Goal: Task Accomplishment & Management: Use online tool/utility

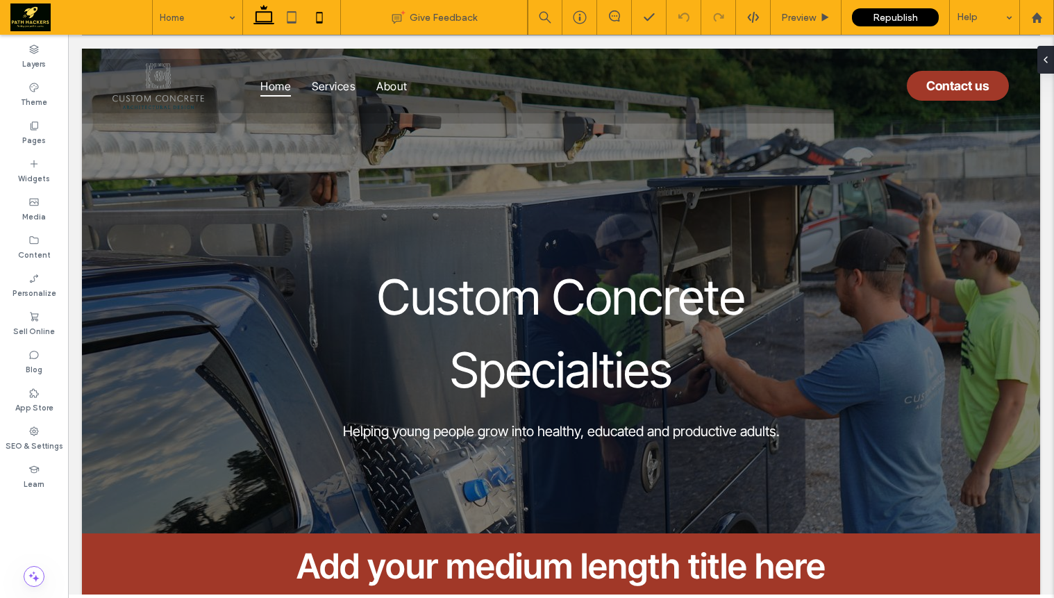
click at [313, 25] on icon at bounding box center [320, 17] width 28 height 28
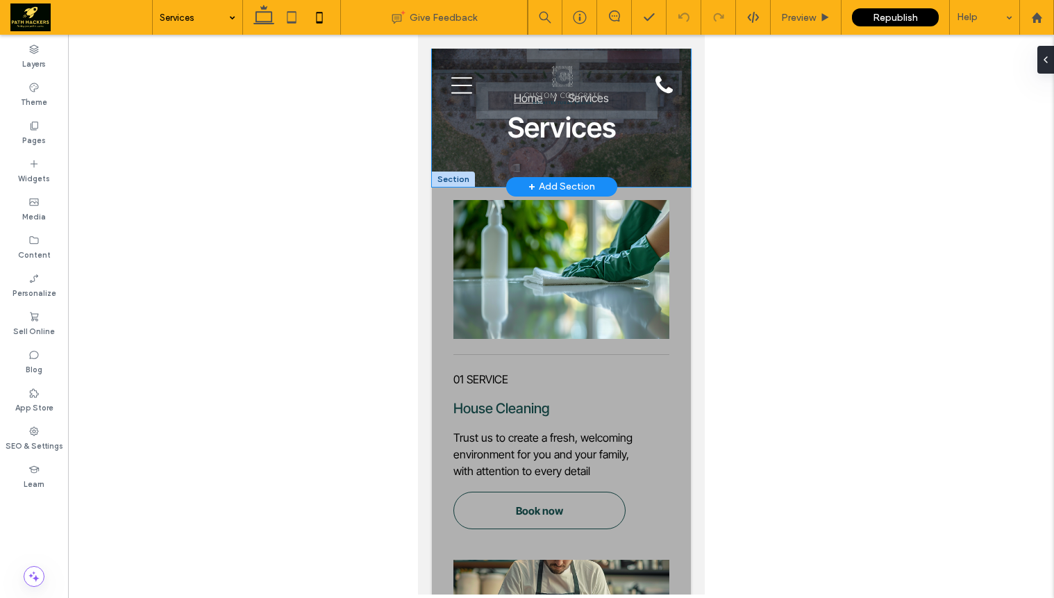
click at [627, 179] on div "Services Home Services" at bounding box center [560, 118] width 259 height 138
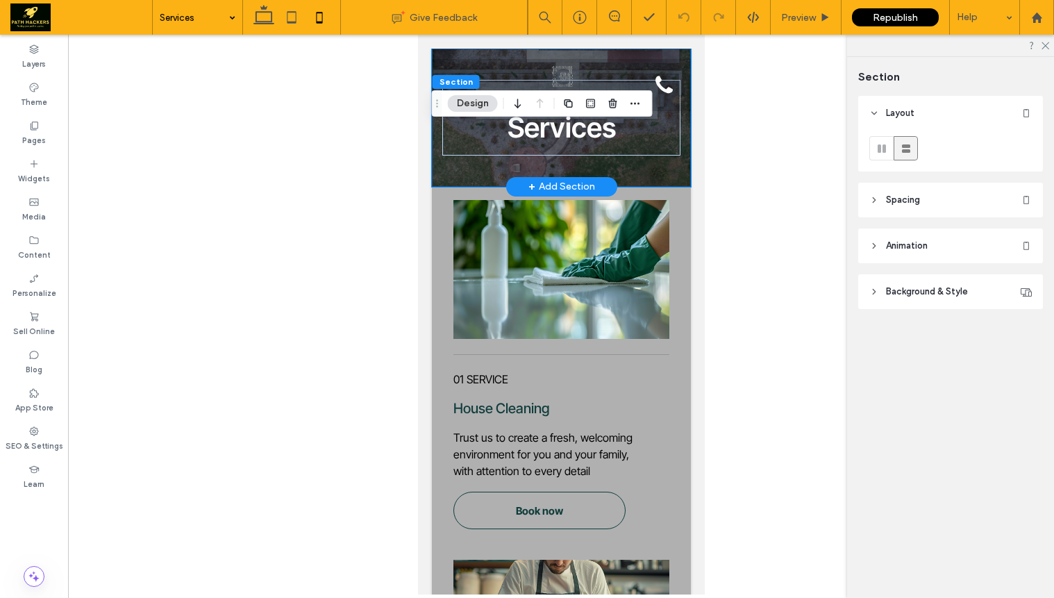
click at [627, 173] on div "Services Home Services" at bounding box center [560, 118] width 259 height 138
click at [490, 175] on div "Services Home Services" at bounding box center [560, 118] width 259 height 138
click at [499, 149] on div "Services Home Services" at bounding box center [561, 118] width 238 height 76
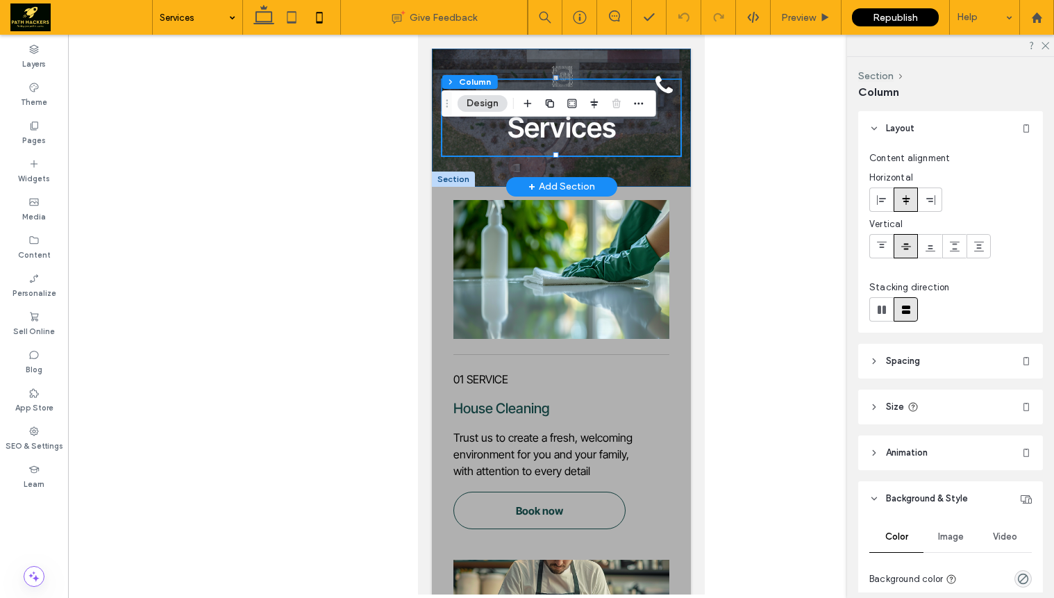
click at [483, 183] on div "Services Home Services" at bounding box center [560, 118] width 259 height 138
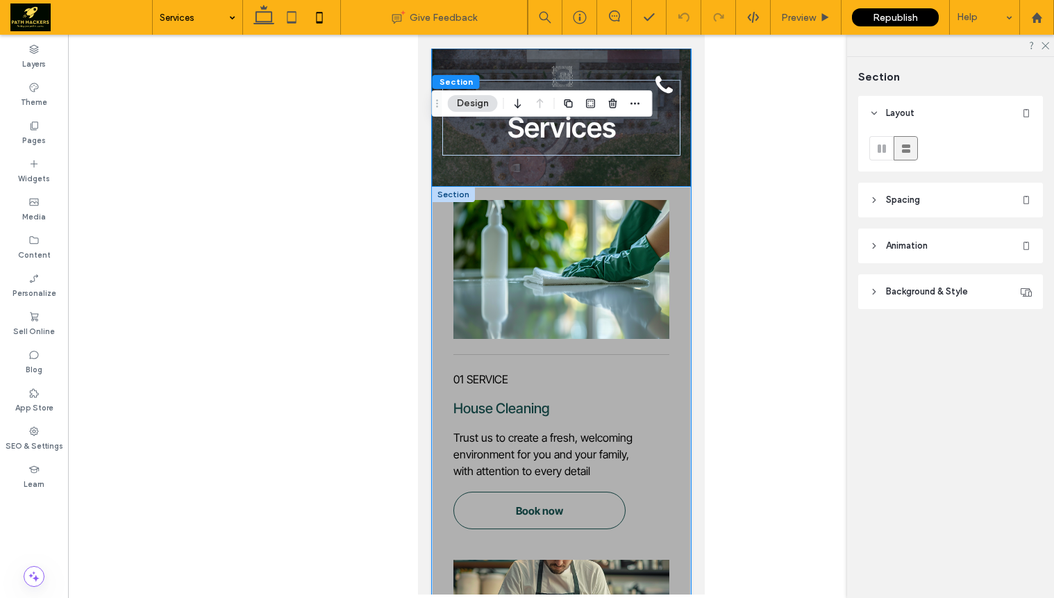
click at [483, 187] on div "House Cleaning 01 SERVICE Trust us to create a fresh, welcoming environment for…" at bounding box center [560, 545] width 259 height 716
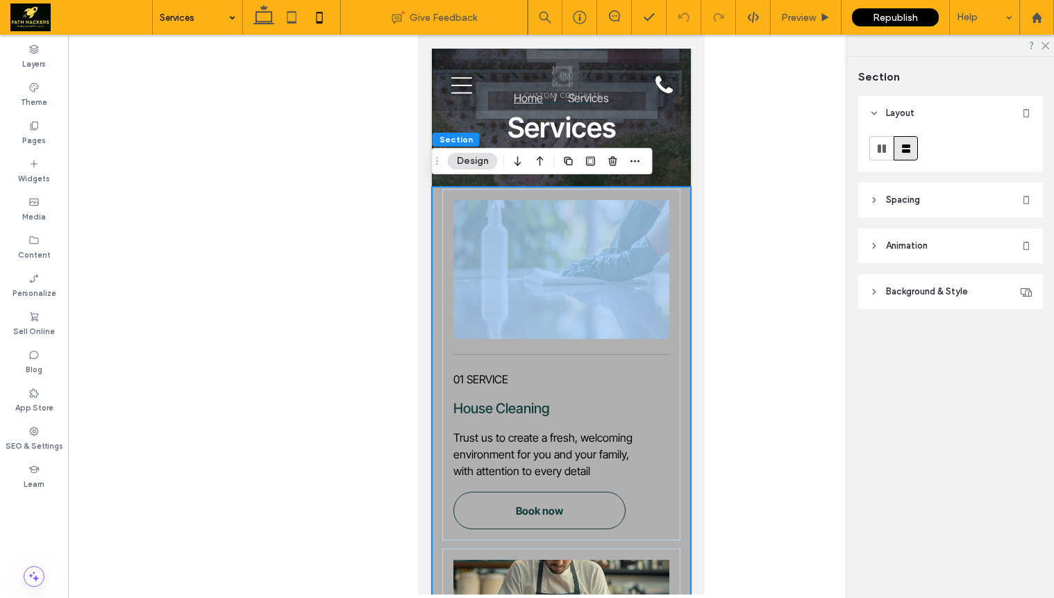
click at [483, 187] on div "House Cleaning 01 SERVICE Trust us to create a fresh, welcoming environment for…" at bounding box center [560, 545] width 259 height 716
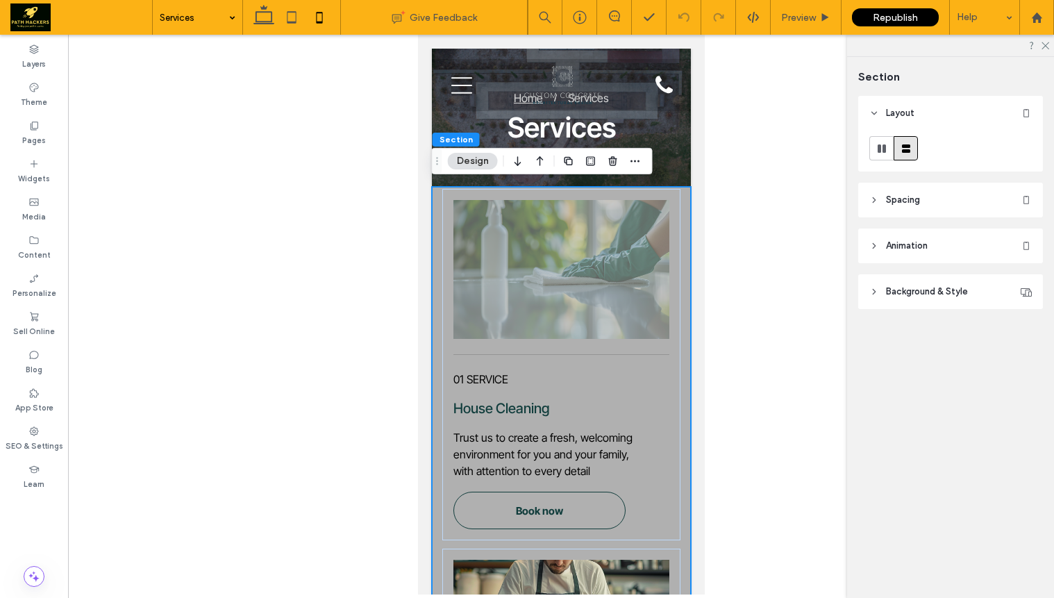
click at [772, 159] on div at bounding box center [561, 315] width 986 height 560
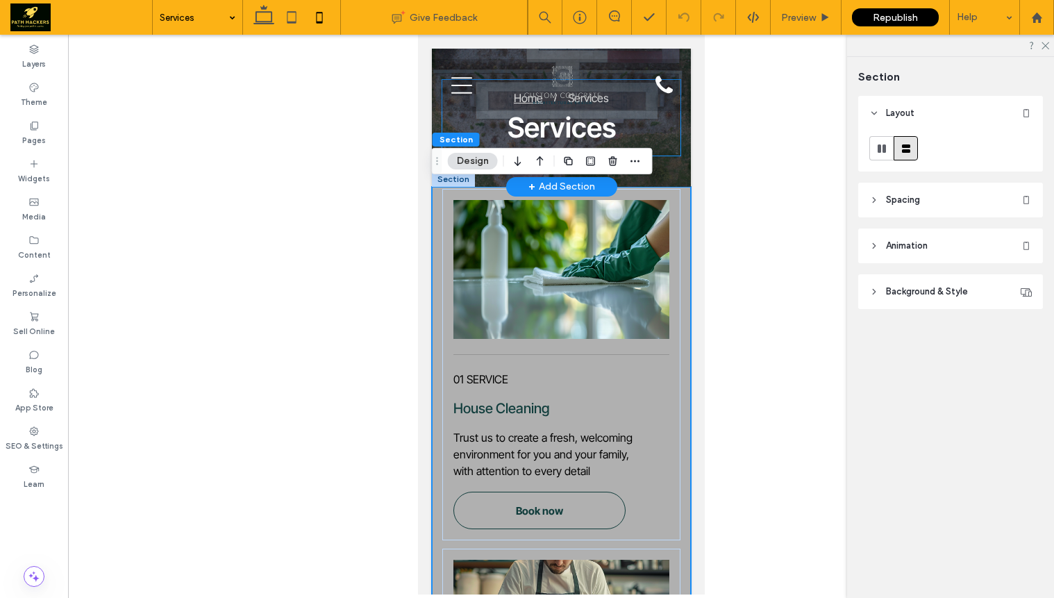
click at [659, 126] on div "Services Home Services" at bounding box center [561, 118] width 238 height 76
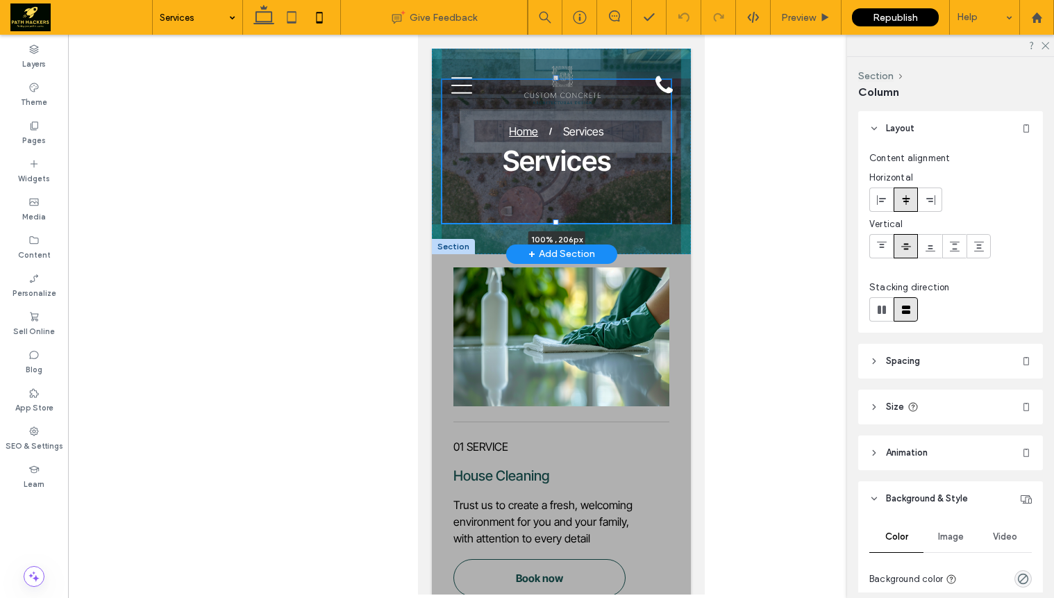
drag, startPoint x: 554, startPoint y: 154, endPoint x: 547, endPoint y: 221, distance: 67.7
click at [442, 79] on div at bounding box center [441, 78] width 1 height 1
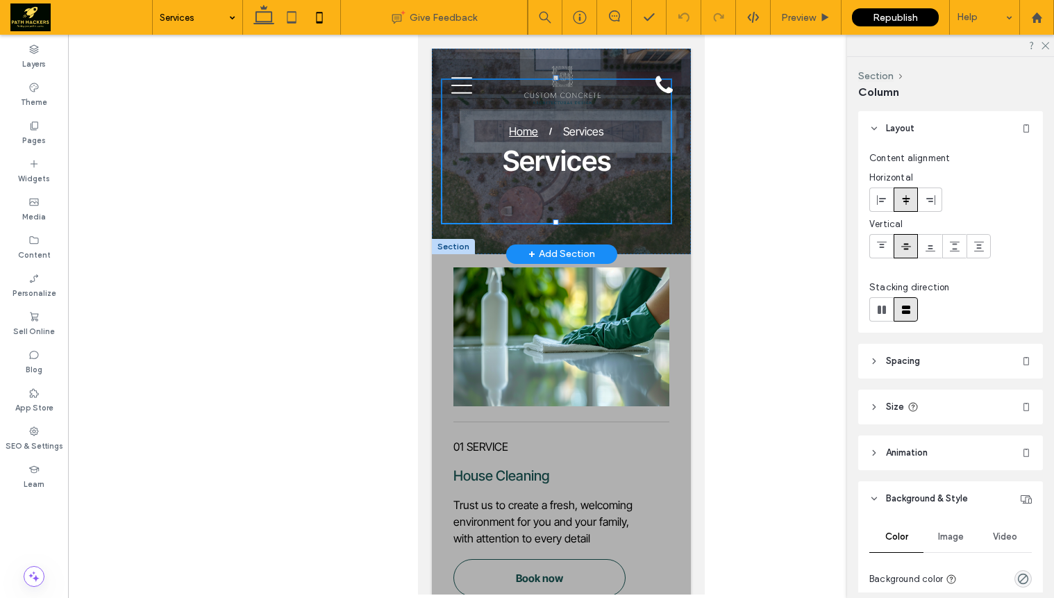
type input "***"
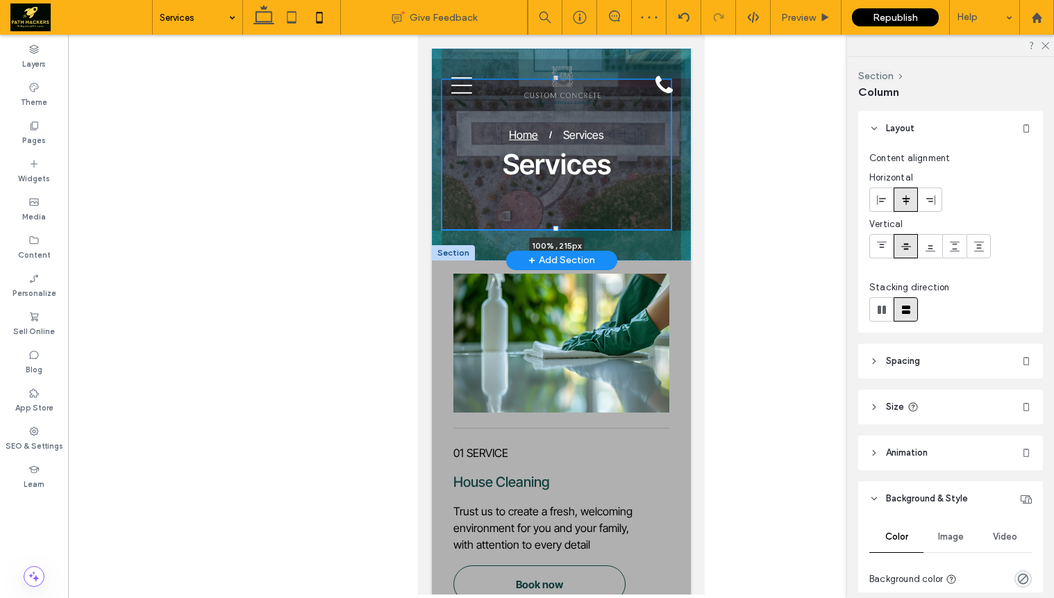
click at [553, 228] on div at bounding box center [556, 229] width 6 height 6
type input "***"
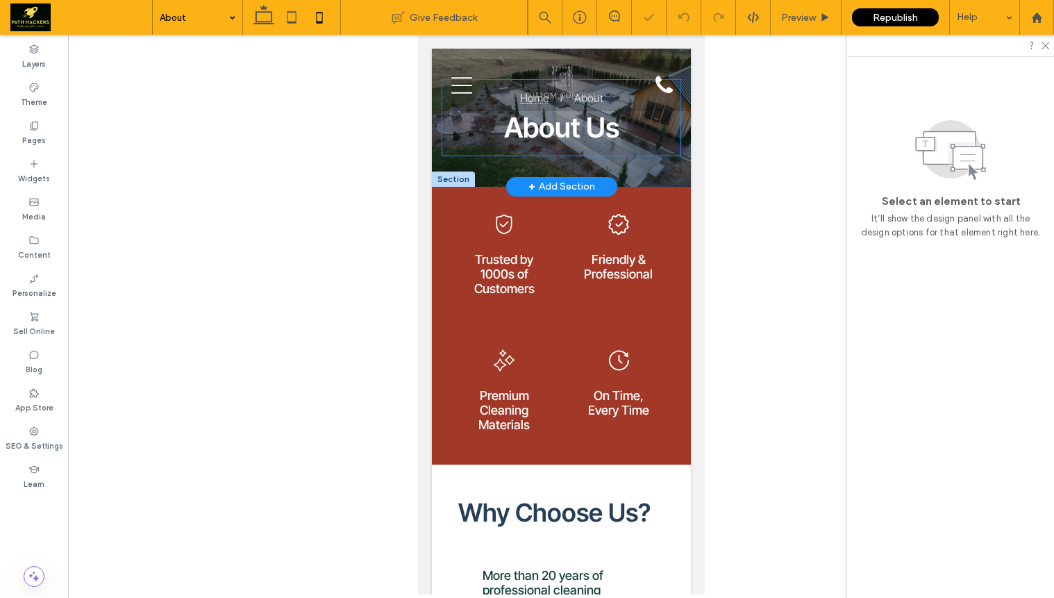
click at [549, 151] on div "About Us Home About" at bounding box center [561, 118] width 238 height 76
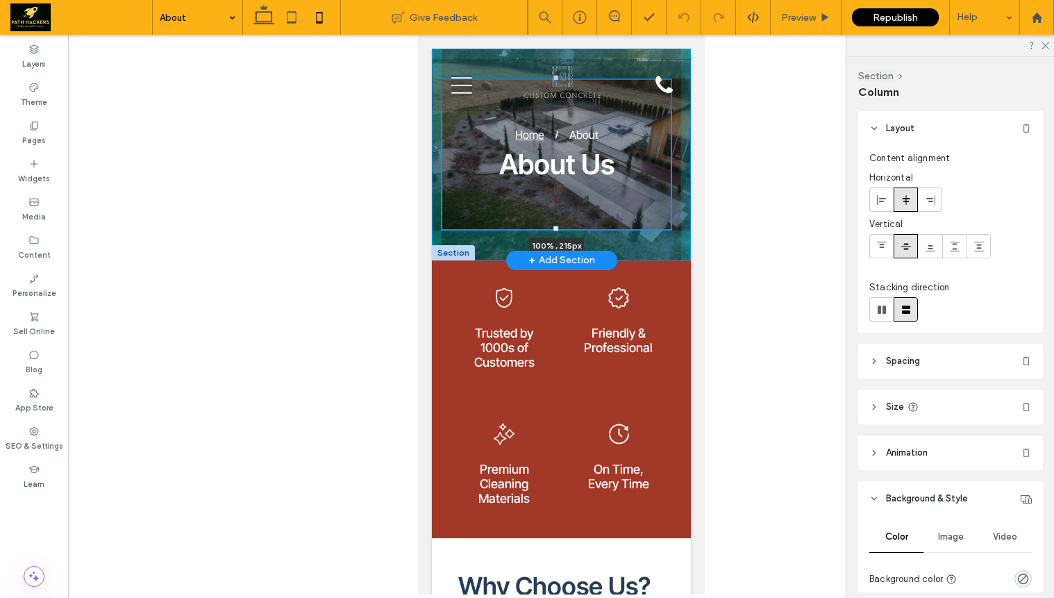
drag, startPoint x: 554, startPoint y: 155, endPoint x: 550, endPoint y: 229, distance: 73.7
click at [550, 229] on div "About Us Home About 100% , 215px" at bounding box center [560, 155] width 259 height 212
type input "***"
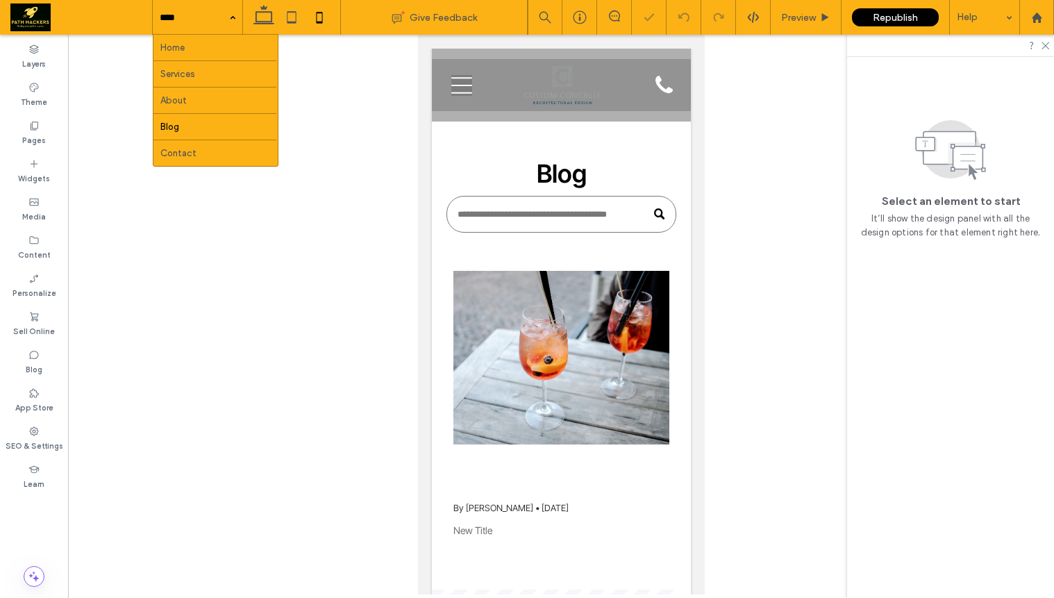
click at [199, 28] on input at bounding box center [194, 17] width 69 height 35
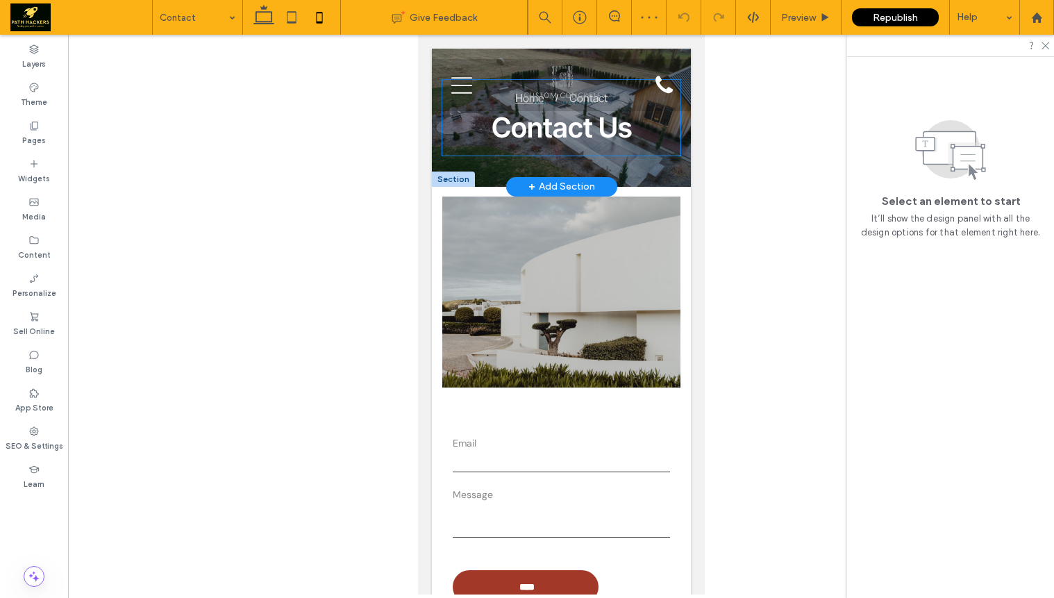
click at [537, 149] on div "Contact Us Home Contact" at bounding box center [561, 118] width 238 height 76
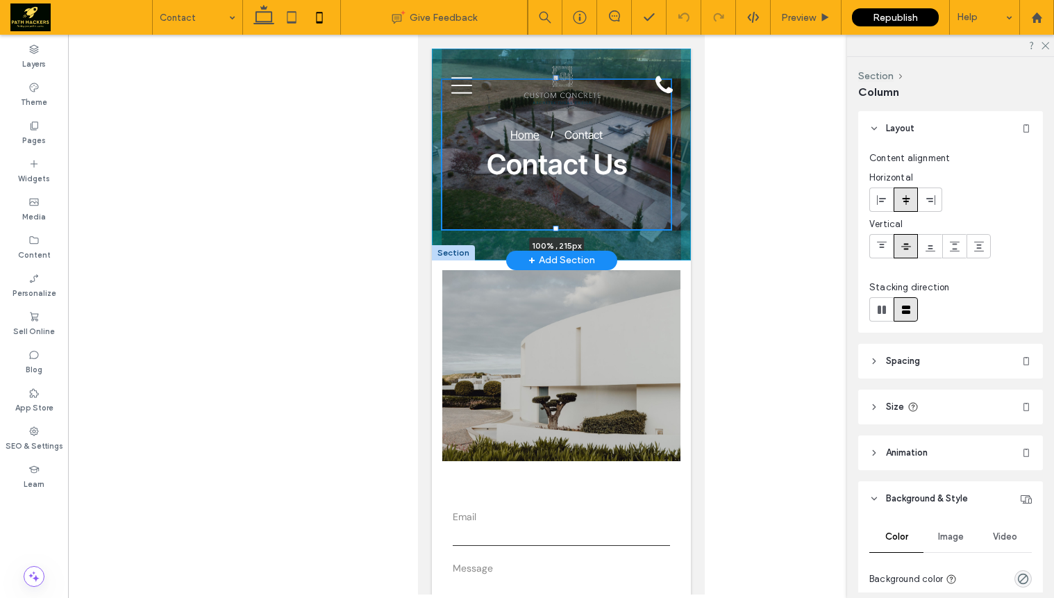
drag, startPoint x: 553, startPoint y: 155, endPoint x: 560, endPoint y: 229, distance: 74.0
click at [560, 229] on div "Contact Us Home Contact 100% , 215px" at bounding box center [560, 155] width 259 height 212
type input "***"
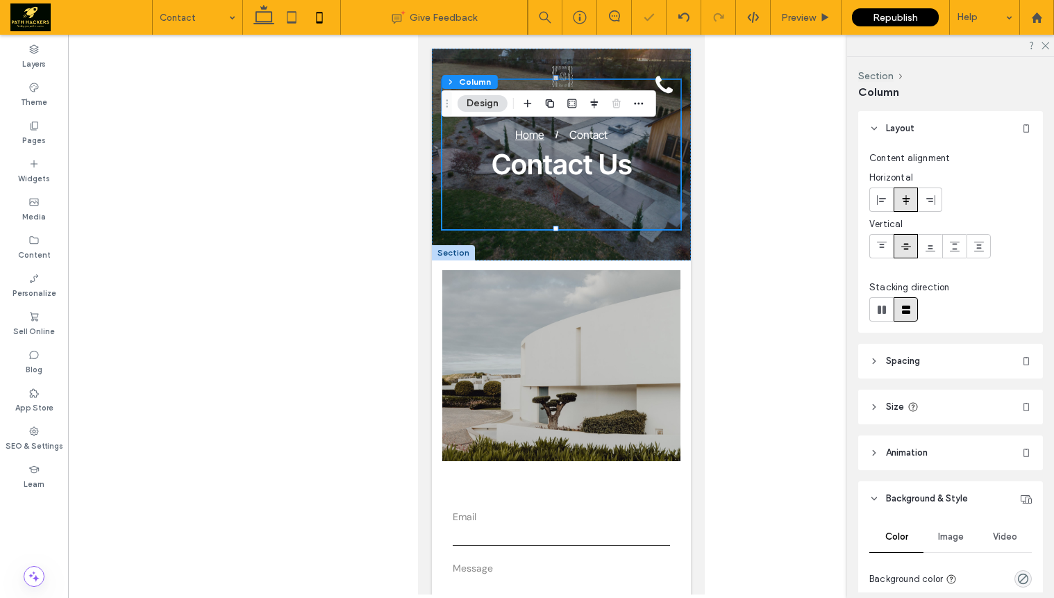
click at [745, 249] on div at bounding box center [561, 315] width 986 height 560
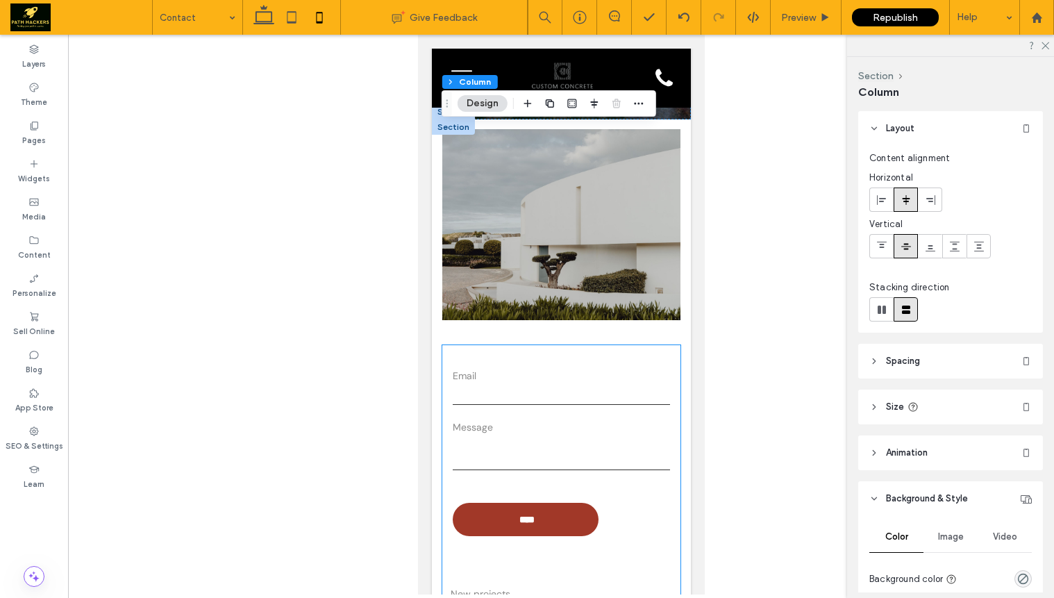
scroll to position [42, 0]
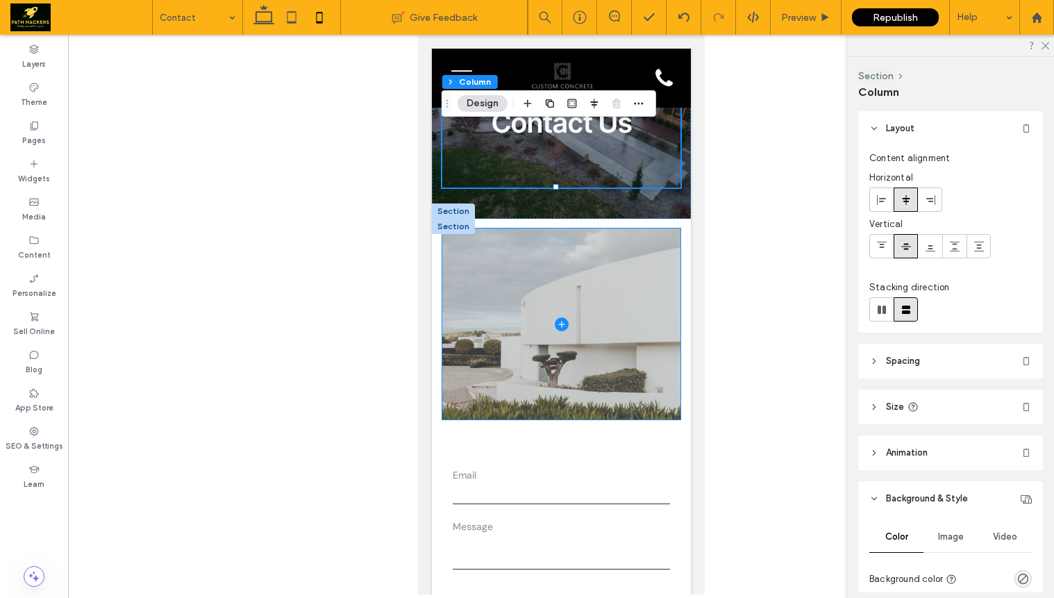
click at [619, 301] on span at bounding box center [561, 324] width 238 height 191
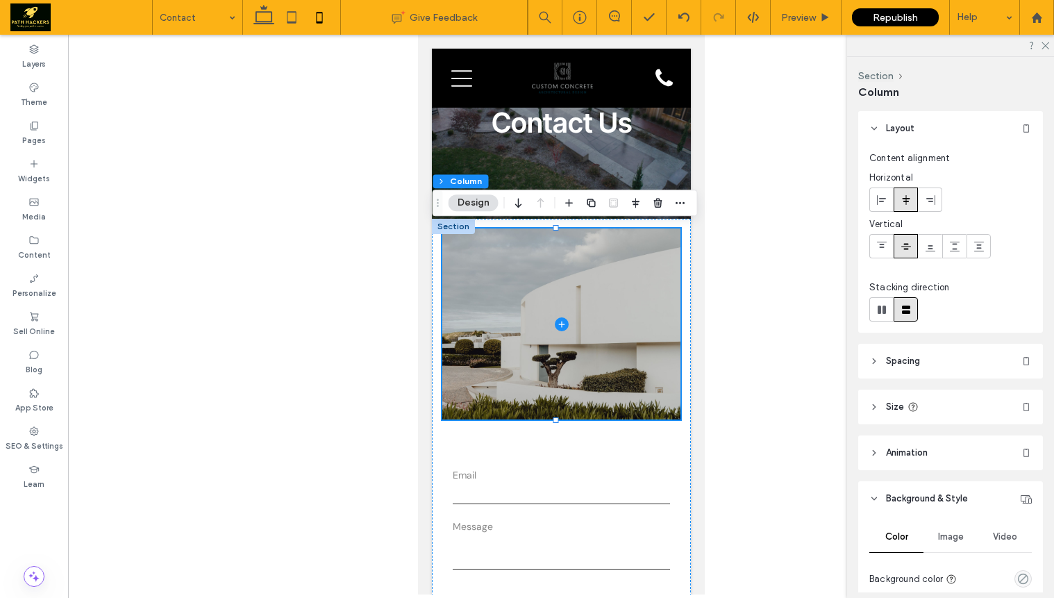
click at [470, 202] on button "Design" at bounding box center [474, 202] width 50 height 17
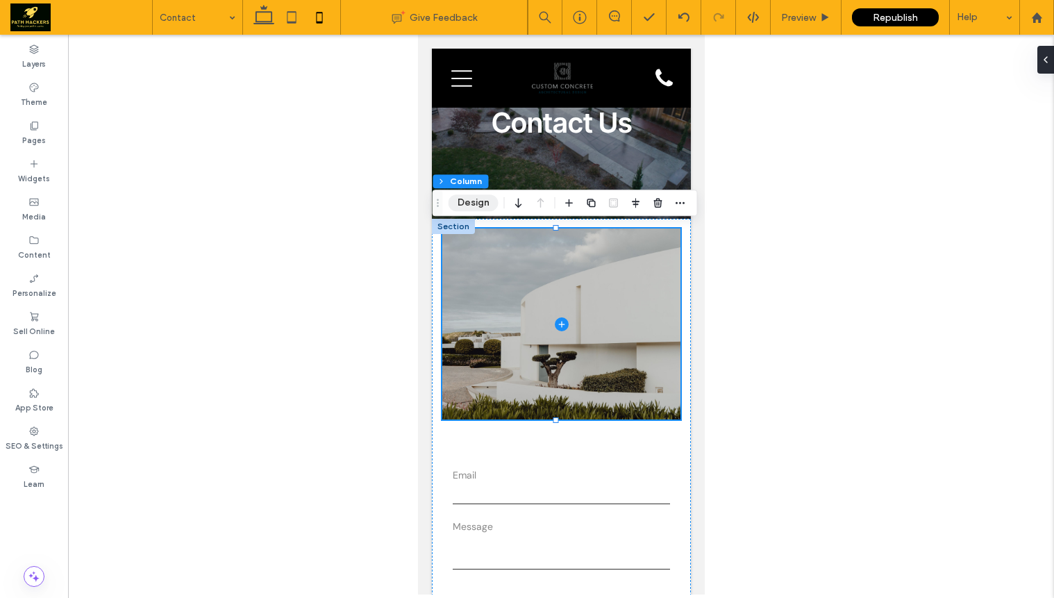
click at [486, 205] on button "Design" at bounding box center [474, 202] width 50 height 17
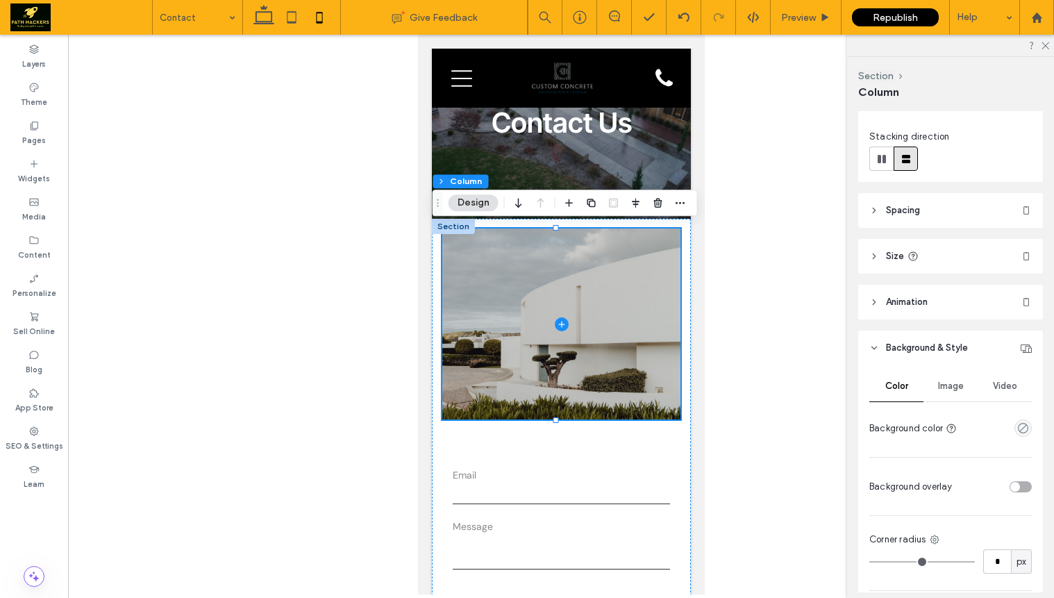
scroll to position [297, 0]
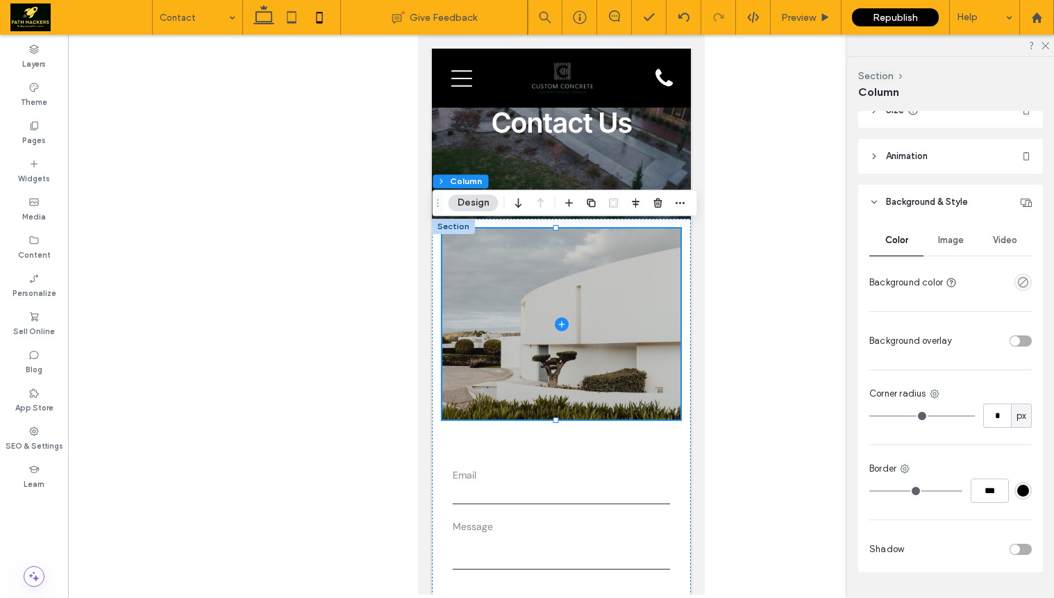
click at [952, 247] on div "Image" at bounding box center [951, 240] width 54 height 31
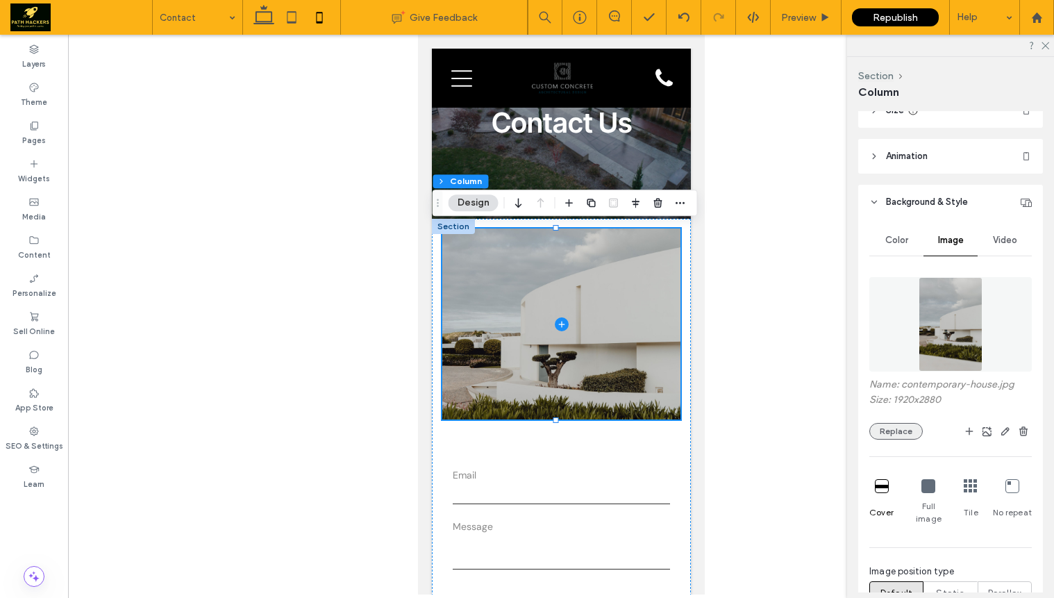
click at [906, 432] on button "Replace" at bounding box center [896, 431] width 53 height 17
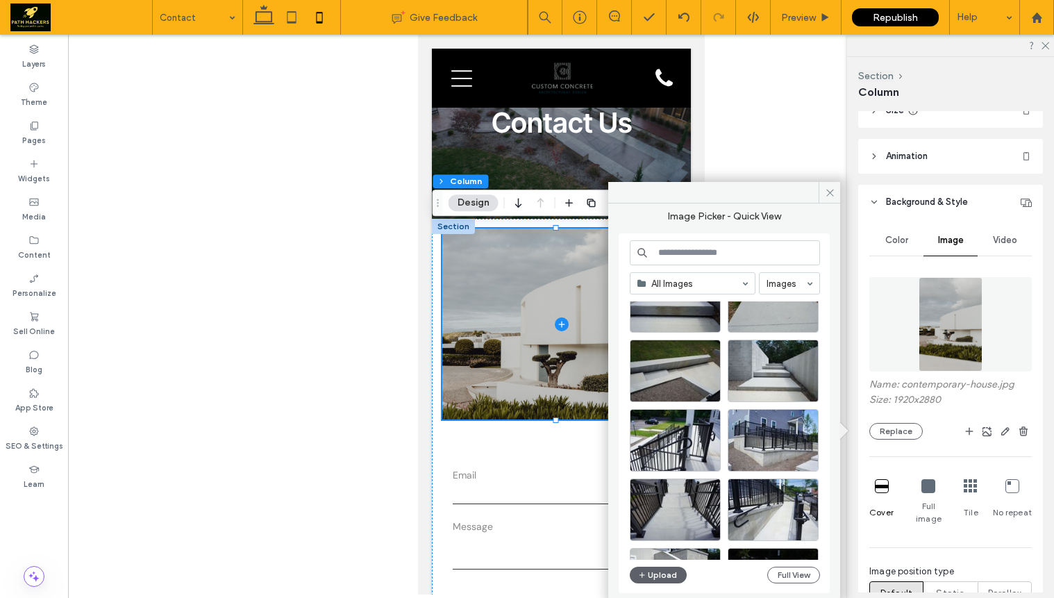
scroll to position [2263, 0]
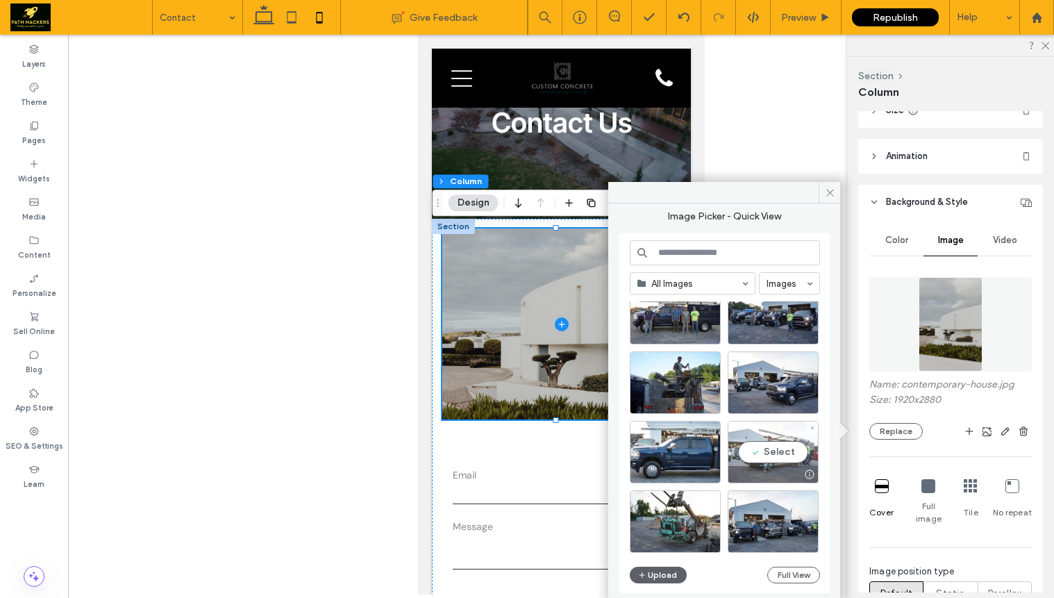
click at [783, 454] on div "Select" at bounding box center [773, 452] width 91 height 63
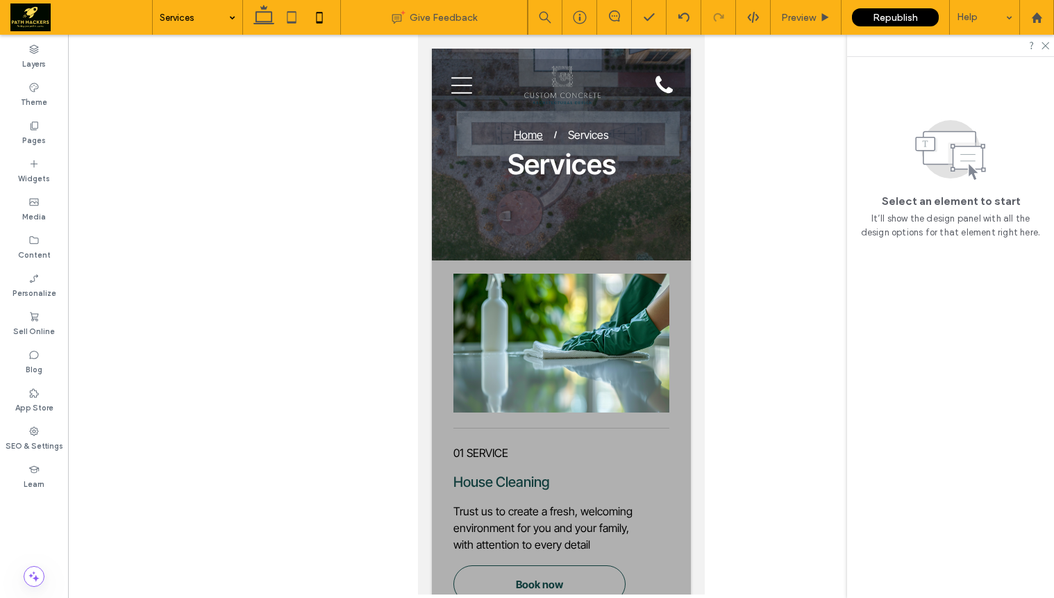
scroll to position [0, 0]
click at [226, 25] on div "Services" at bounding box center [198, 17] width 90 height 35
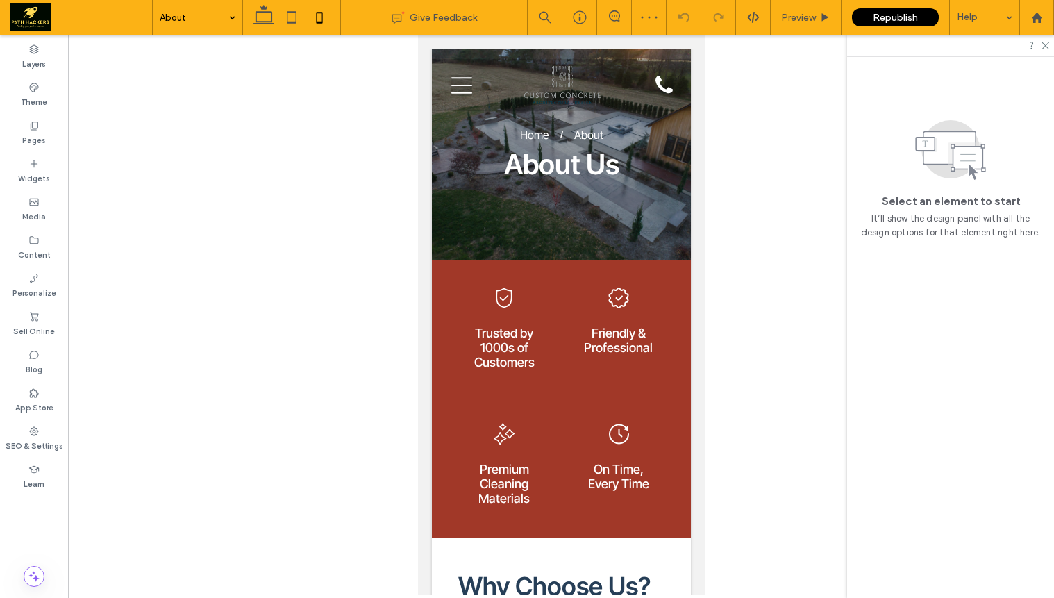
click at [210, 18] on input at bounding box center [194, 17] width 69 height 35
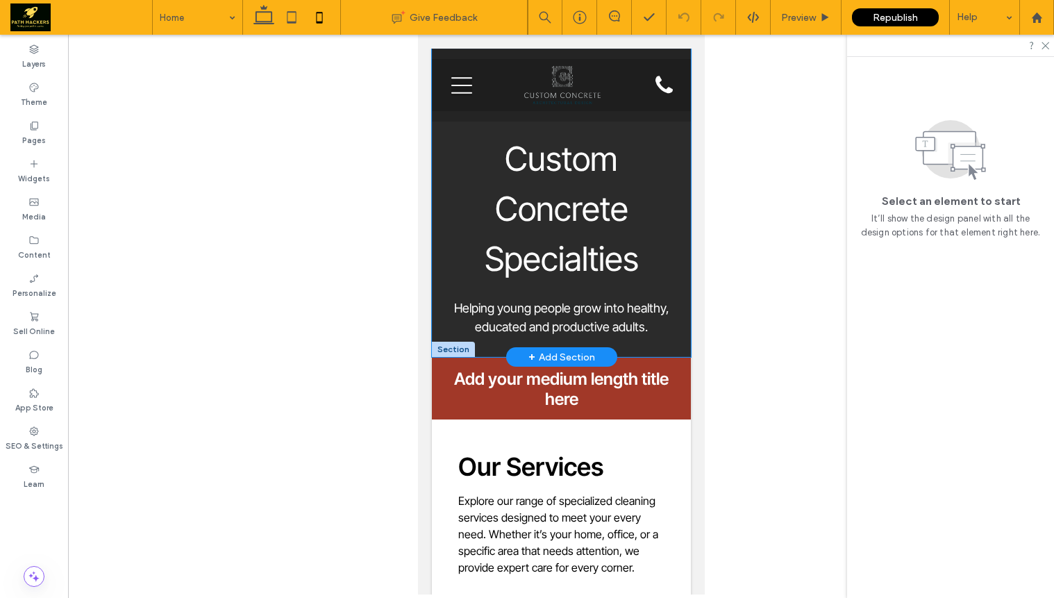
click at [670, 187] on div "Custom Concrete Specialties Helping young people grow into healthy, educated an…" at bounding box center [560, 203] width 259 height 308
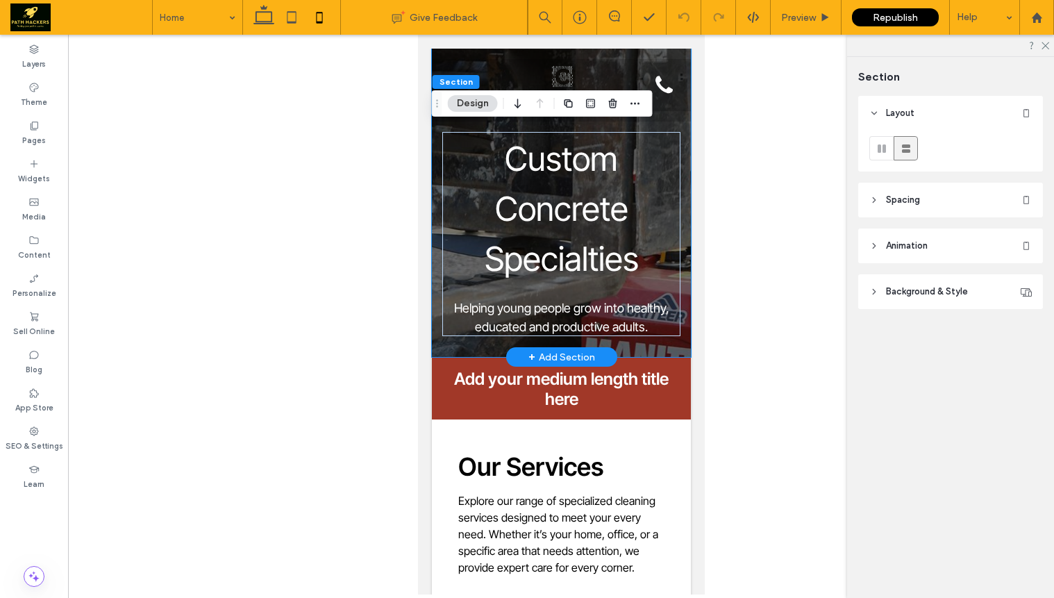
click at [438, 161] on div "Custom Concrete Specialties Helping young people grow into healthy, educated an…" at bounding box center [560, 203] width 259 height 308
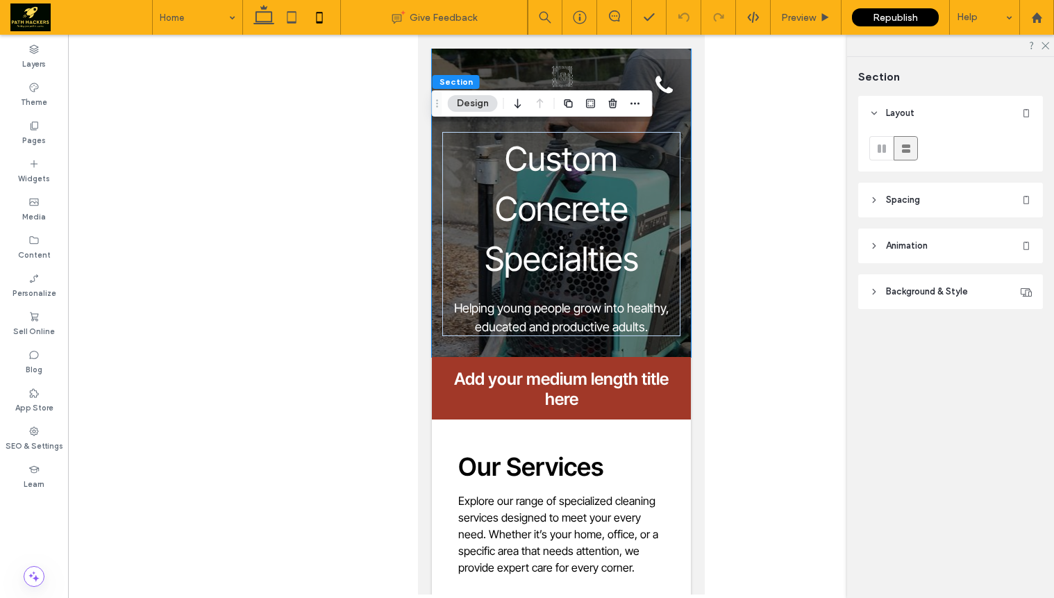
click at [917, 304] on header "Background & Style" at bounding box center [950, 291] width 185 height 35
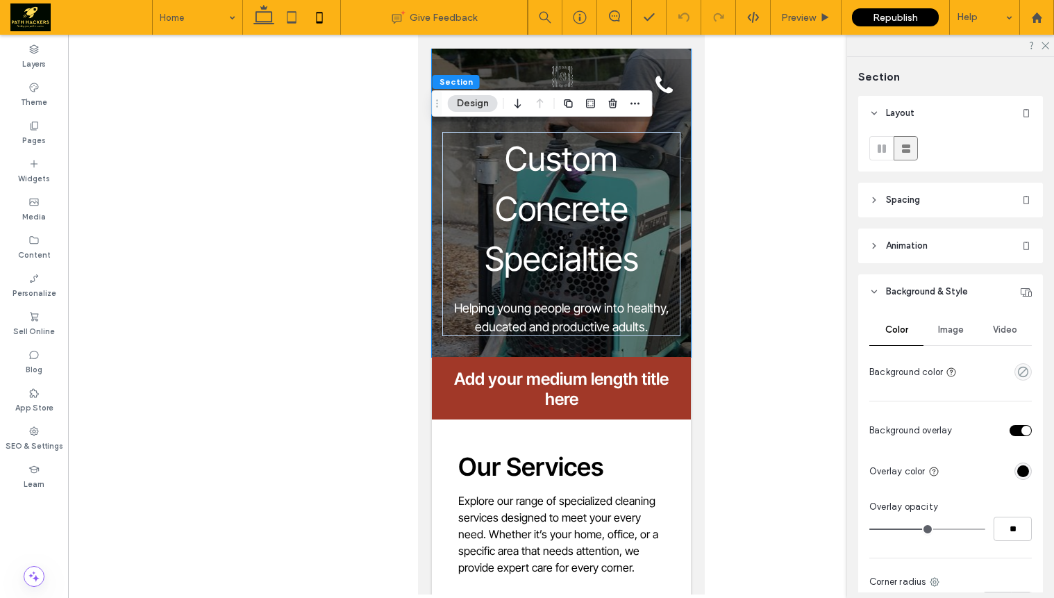
click at [952, 342] on div "Image" at bounding box center [951, 330] width 54 height 31
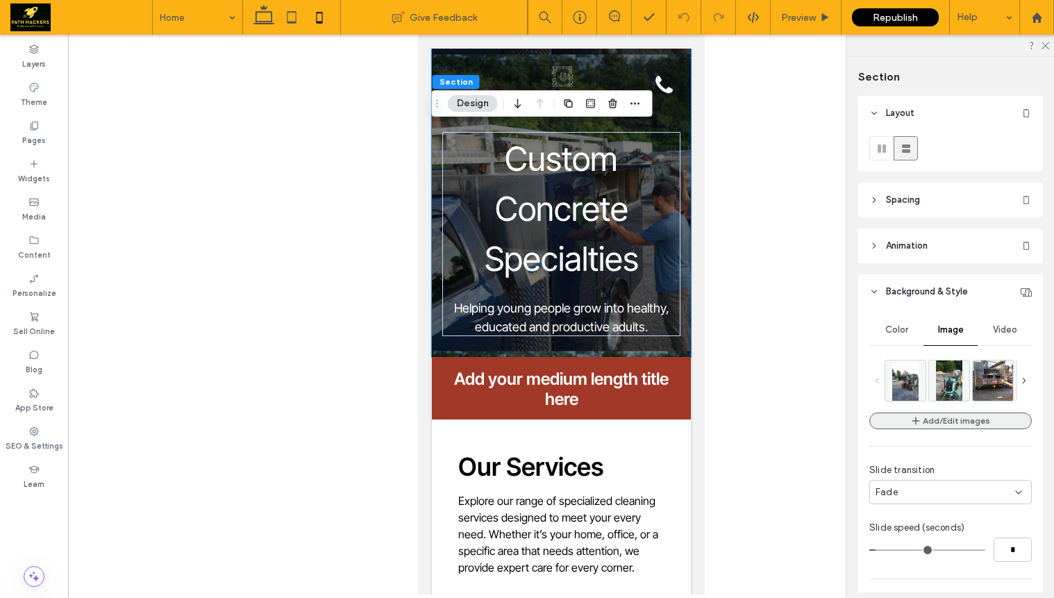
click at [959, 422] on button "Add/Edit images" at bounding box center [951, 421] width 163 height 17
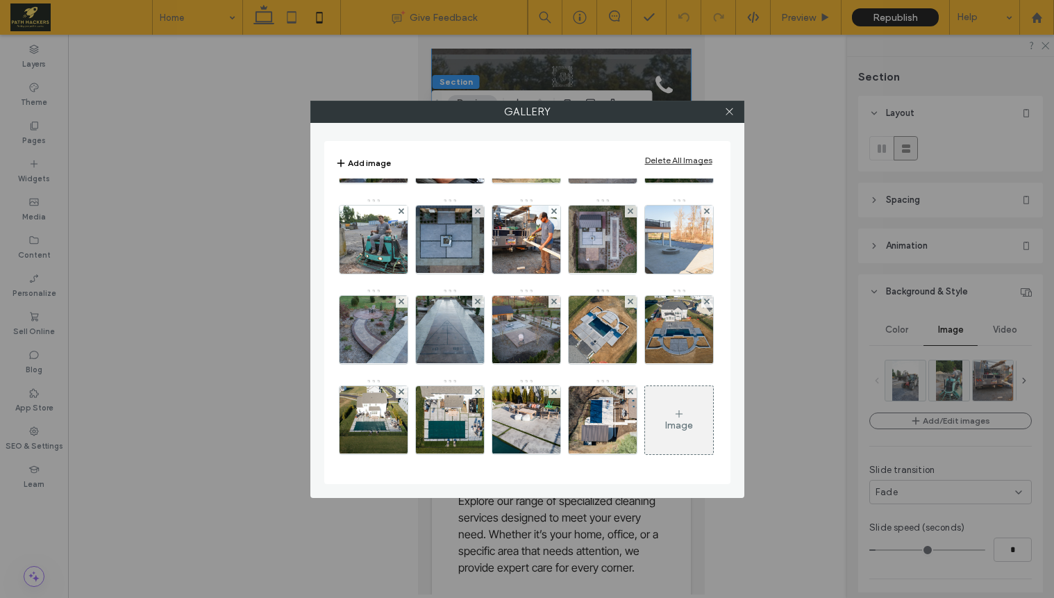
scroll to position [620, 0]
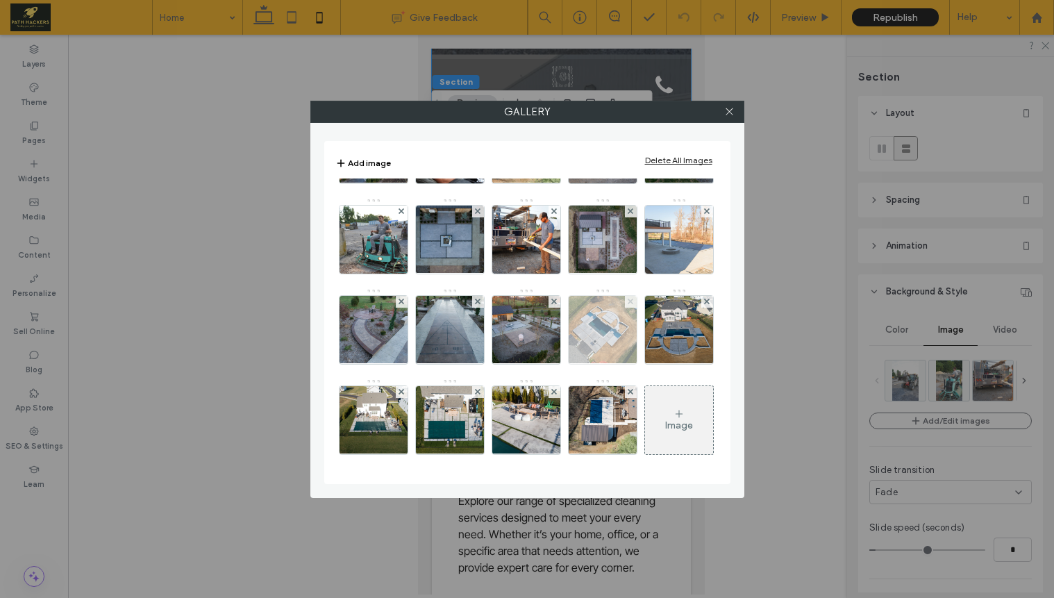
click at [628, 302] on use at bounding box center [631, 302] width 6 height 6
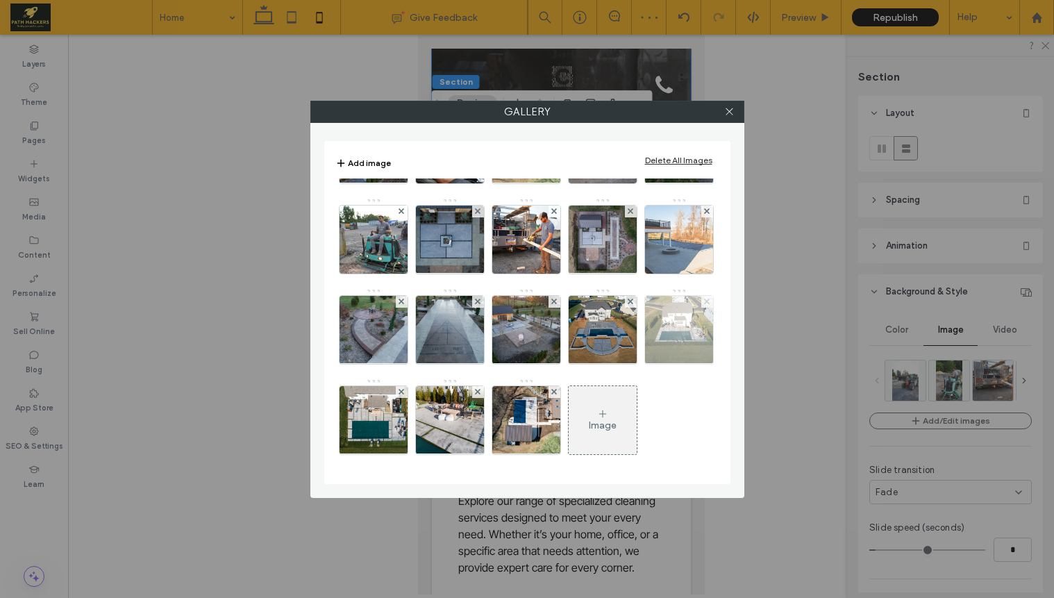
click at [704, 306] on span at bounding box center [707, 302] width 6 height 12
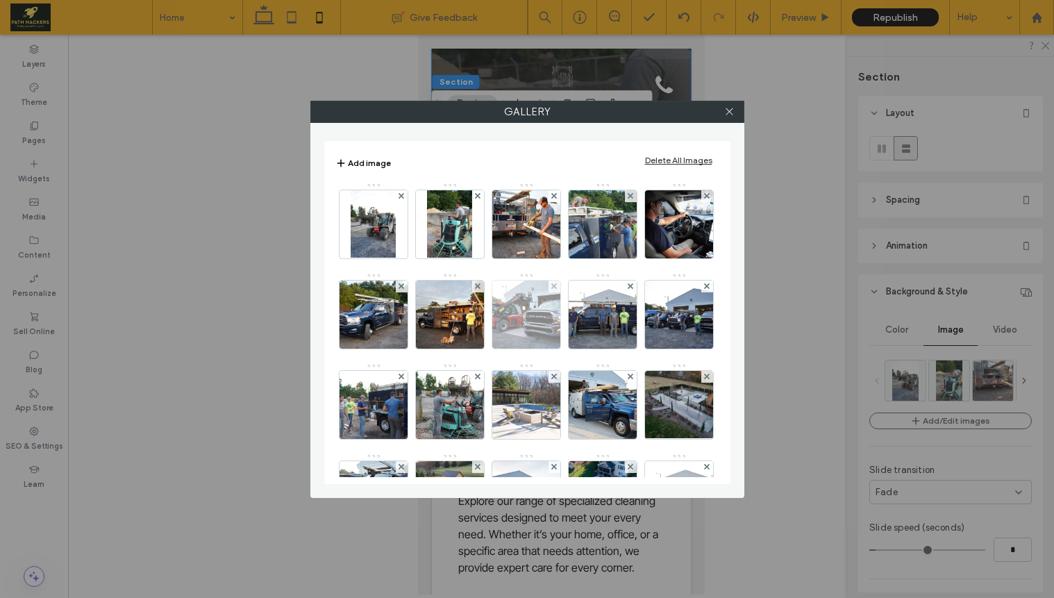
scroll to position [0, 0]
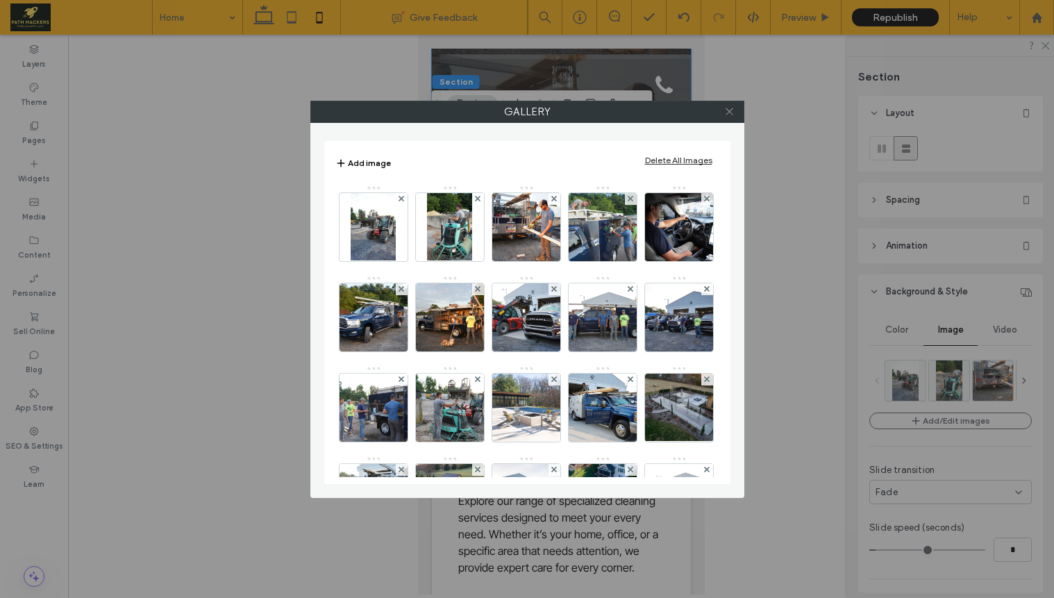
click at [733, 113] on icon at bounding box center [729, 111] width 10 height 10
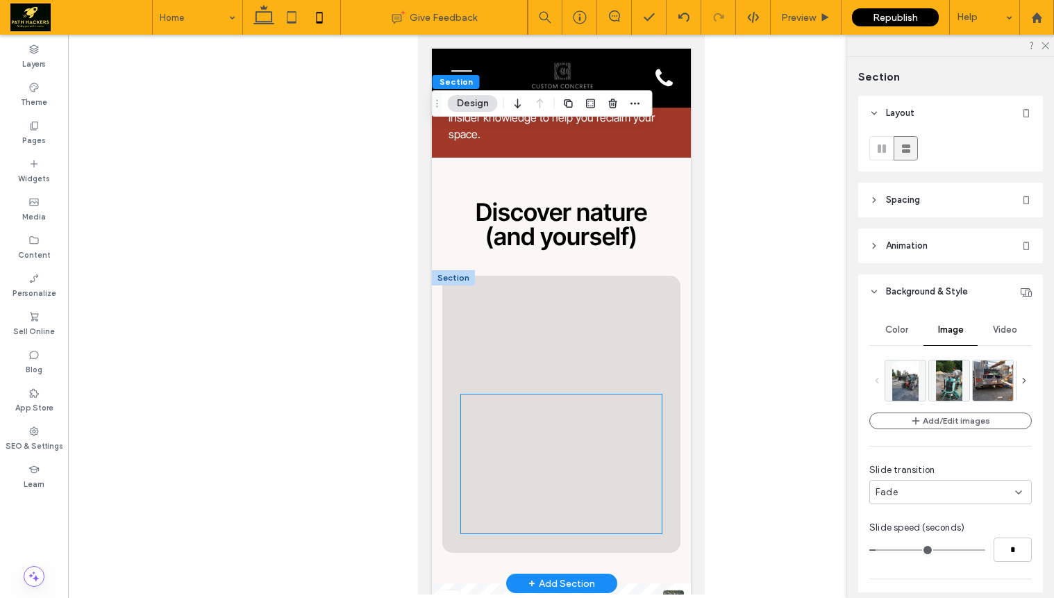
scroll to position [3919, 0]
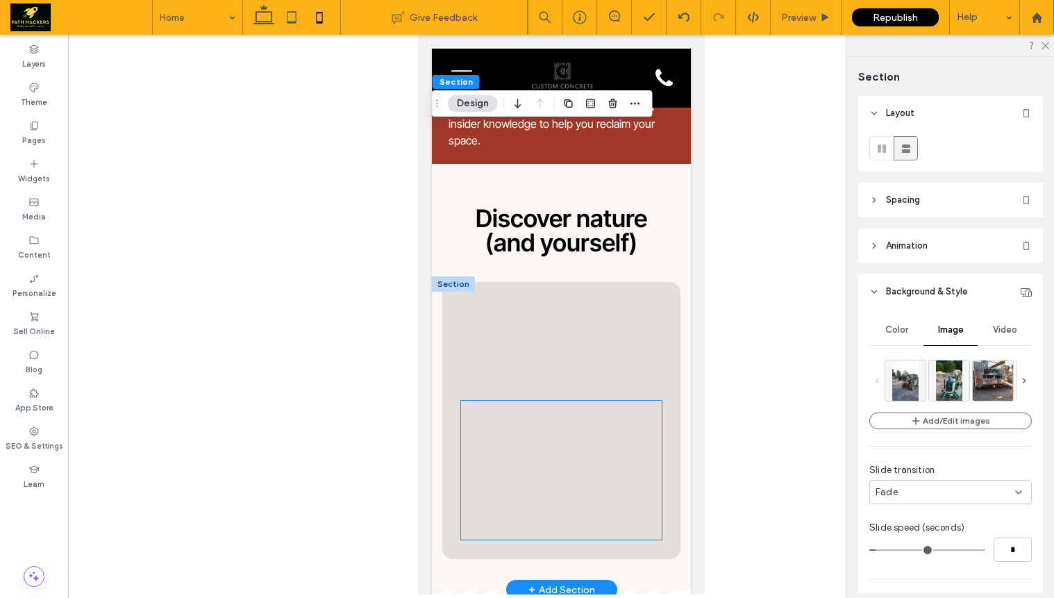
click at [551, 401] on div at bounding box center [561, 470] width 200 height 139
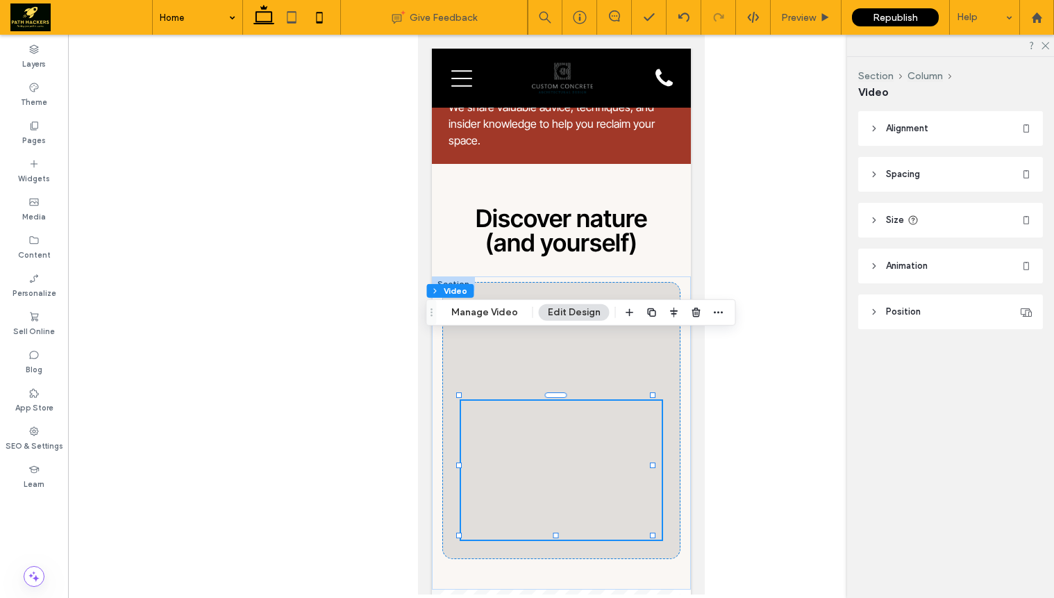
click at [272, 25] on icon at bounding box center [264, 17] width 28 height 28
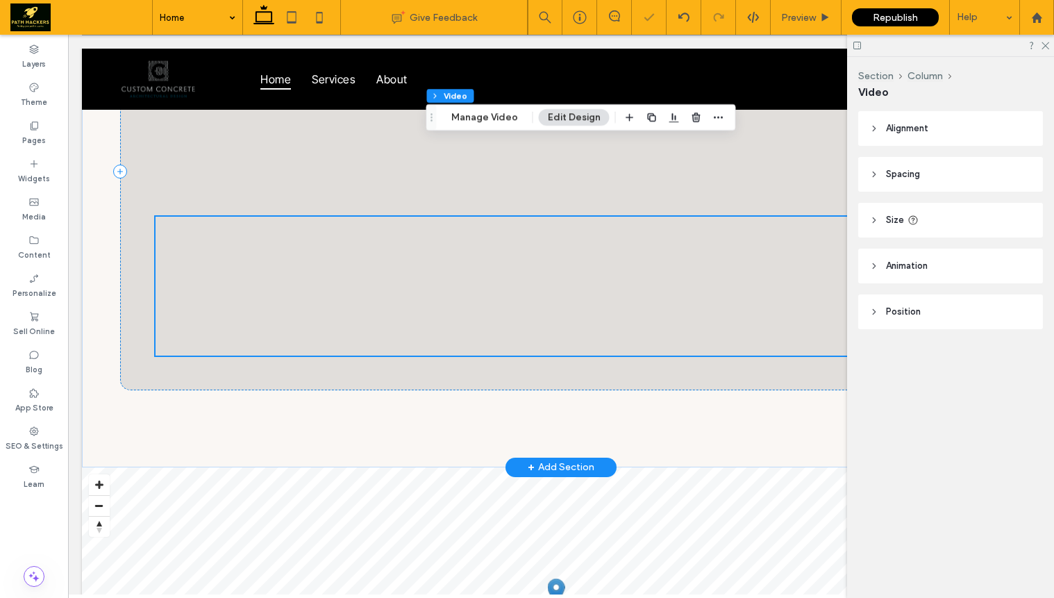
scroll to position [4957, 0]
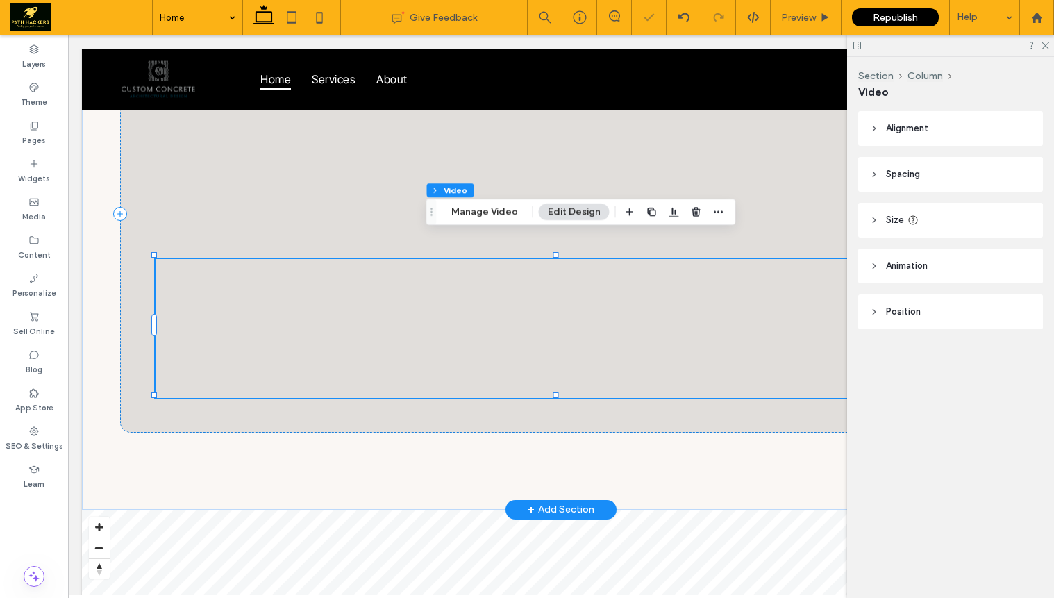
click at [395, 313] on div at bounding box center [561, 328] width 811 height 139
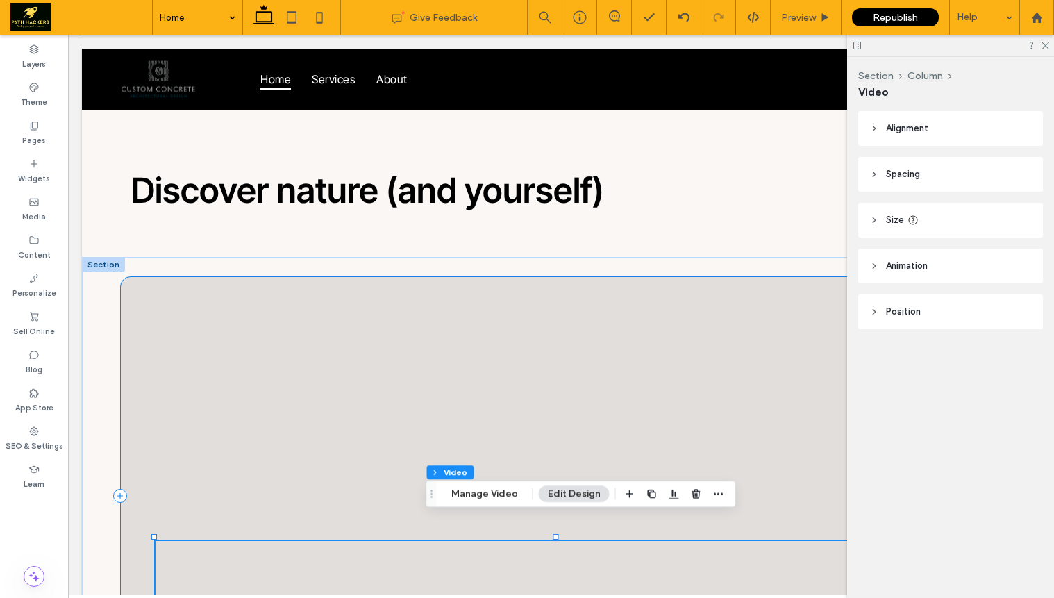
click at [354, 345] on div at bounding box center [561, 495] width 882 height 439
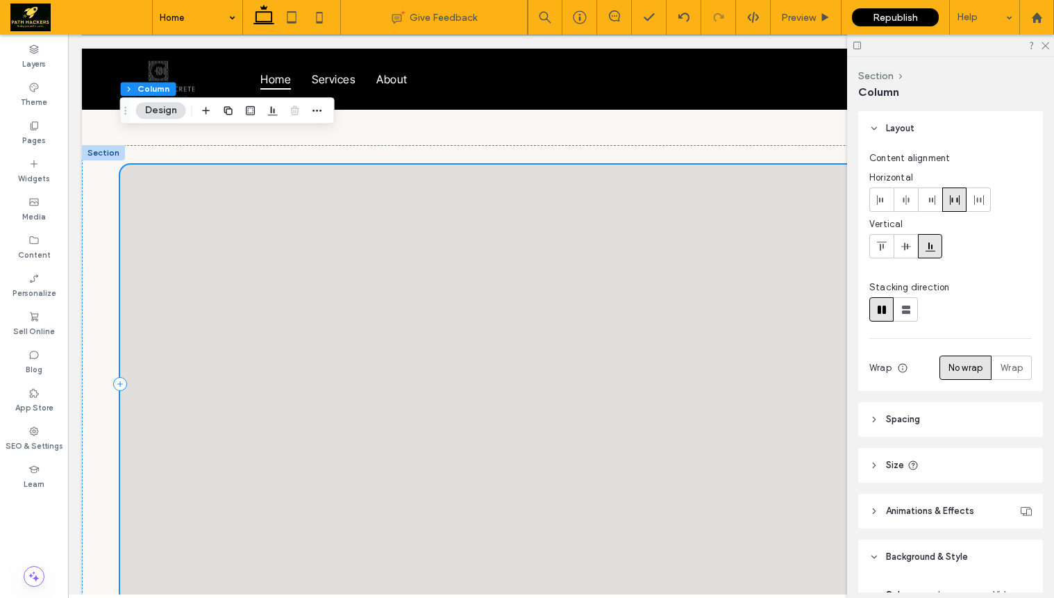
scroll to position [4797, 0]
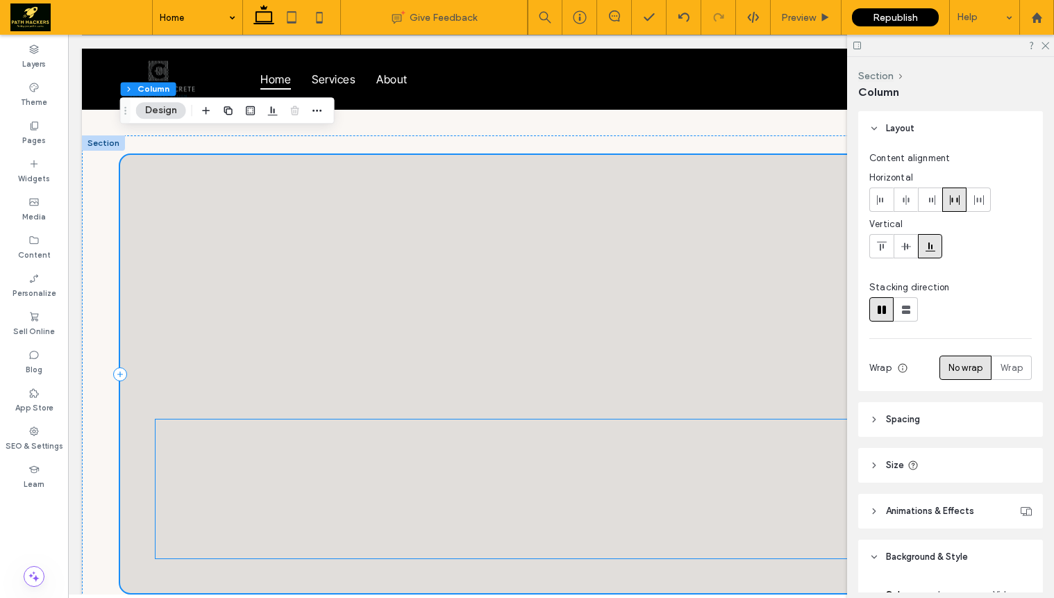
click at [475, 428] on div at bounding box center [561, 489] width 811 height 139
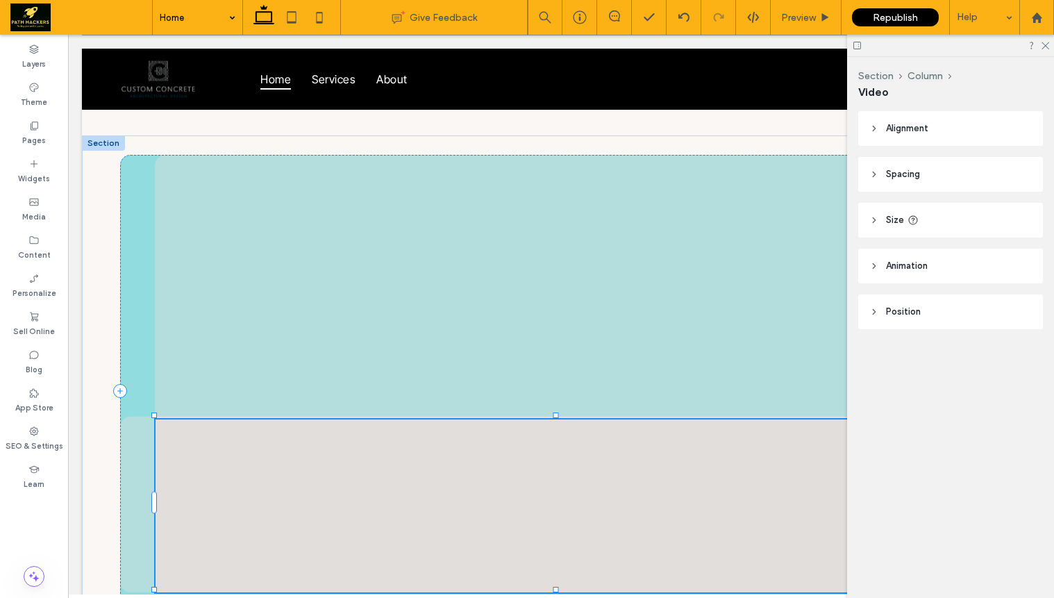
drag, startPoint x: 556, startPoint y: 394, endPoint x: 546, endPoint y: 360, distance: 35.6
click at [546, 360] on div "100% , 249px" at bounding box center [561, 419] width 959 height 569
type input "***"
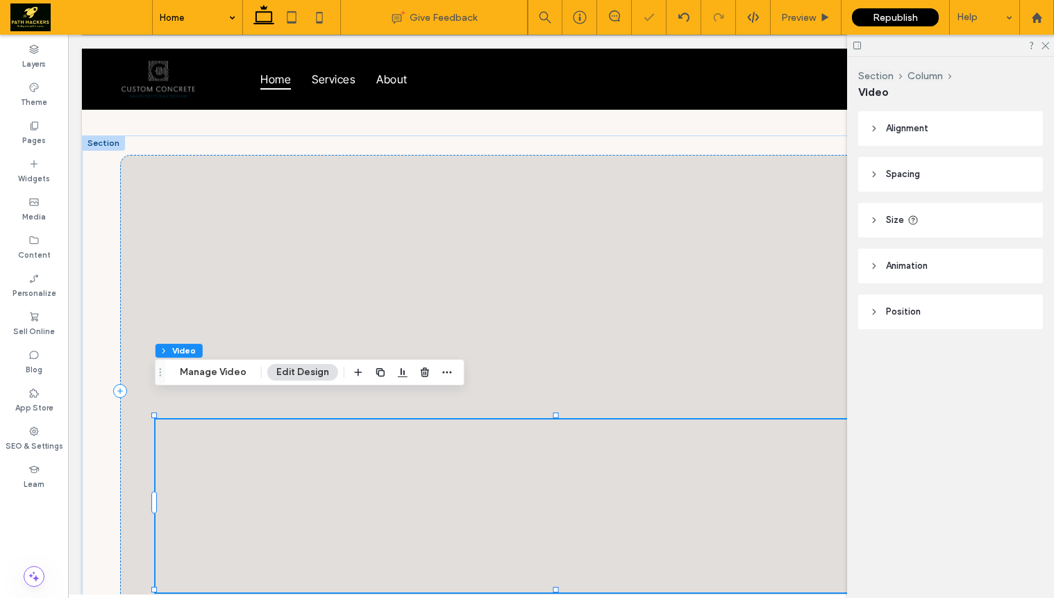
click at [1039, 45] on div at bounding box center [950, 46] width 207 height 22
click at [1043, 45] on icon at bounding box center [1044, 44] width 9 height 9
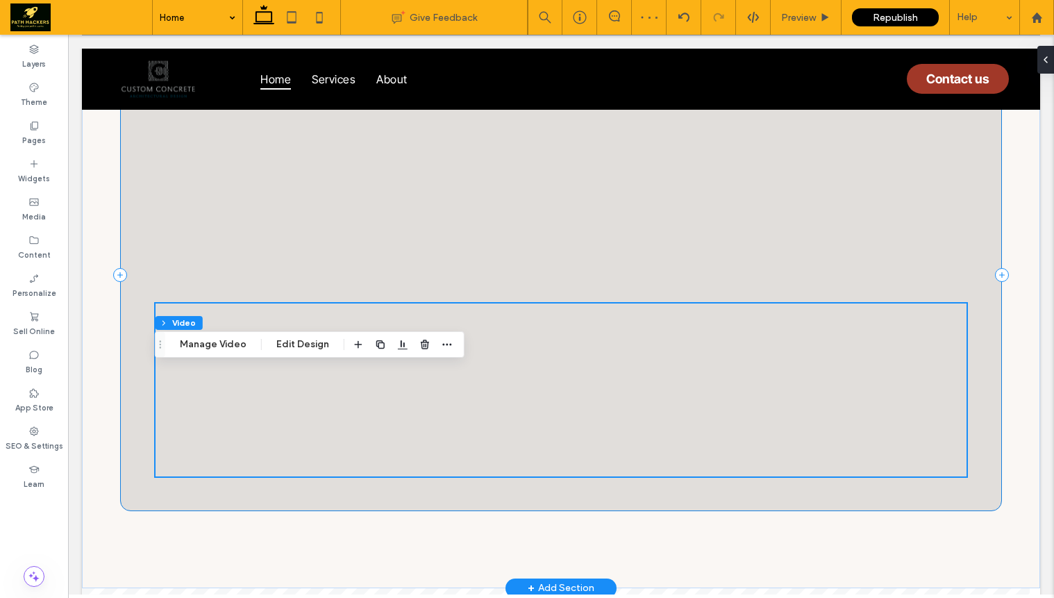
scroll to position [4914, 0]
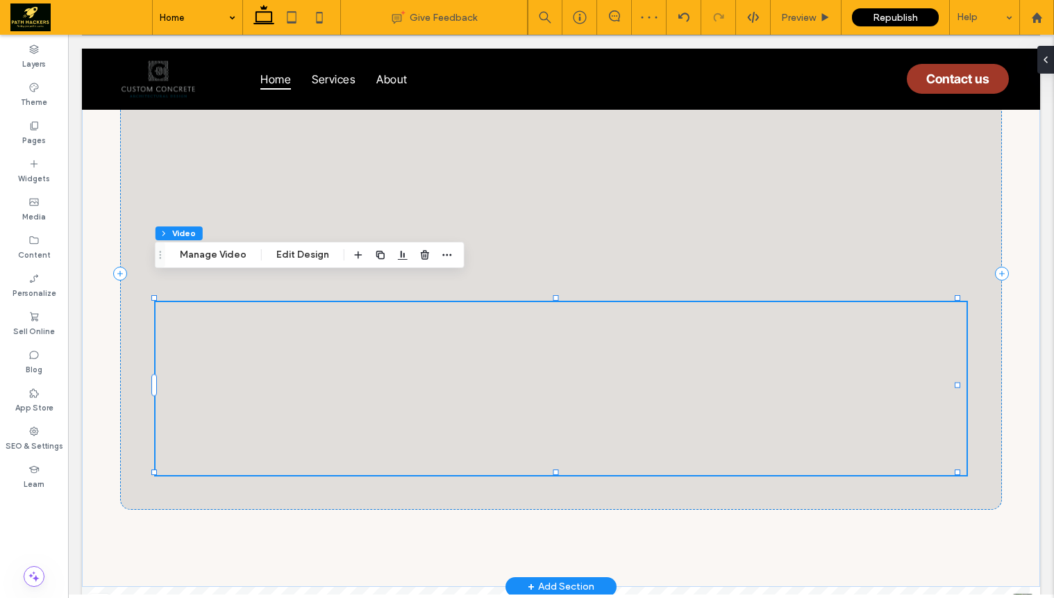
click at [624, 329] on div at bounding box center [561, 388] width 811 height 173
drag, startPoint x: 427, startPoint y: 254, endPoint x: 359, endPoint y: 220, distance: 76.1
click at [427, 254] on span "button" at bounding box center [425, 255] width 17 height 17
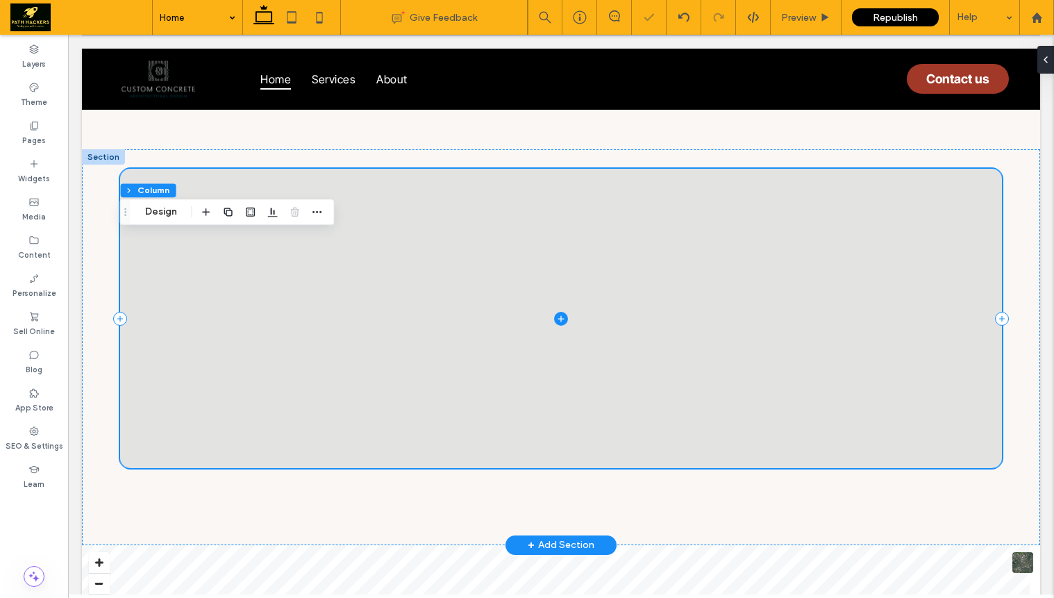
scroll to position [4652, 0]
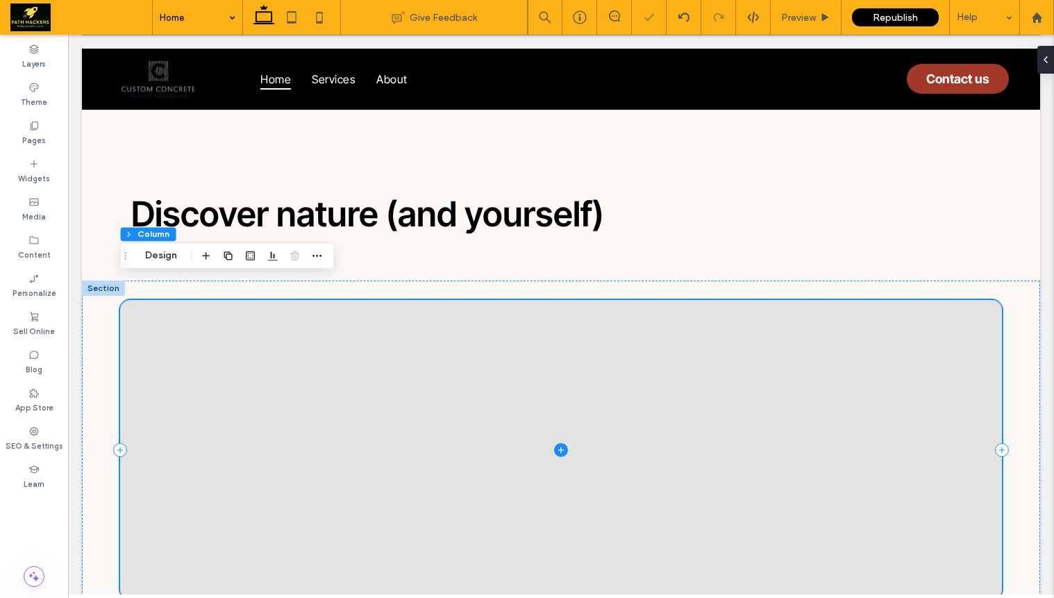
click at [554, 443] on icon at bounding box center [561, 450] width 14 height 14
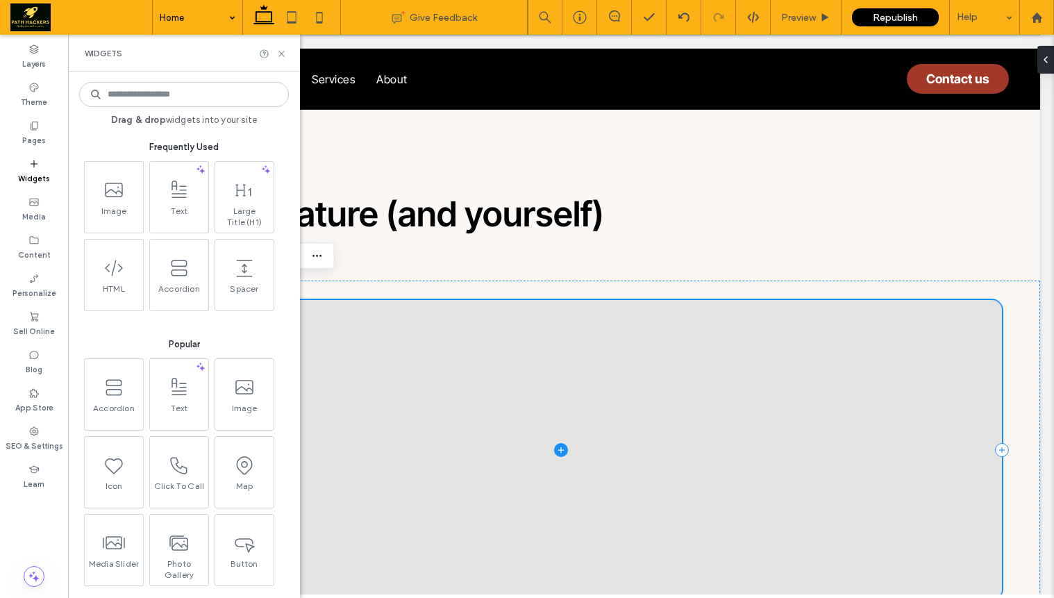
click at [415, 331] on span at bounding box center [561, 450] width 882 height 300
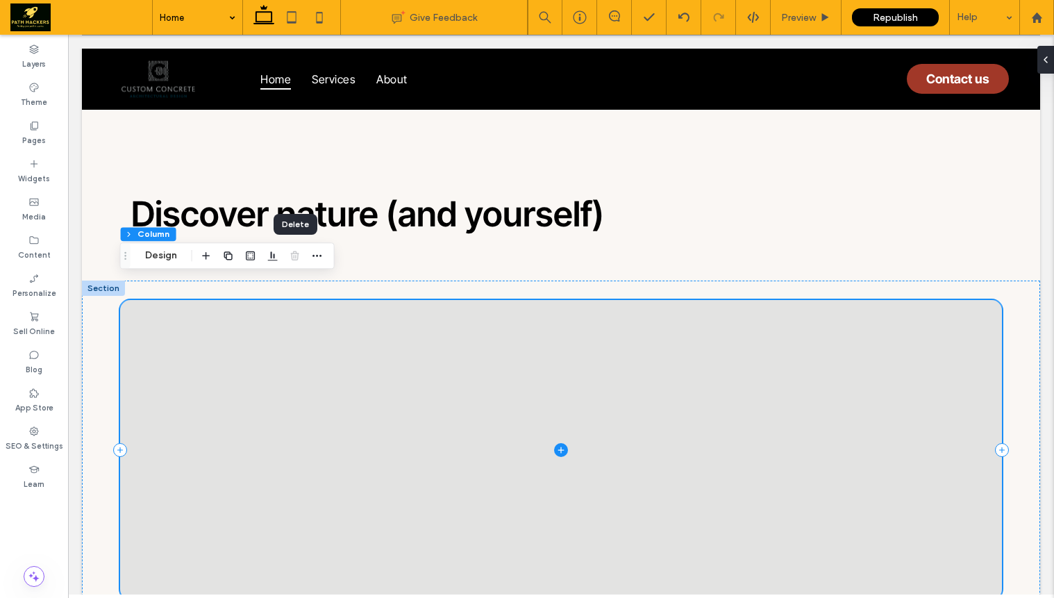
click at [284, 315] on span at bounding box center [561, 450] width 882 height 300
click at [96, 311] on div at bounding box center [561, 479] width 959 height 396
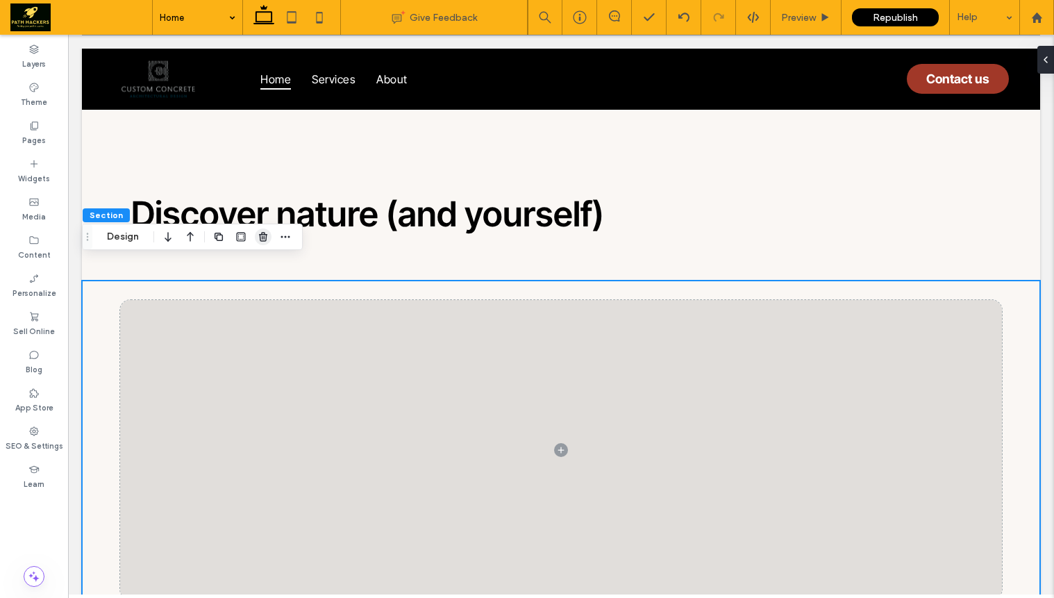
click at [258, 233] on icon "button" at bounding box center [263, 236] width 11 height 11
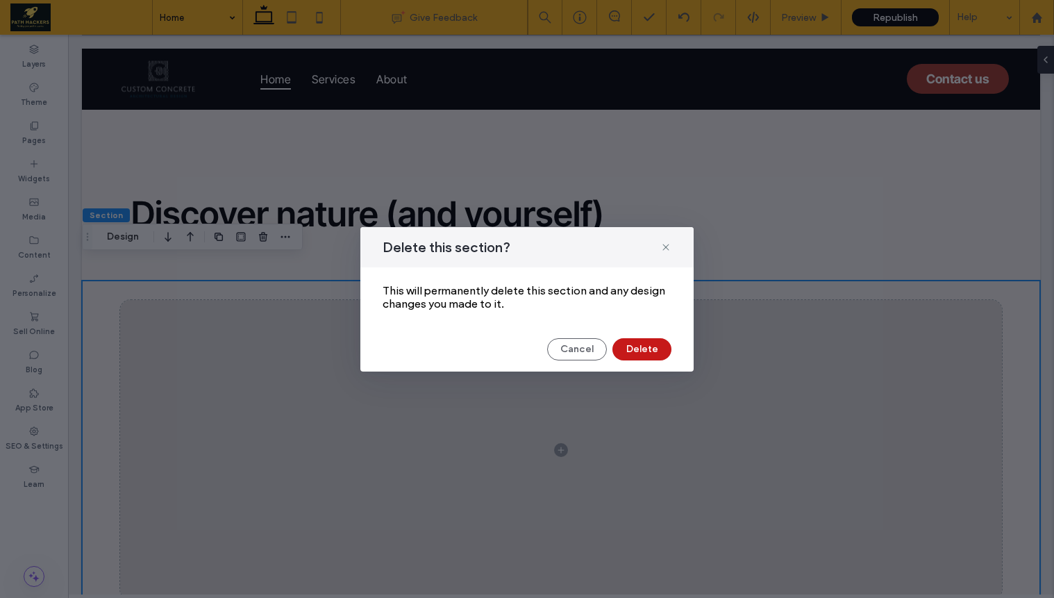
click at [631, 349] on button "Delete" at bounding box center [642, 349] width 59 height 22
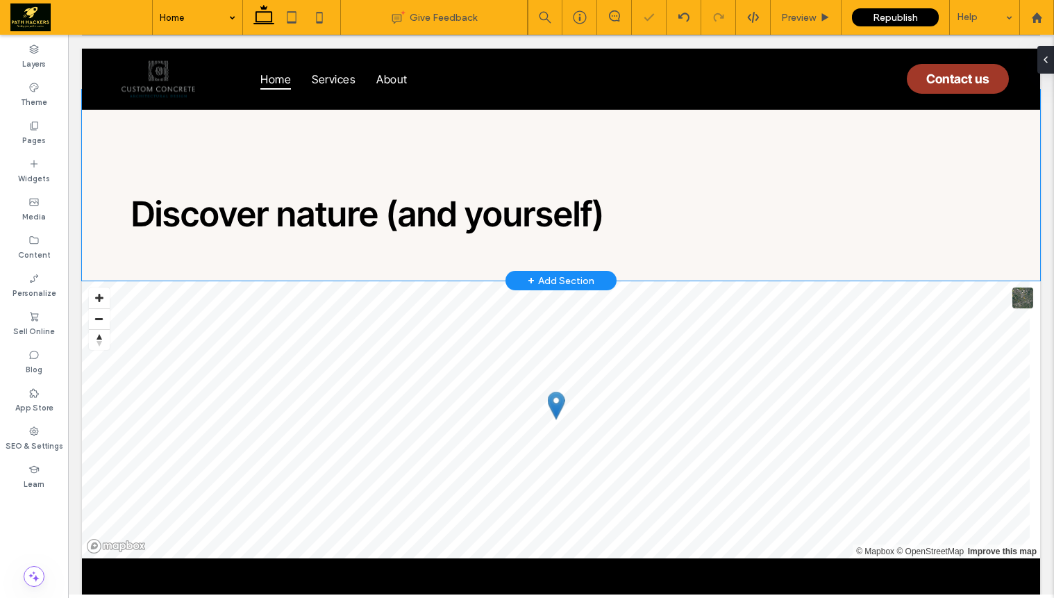
scroll to position [4624, 0]
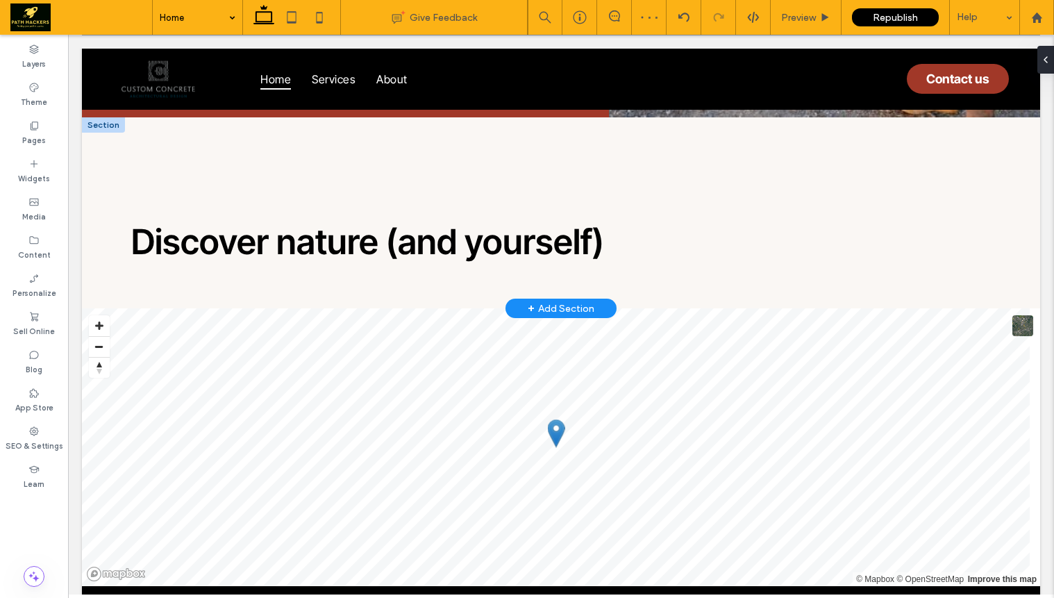
click at [574, 301] on div "+ Add Section" at bounding box center [561, 308] width 67 height 15
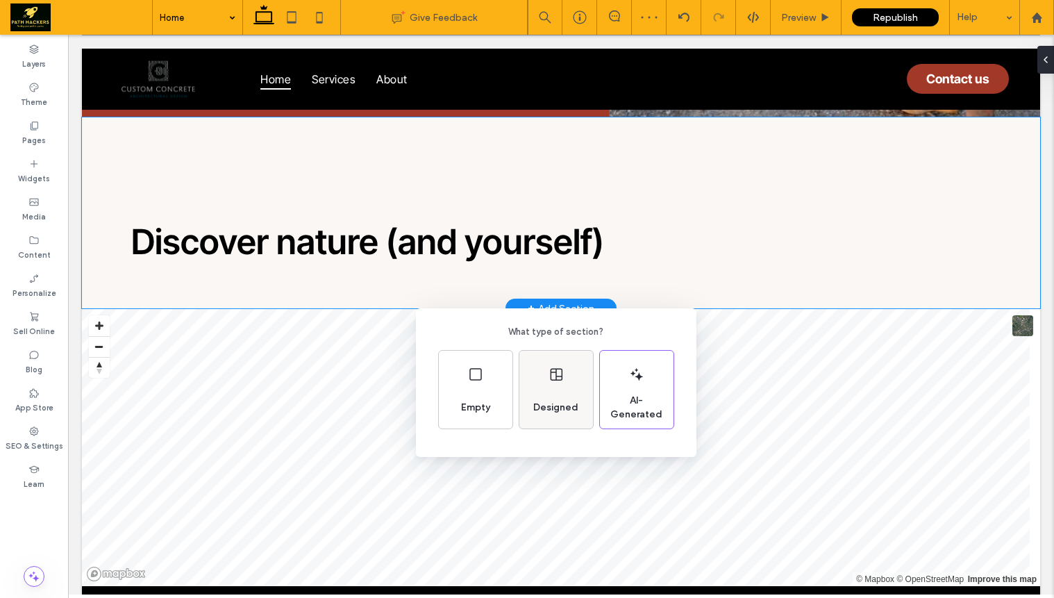
click at [548, 366] on icon at bounding box center [556, 374] width 17 height 17
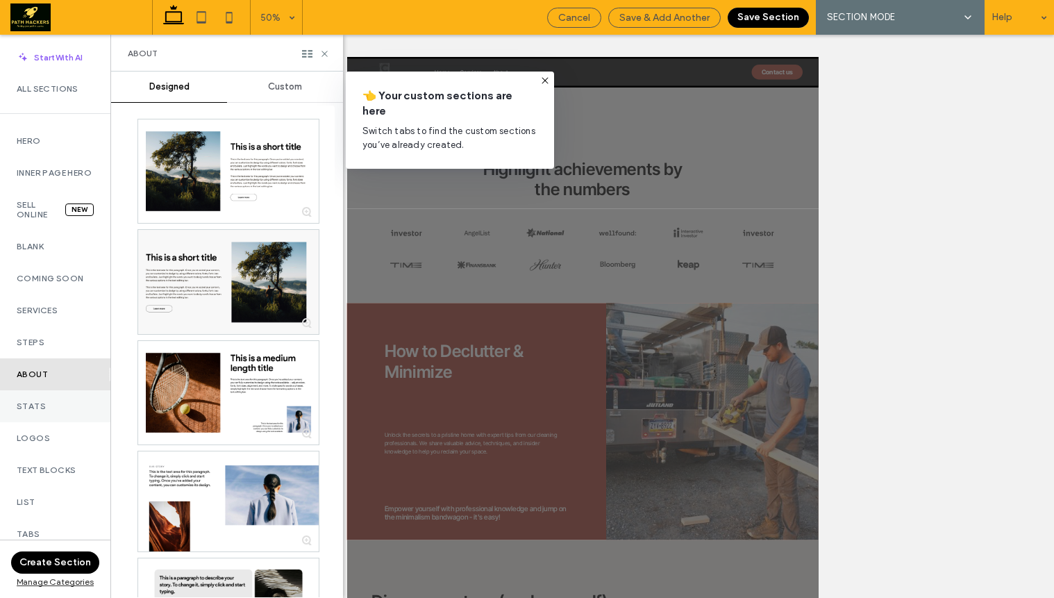
scroll to position [558, 0]
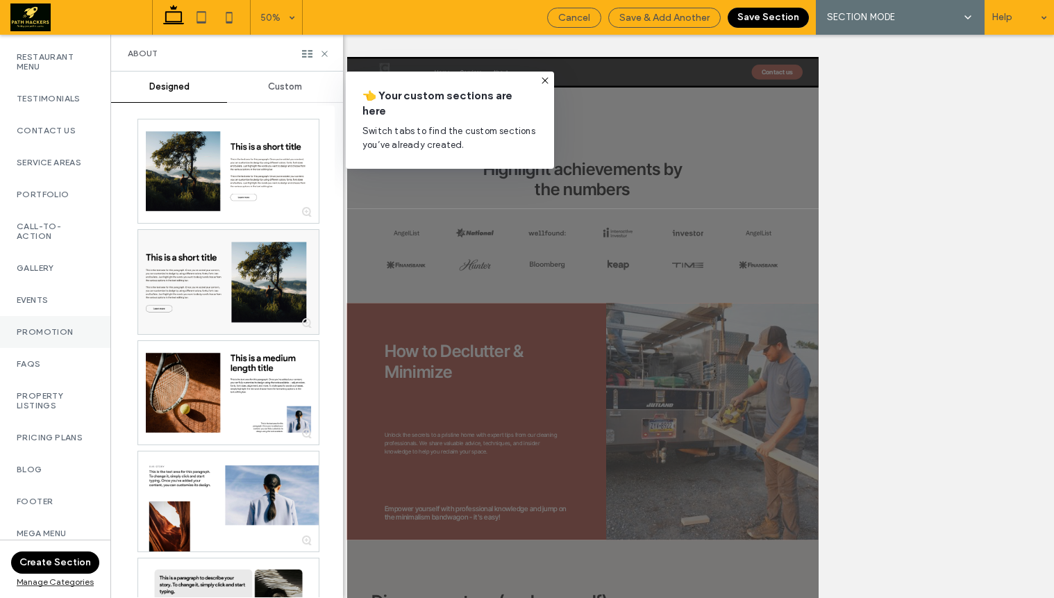
click at [65, 327] on label "Promotion" at bounding box center [55, 332] width 77 height 10
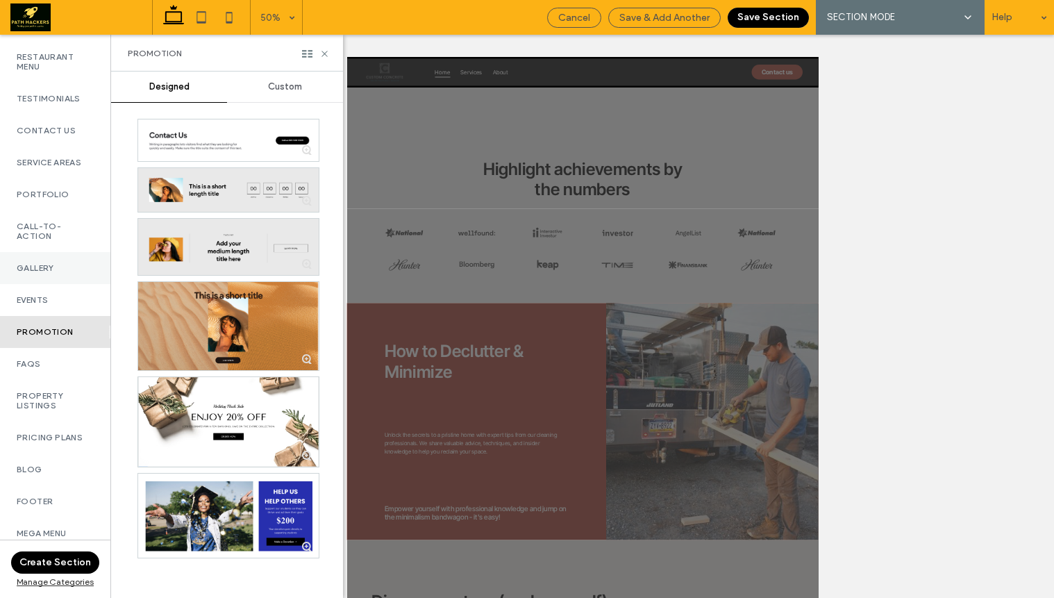
click at [51, 263] on label "Gallery" at bounding box center [55, 268] width 77 height 10
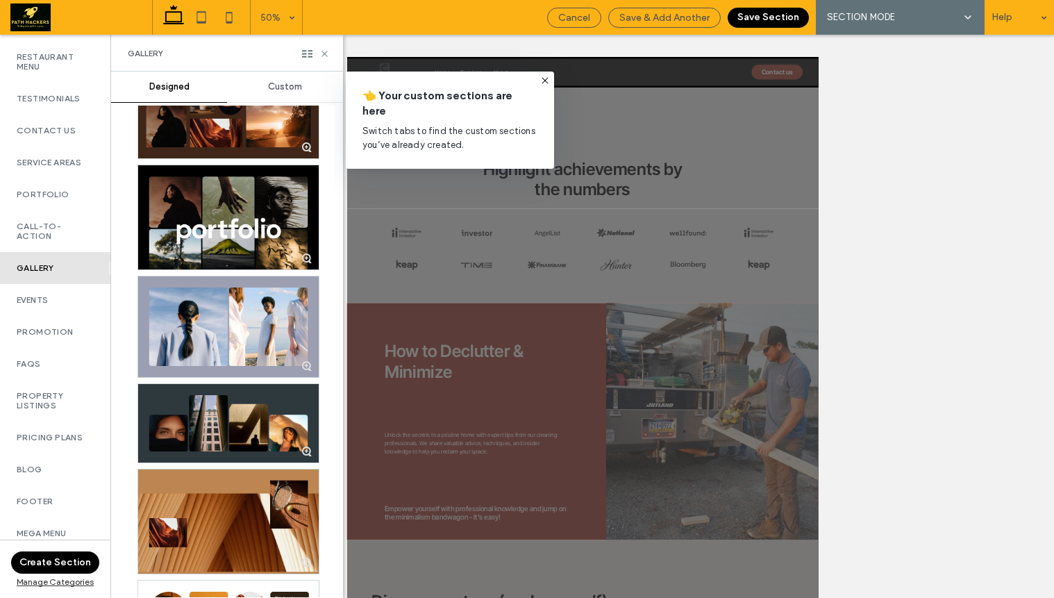
scroll to position [0, 0]
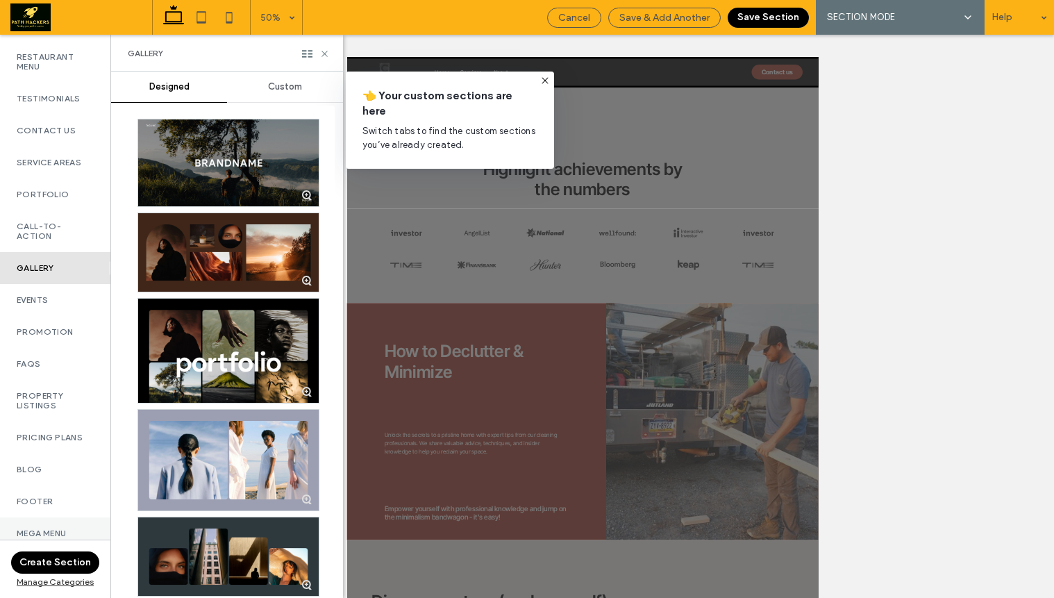
click at [51, 517] on div "Mega menu" at bounding box center [55, 533] width 110 height 32
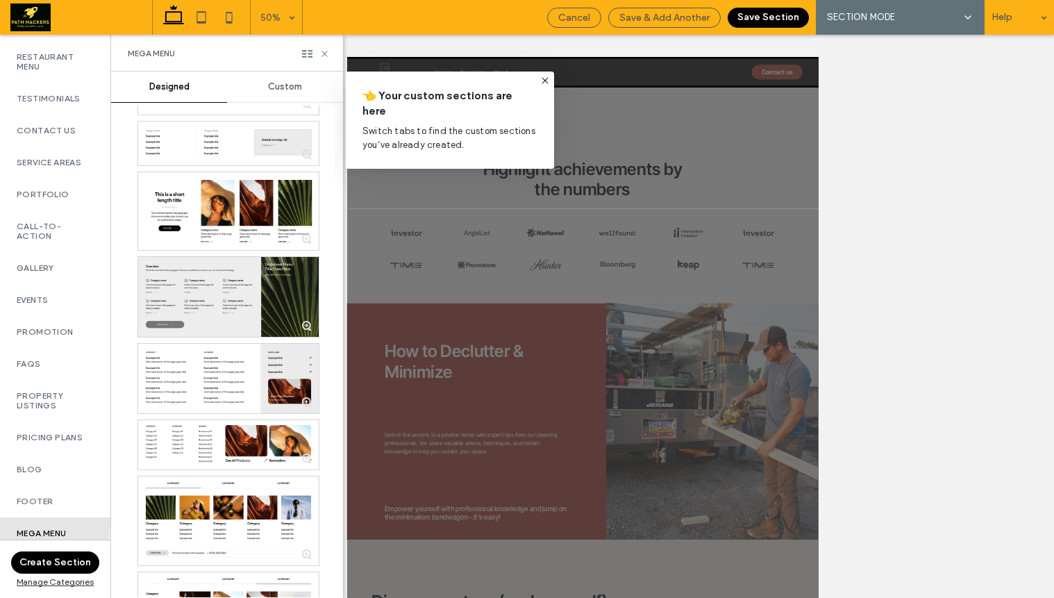
scroll to position [160, 0]
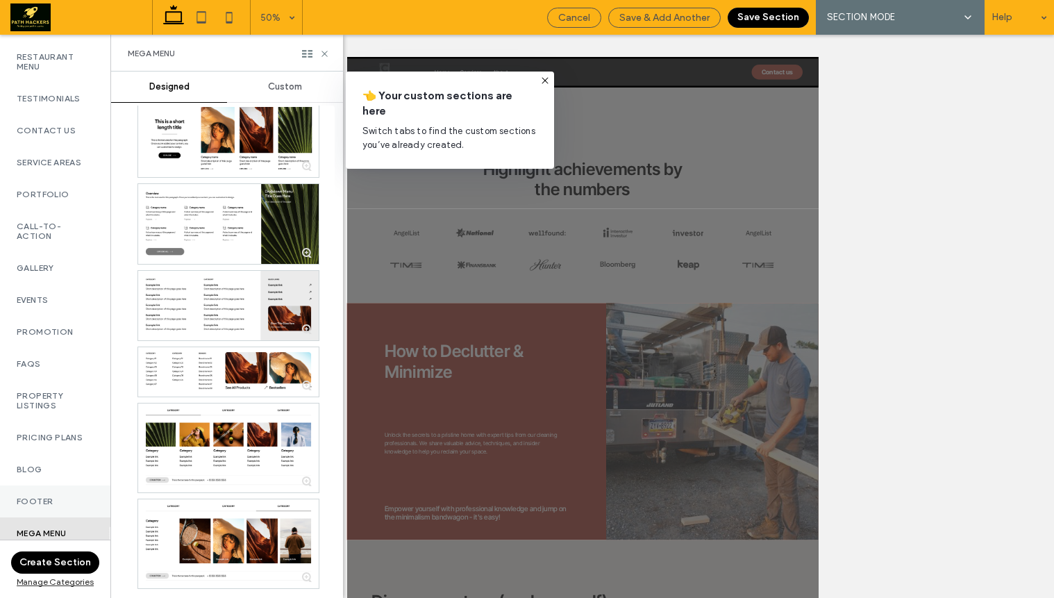
click at [42, 486] on div "Footer" at bounding box center [55, 502] width 110 height 32
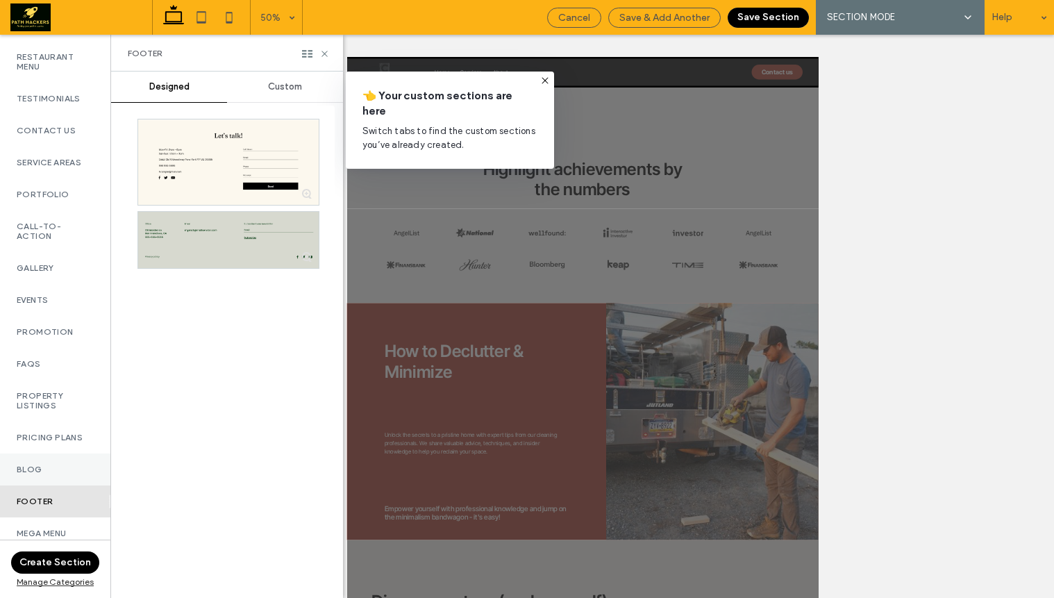
click at [29, 465] on label "Blog" at bounding box center [55, 470] width 77 height 10
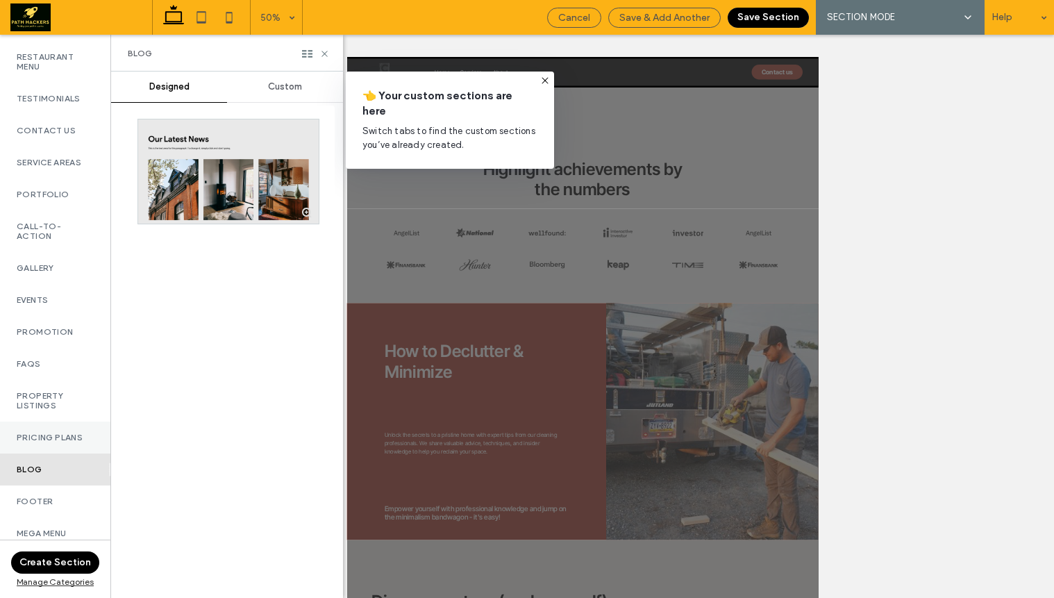
click at [31, 433] on label "Pricing Plans" at bounding box center [55, 438] width 77 height 10
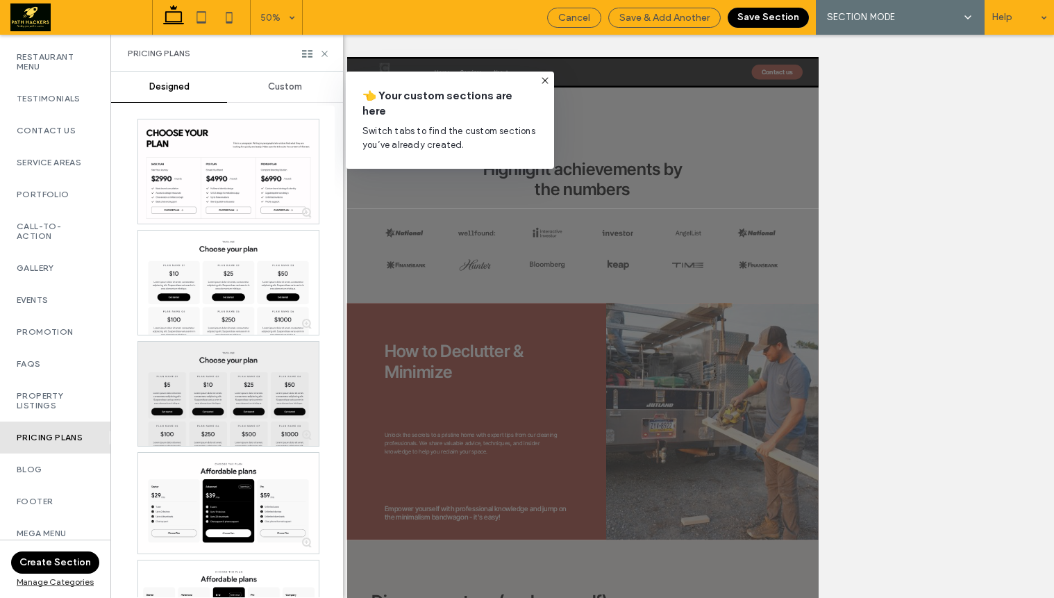
scroll to position [1910, 0]
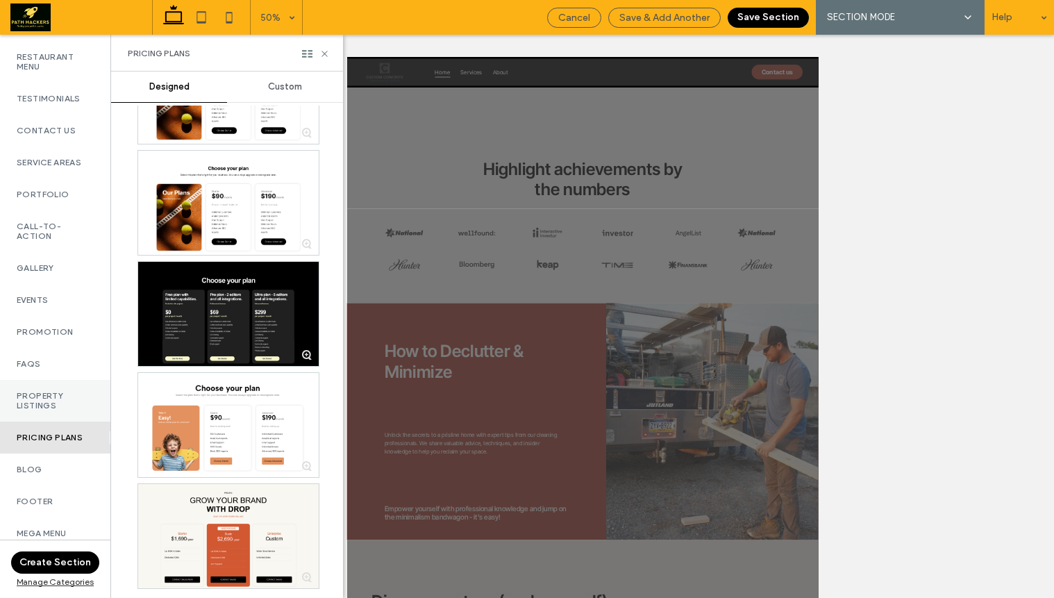
click at [76, 399] on label "Property Listings" at bounding box center [55, 400] width 77 height 19
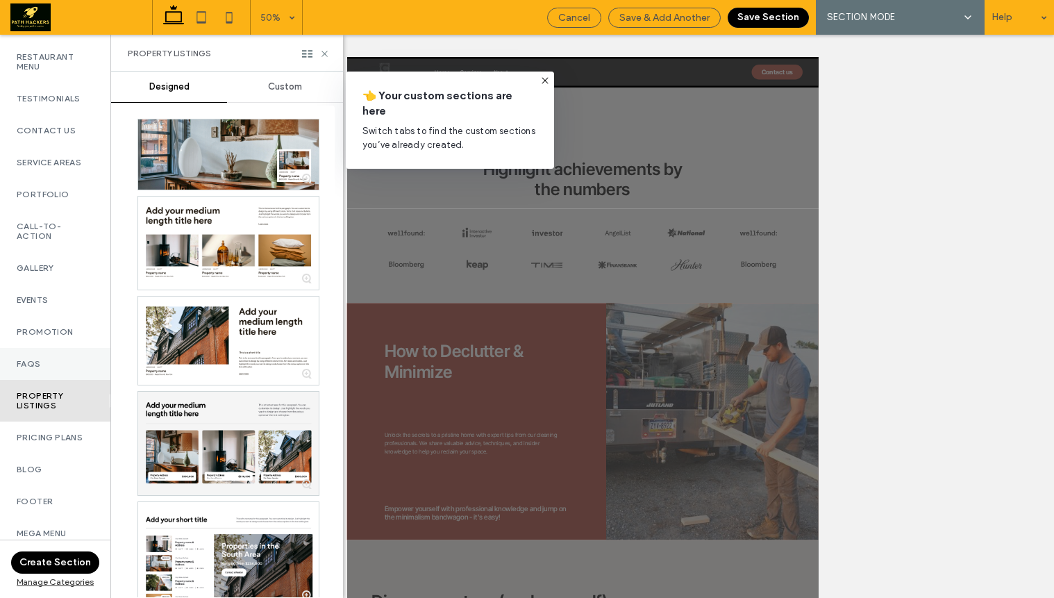
click at [64, 348] on div "FAQs" at bounding box center [55, 364] width 110 height 32
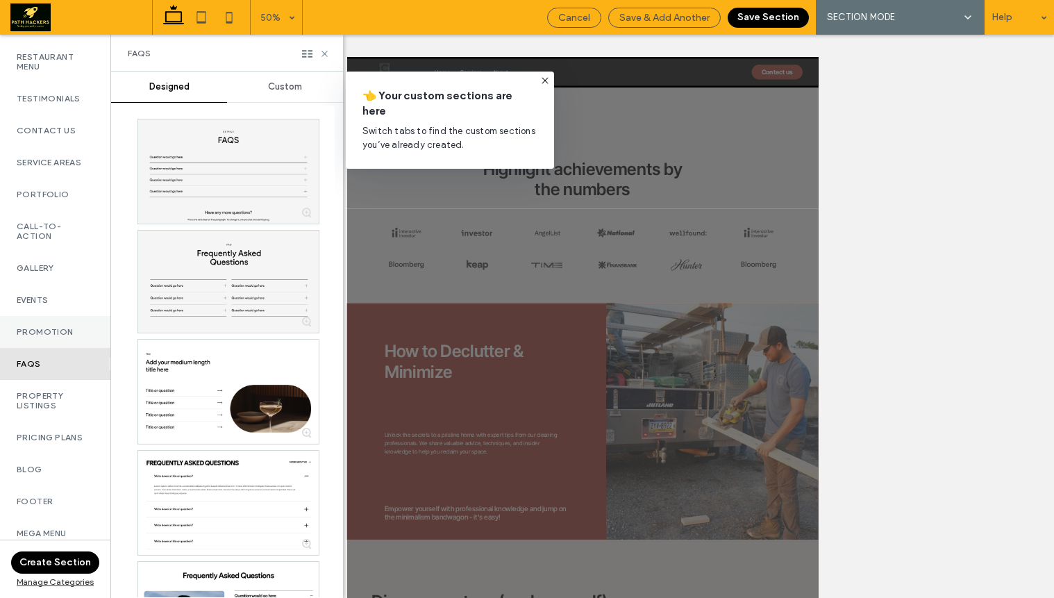
click at [67, 327] on label "Promotion" at bounding box center [55, 332] width 77 height 10
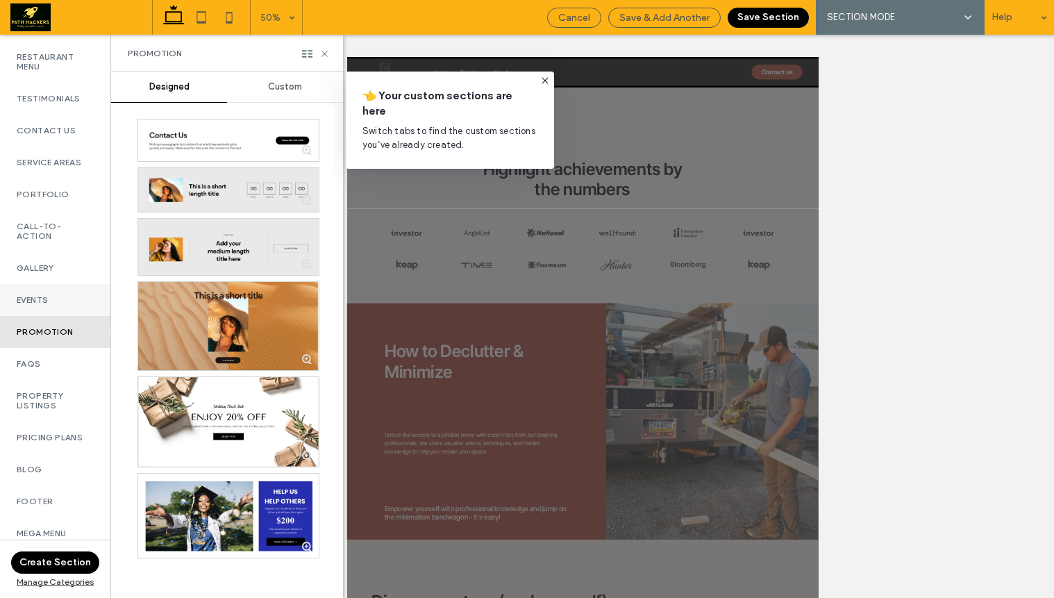
click at [51, 295] on label "Events" at bounding box center [55, 300] width 77 height 10
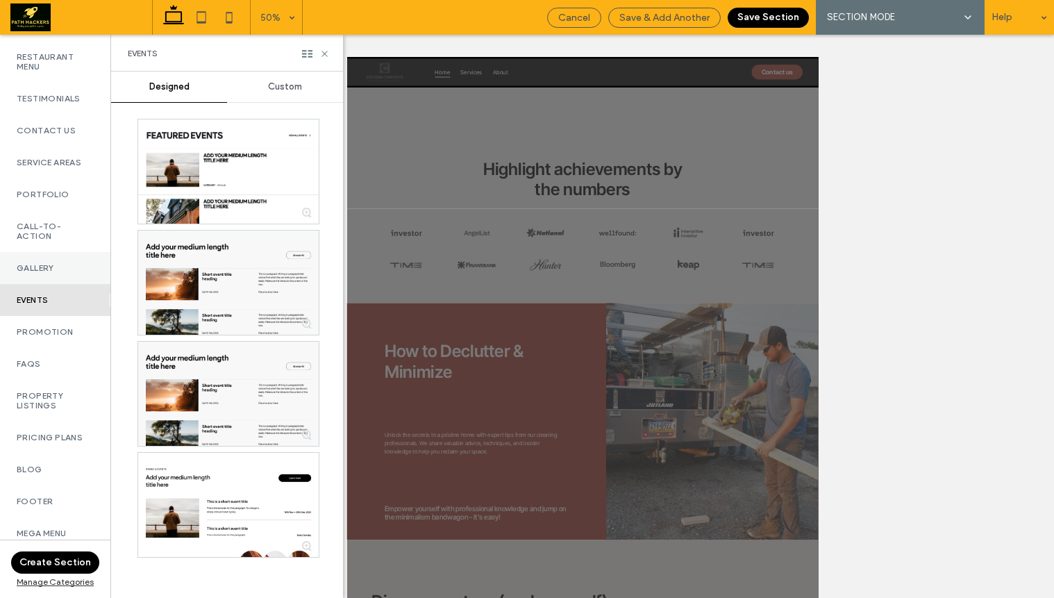
click at [51, 253] on div "Gallery" at bounding box center [55, 268] width 110 height 32
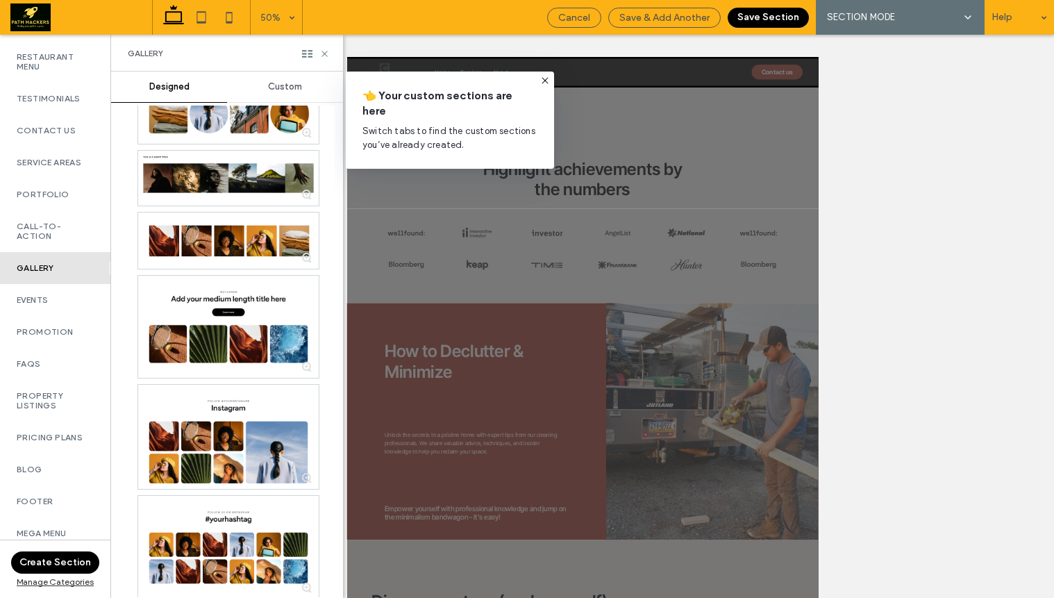
scroll to position [7, 0]
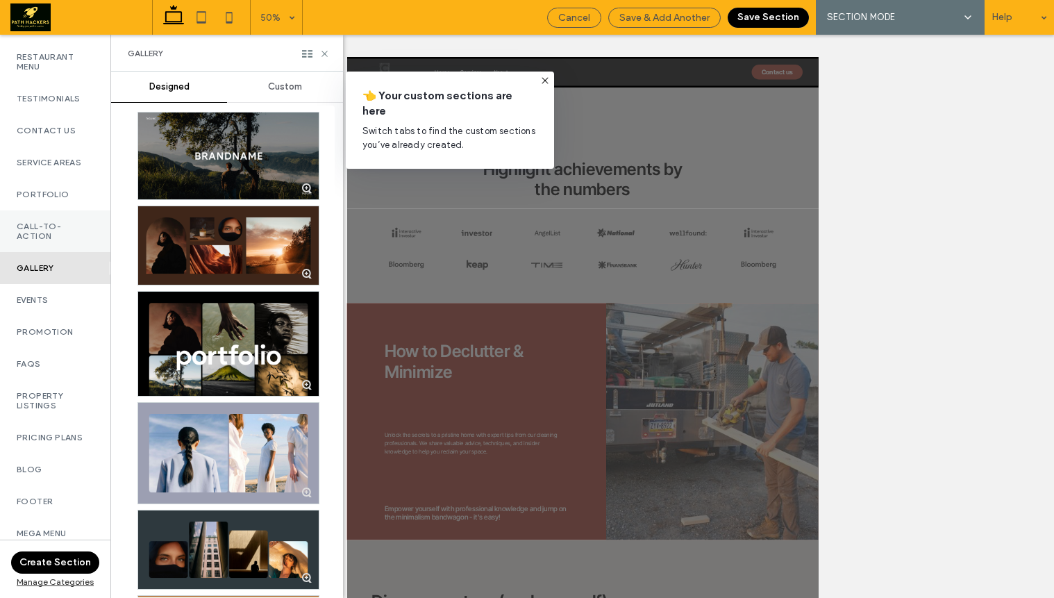
click at [53, 222] on label "Call-To-Action" at bounding box center [55, 231] width 77 height 19
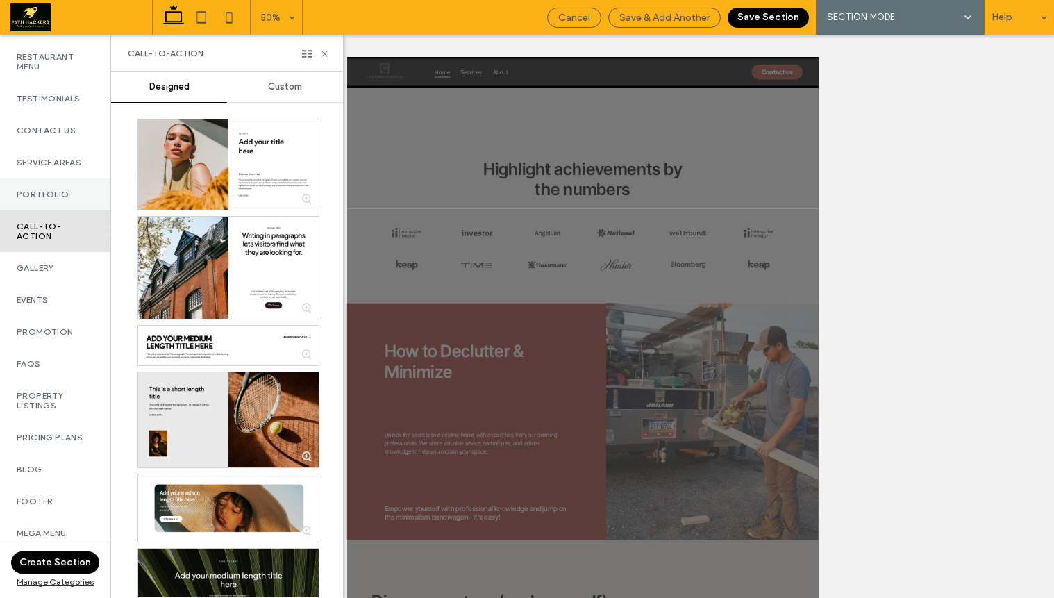
click at [56, 190] on label "Portfolio" at bounding box center [55, 195] width 77 height 10
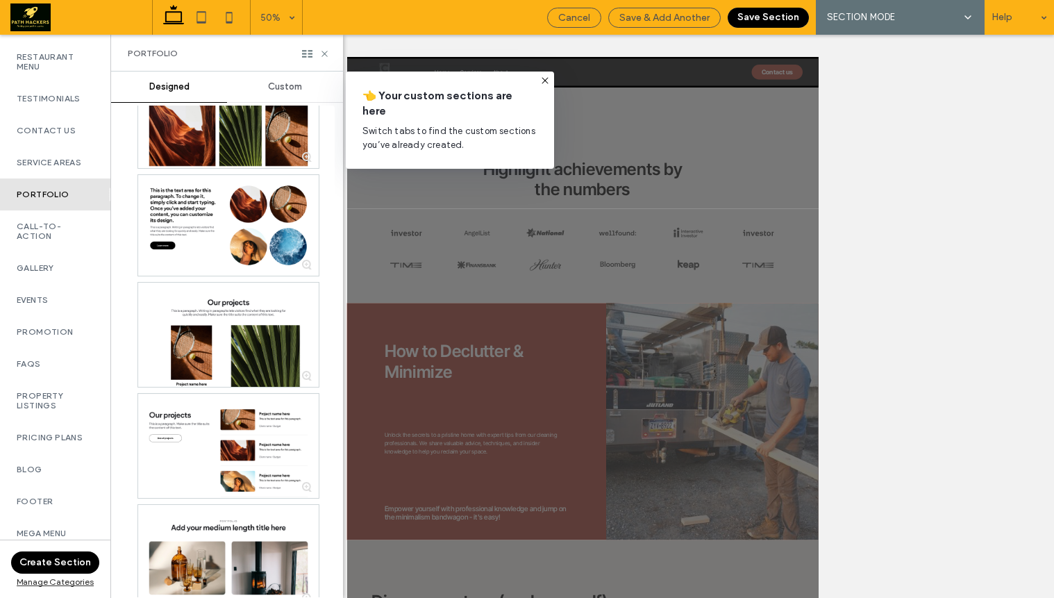
scroll to position [1850, 0]
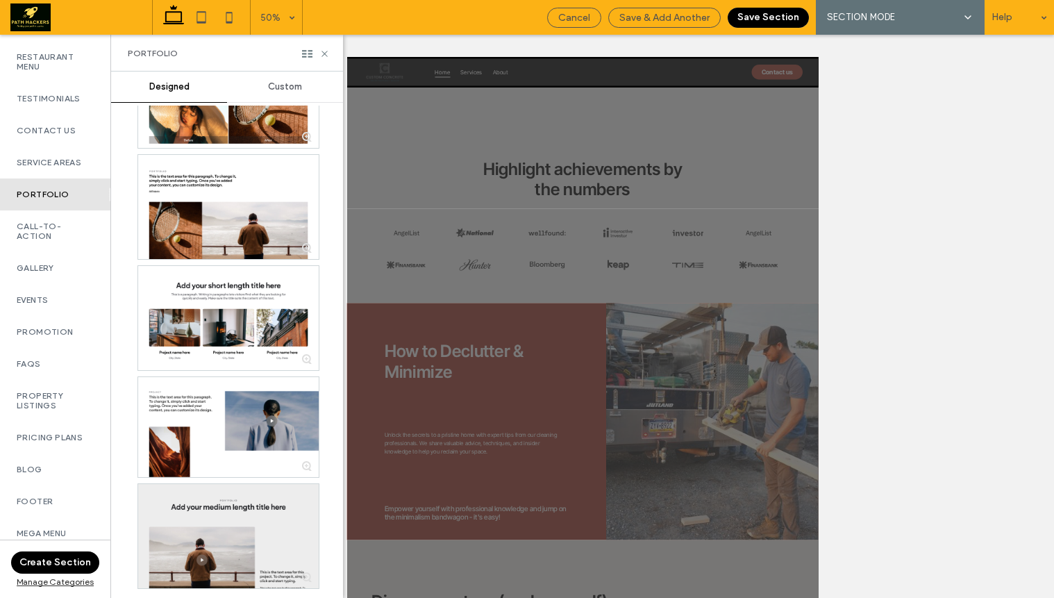
click at [250, 547] on div at bounding box center [228, 536] width 181 height 104
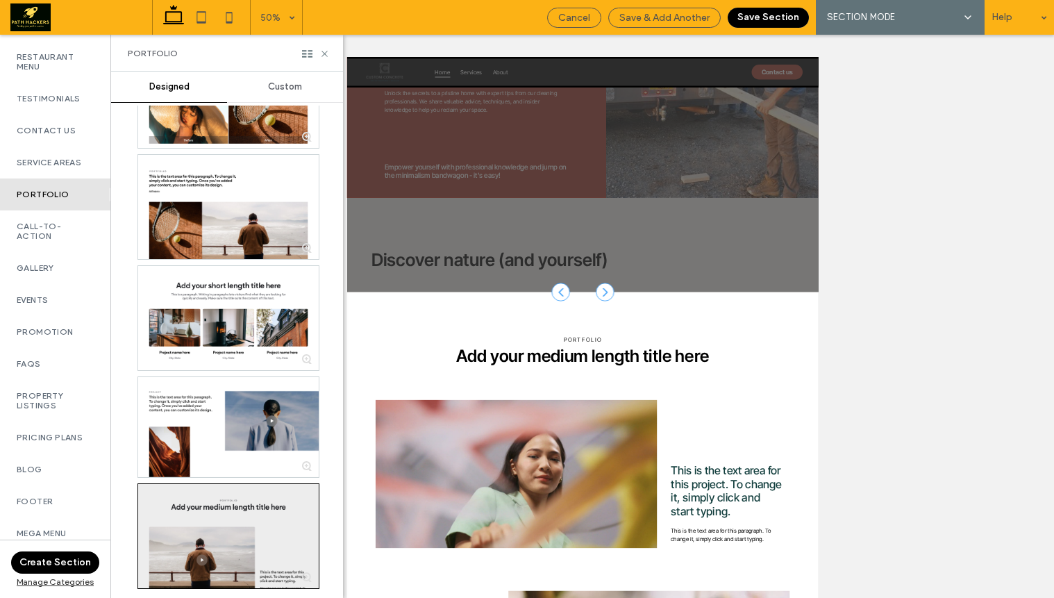
scroll to position [4423, 0]
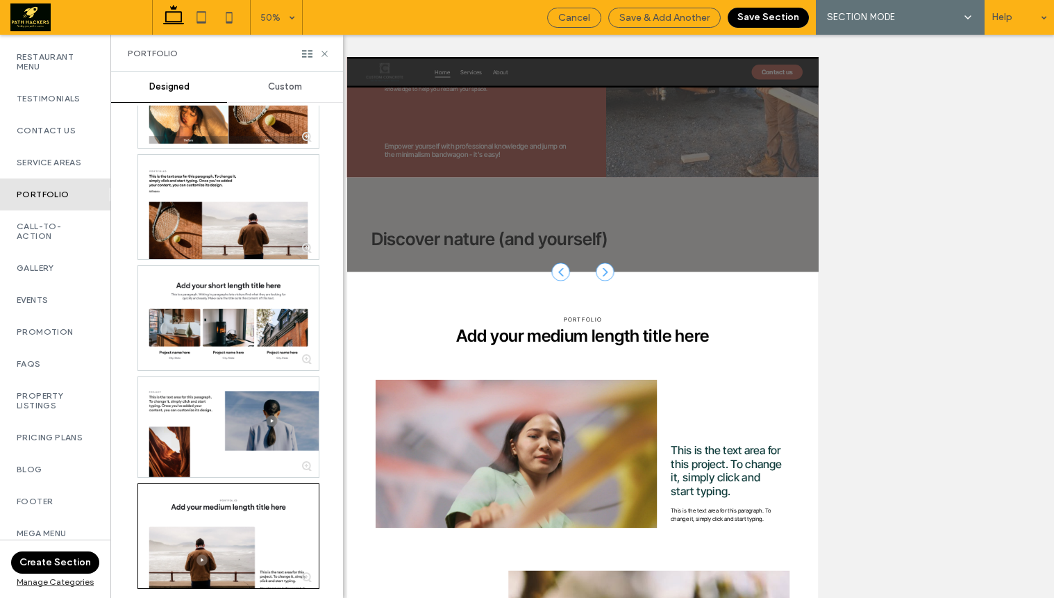
click at [750, 24] on button "Save Section" at bounding box center [768, 18] width 81 height 20
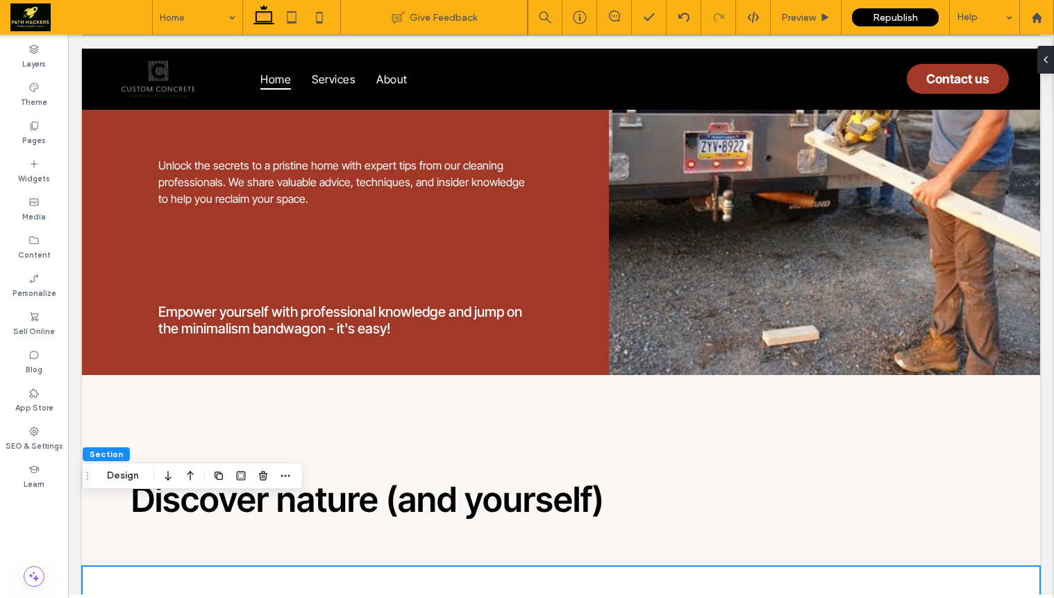
scroll to position [4356, 0]
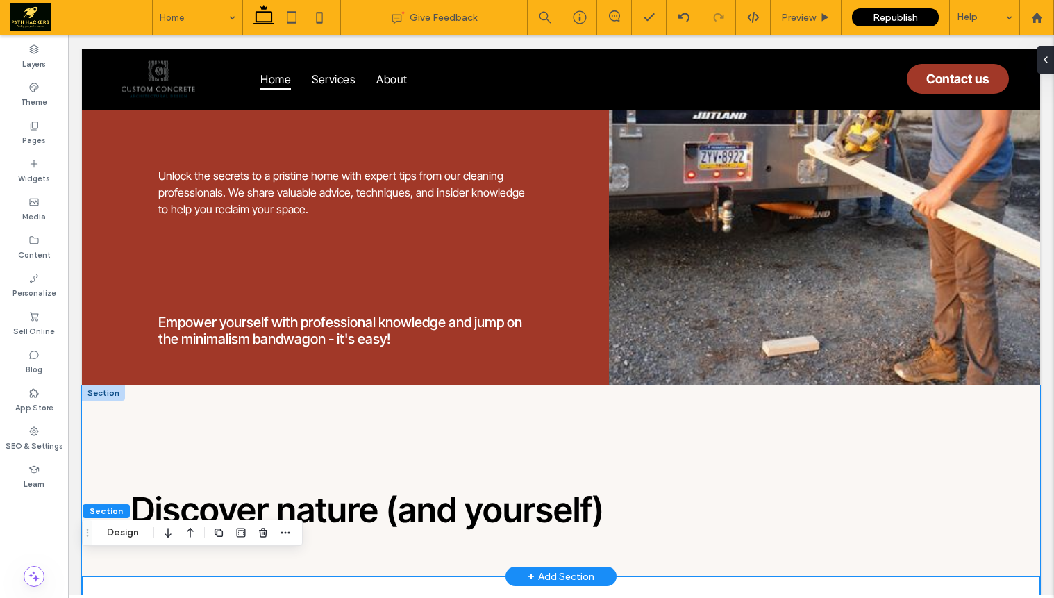
click at [171, 401] on div "Discover nature (and yourself)" at bounding box center [561, 480] width 959 height 191
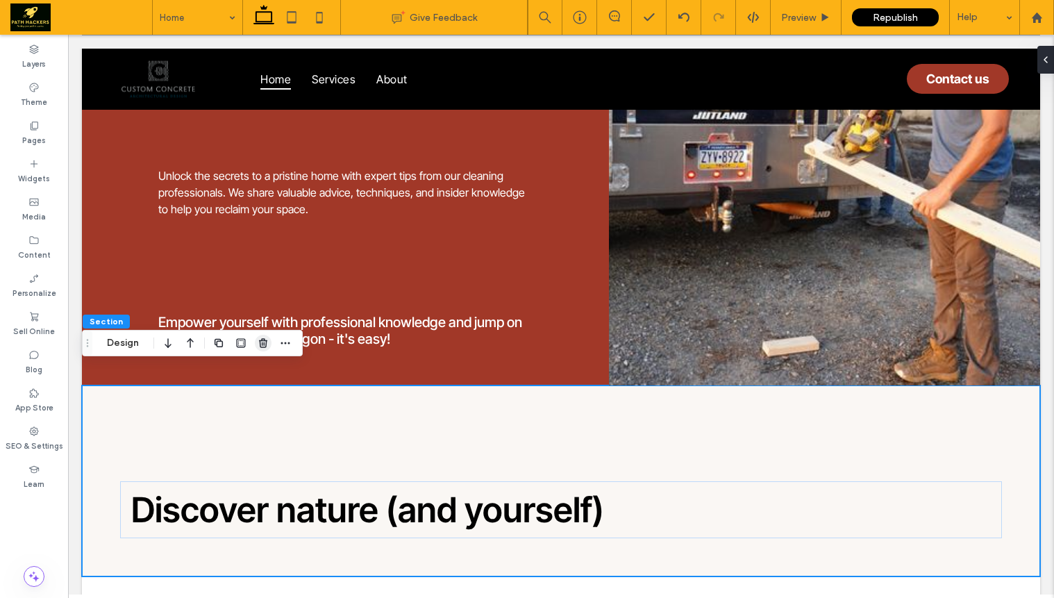
click at [263, 345] on icon "button" at bounding box center [263, 343] width 11 height 11
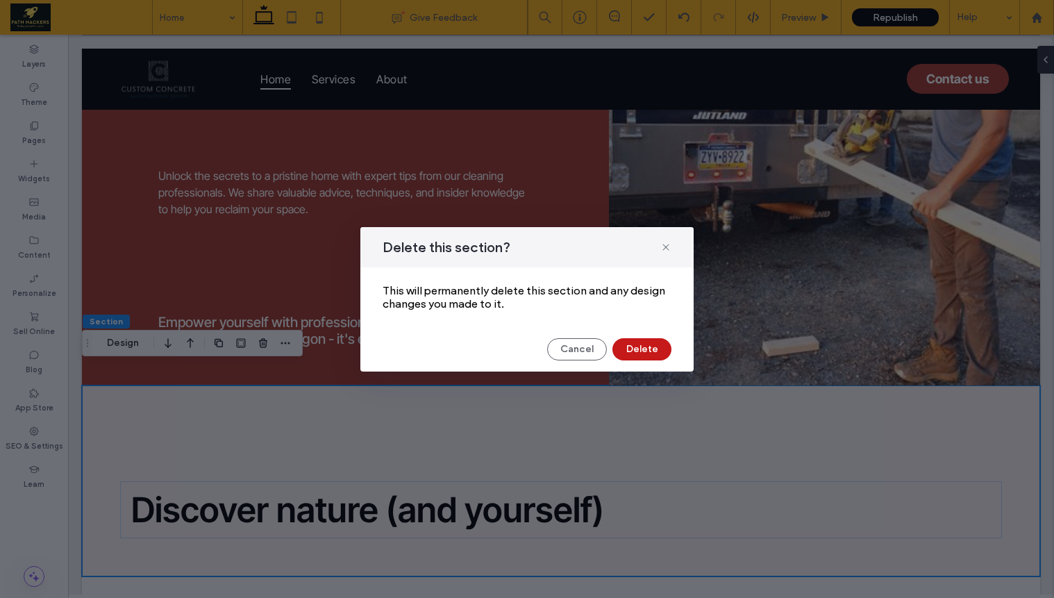
drag, startPoint x: 642, startPoint y: 349, endPoint x: 574, endPoint y: 315, distance: 77.0
click at [642, 349] on button "Delete" at bounding box center [642, 349] width 59 height 22
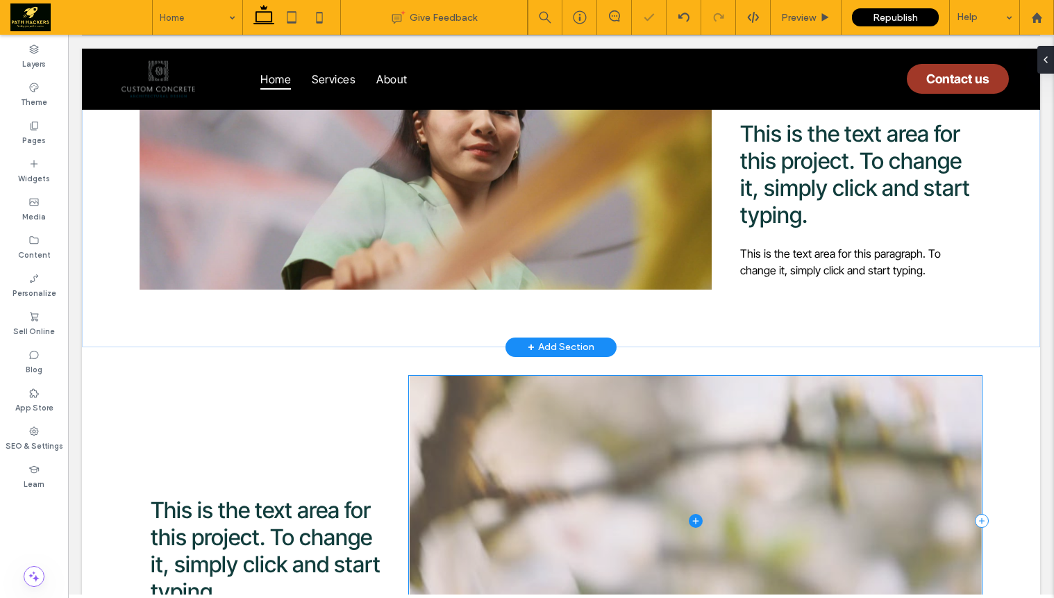
scroll to position [4993, 0]
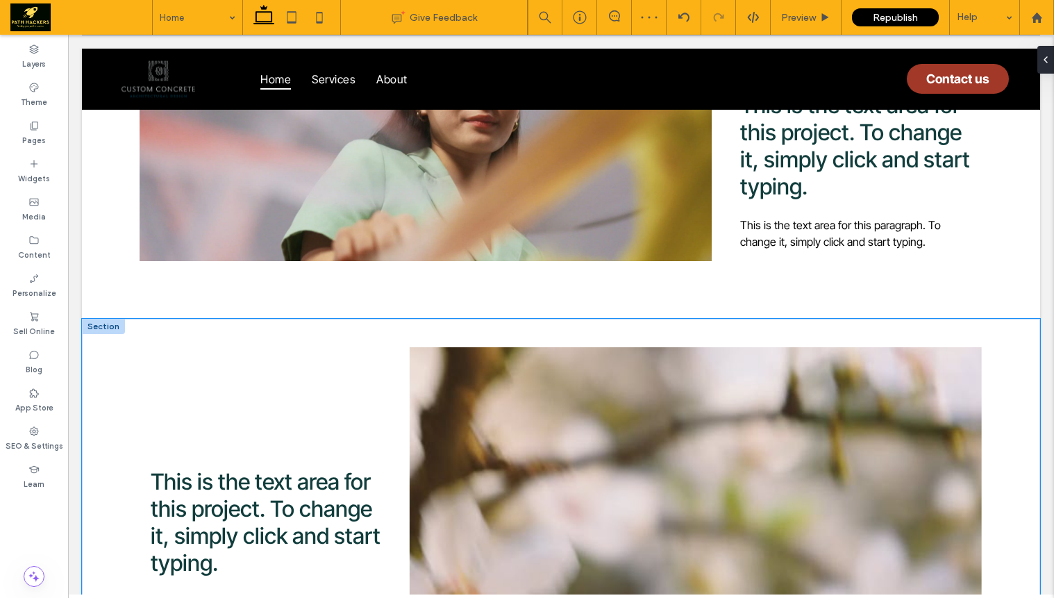
click at [124, 334] on div "This is the text area for this project. To change it, simply click and start ty…" at bounding box center [561, 517] width 959 height 396
click at [258, 274] on icon "button" at bounding box center [263, 274] width 11 height 11
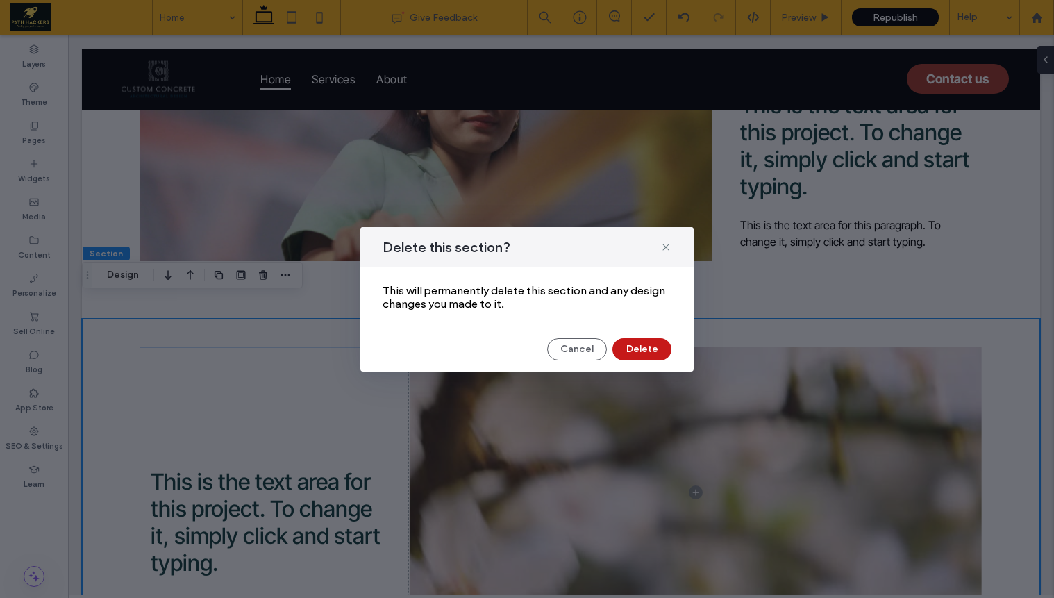
click at [661, 342] on button "Delete" at bounding box center [642, 349] width 59 height 22
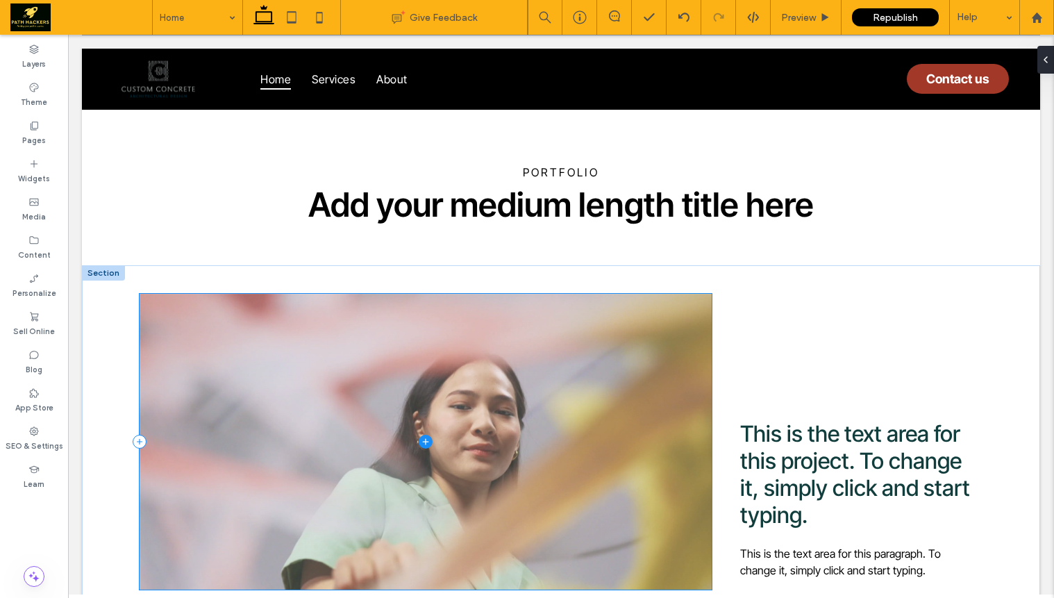
scroll to position [4656, 0]
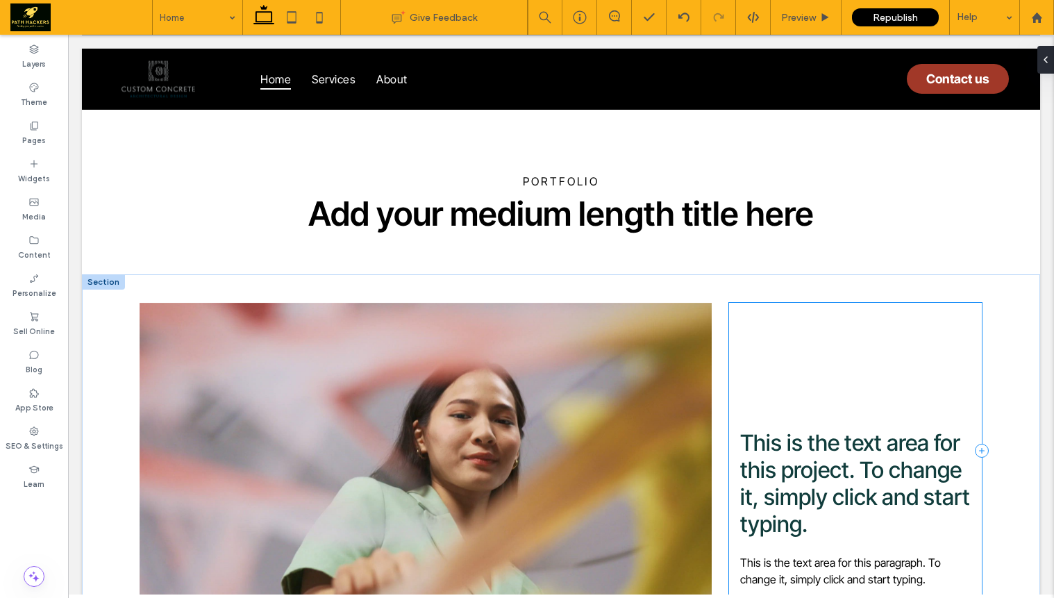
click at [849, 376] on div "This is the text area for this project. To change it, simply click and start ty…" at bounding box center [855, 451] width 253 height 296
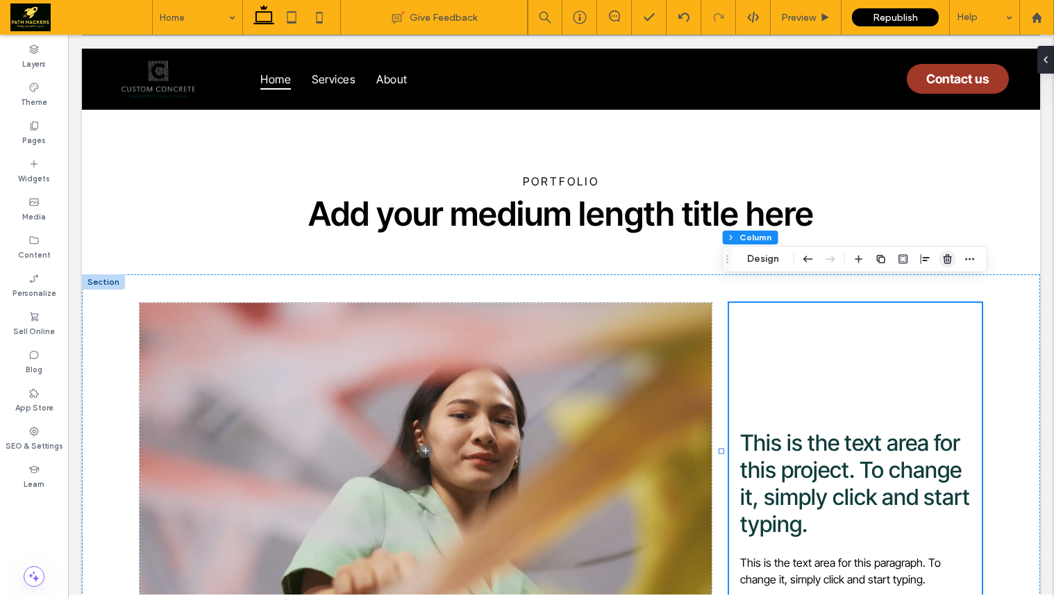
click at [940, 256] on span "button" at bounding box center [948, 259] width 17 height 17
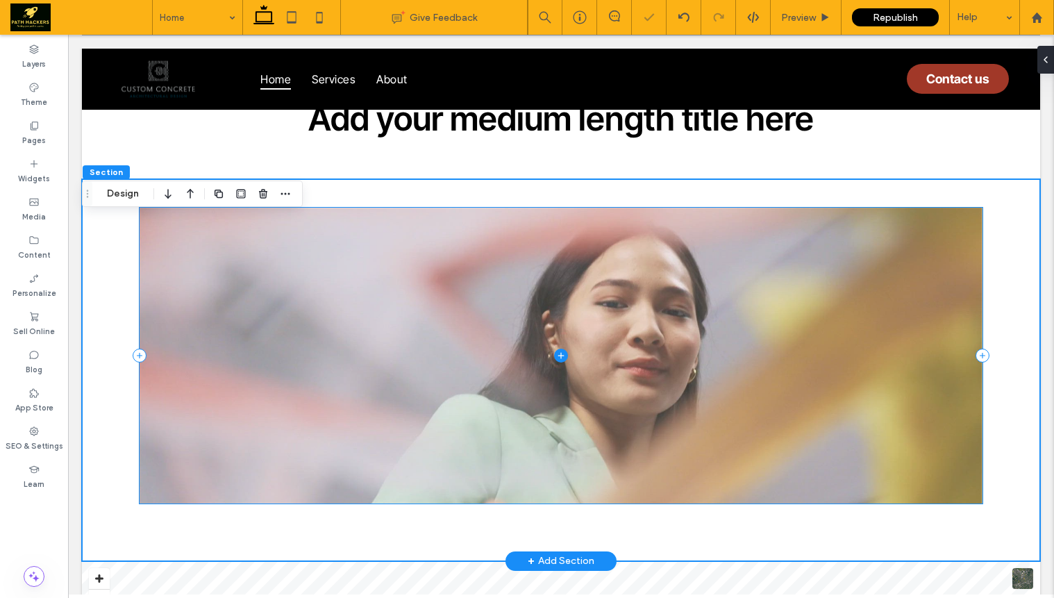
scroll to position [4753, 0]
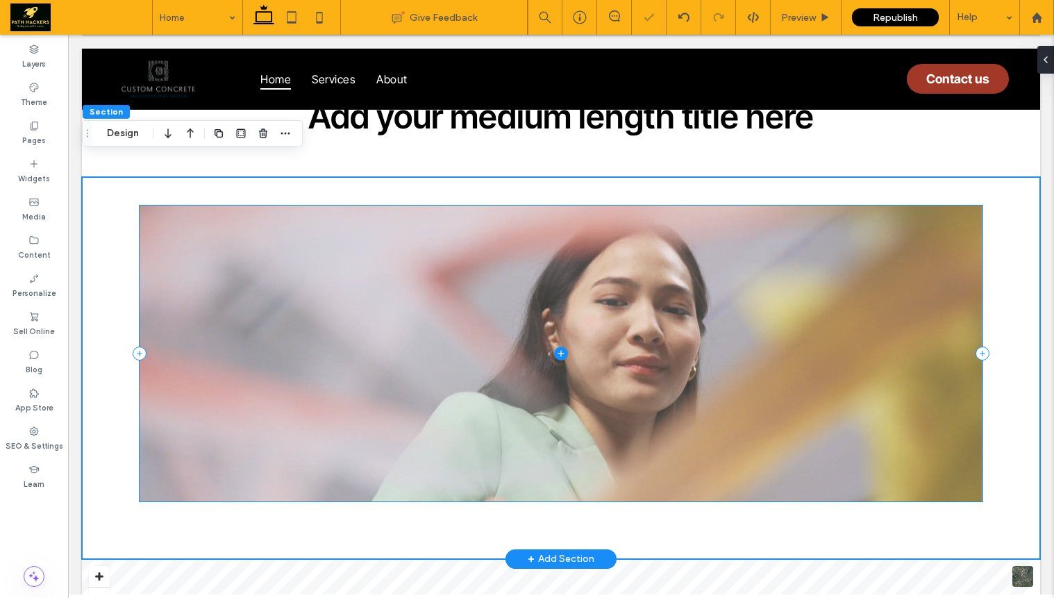
click at [527, 349] on span at bounding box center [561, 354] width 843 height 296
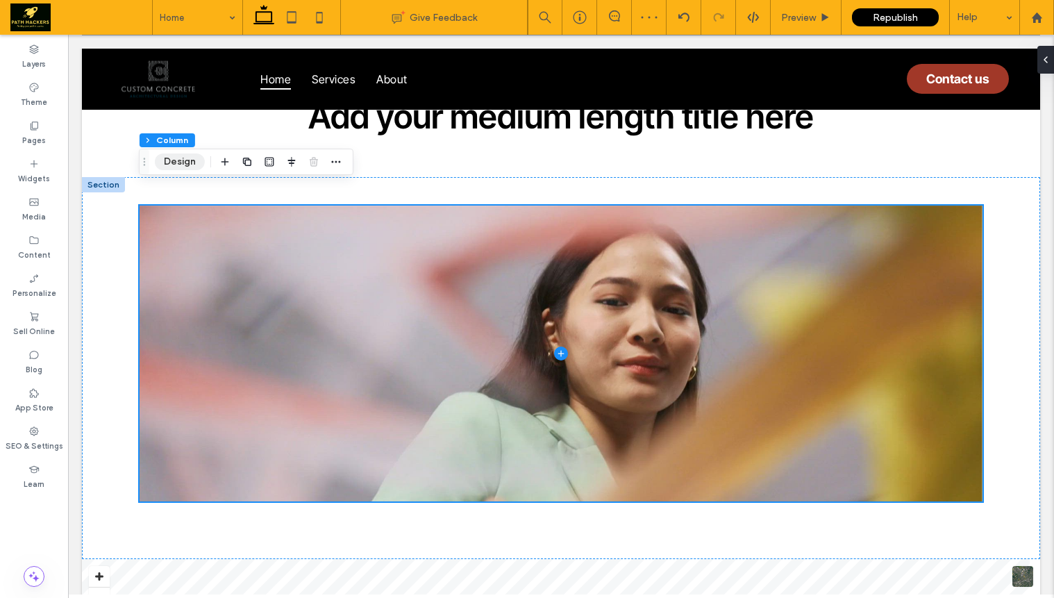
click at [192, 165] on button "Design" at bounding box center [180, 162] width 50 height 17
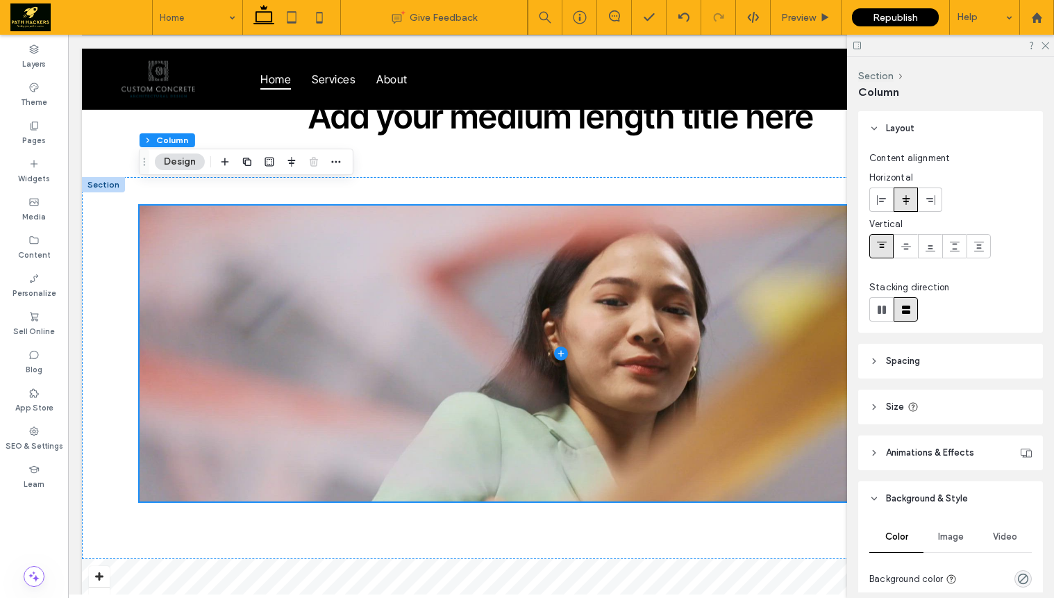
scroll to position [297, 0]
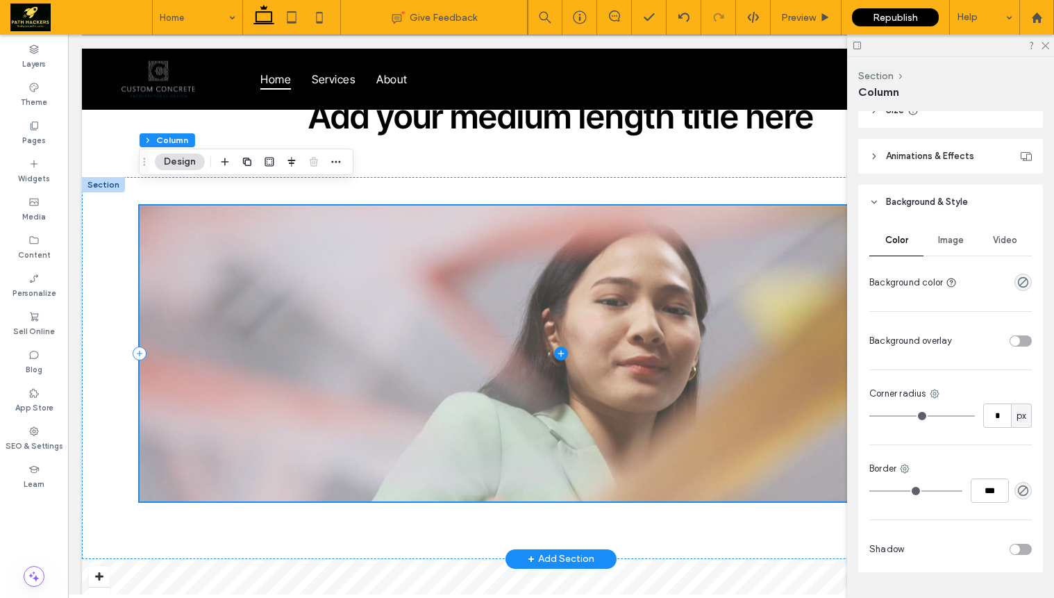
click at [557, 347] on icon at bounding box center [561, 354] width 14 height 14
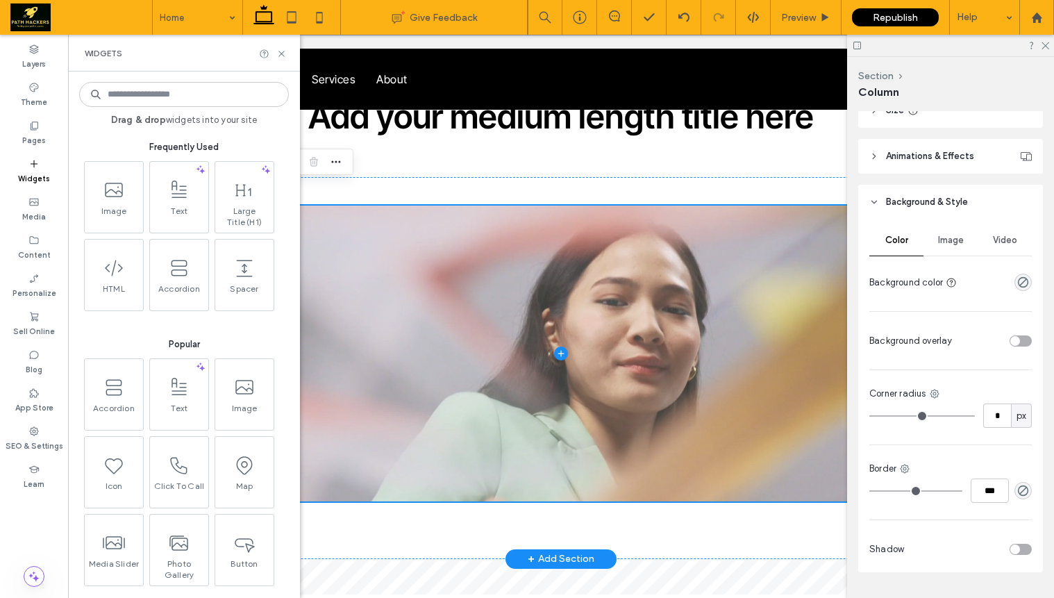
click at [663, 241] on span at bounding box center [561, 354] width 843 height 296
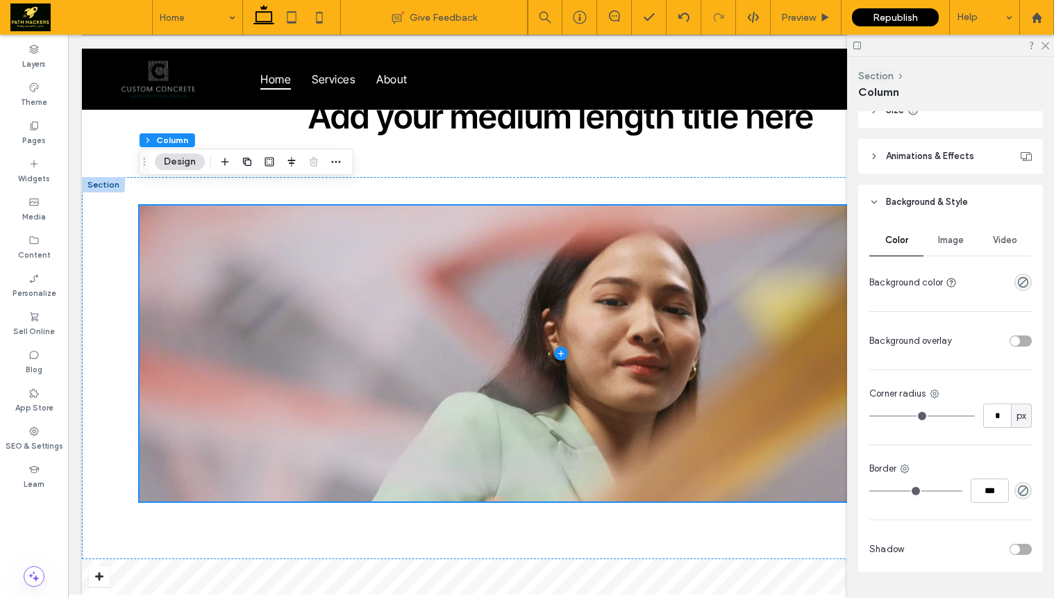
click at [938, 241] on span "Image" at bounding box center [951, 240] width 26 height 11
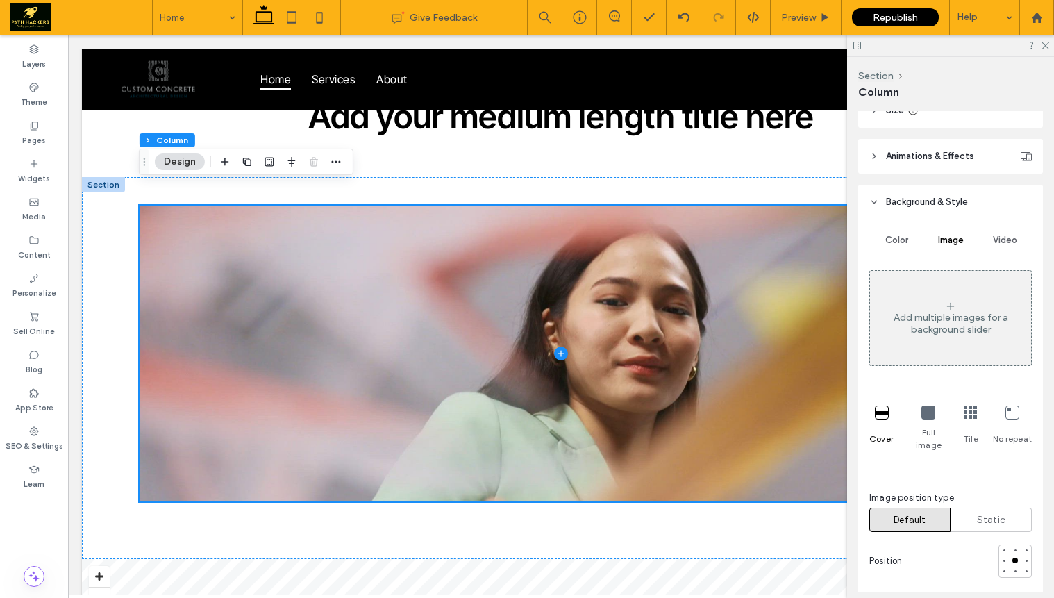
click at [993, 244] on span "Video" at bounding box center [1005, 240] width 24 height 11
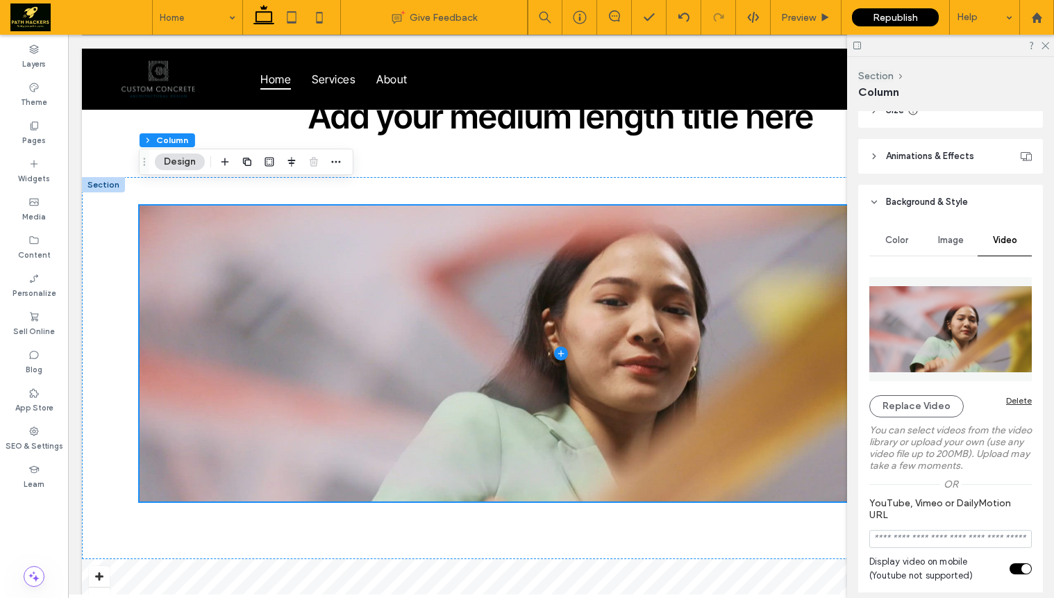
click at [1007, 399] on div "Delete" at bounding box center [1019, 400] width 26 height 10
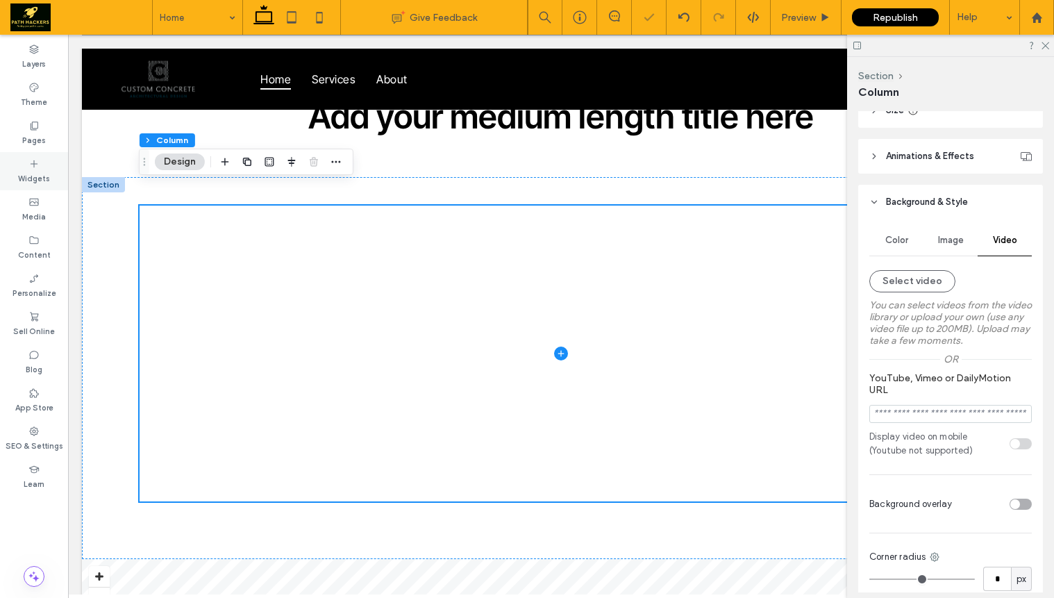
click at [38, 167] on icon at bounding box center [33, 163] width 11 height 11
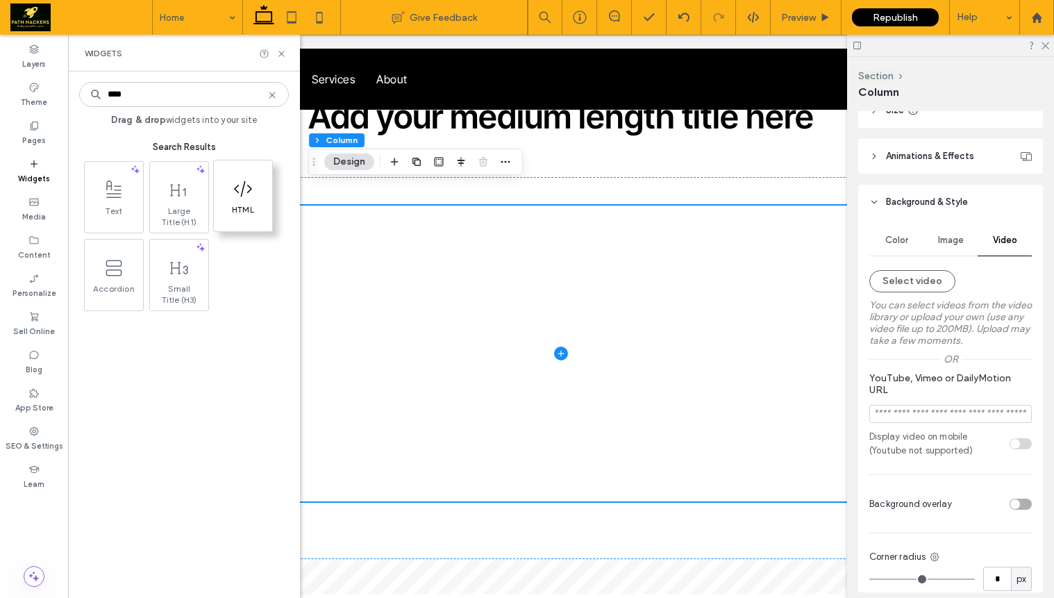
type input "****"
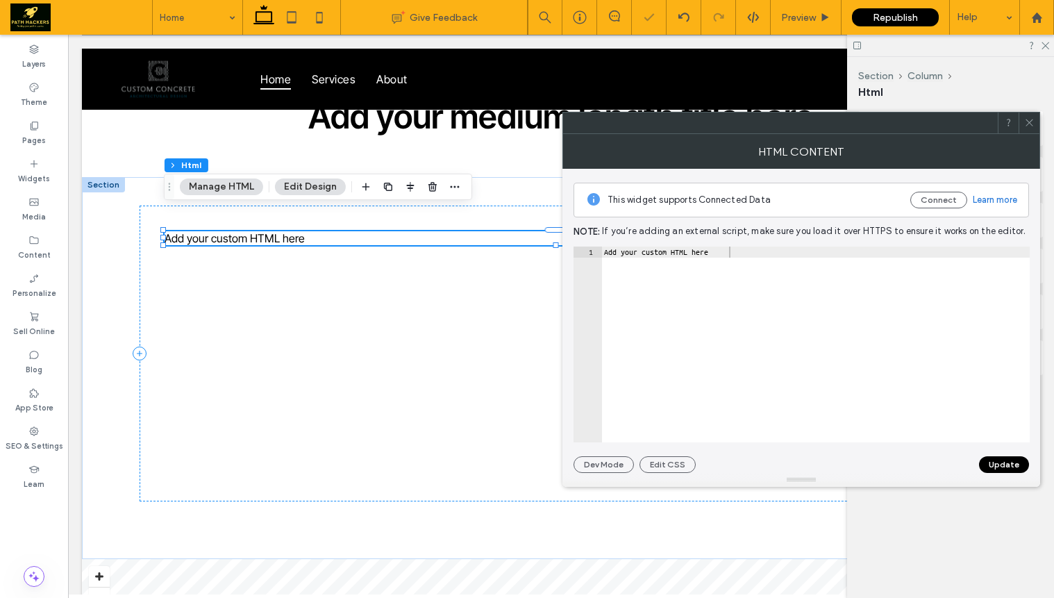
type textarea "**********"
click at [723, 260] on div "Add your custom HTML here" at bounding box center [815, 356] width 429 height 218
paste textarea "**********"
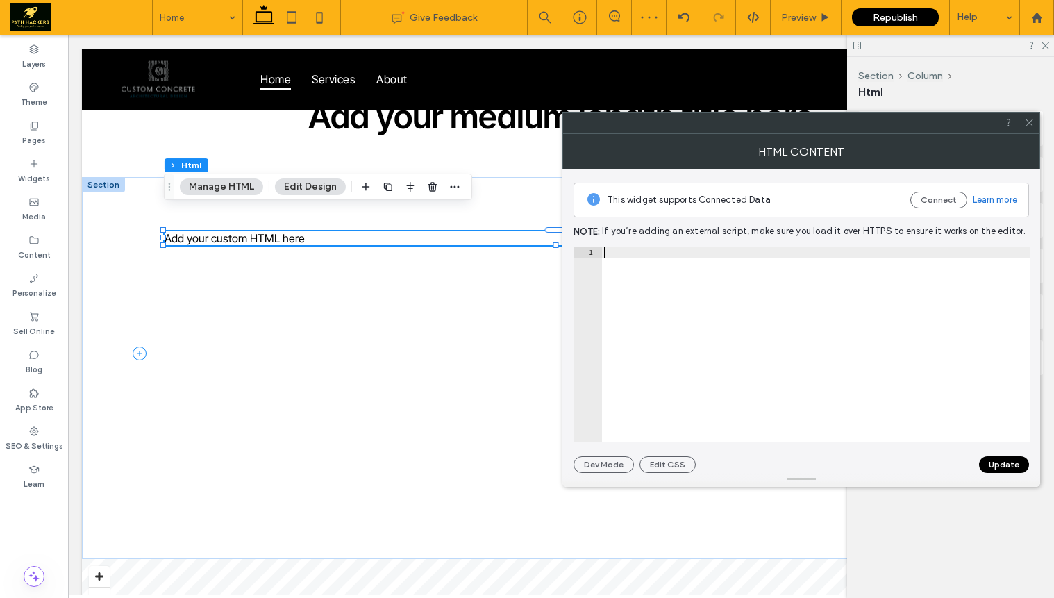
type textarea "**********"
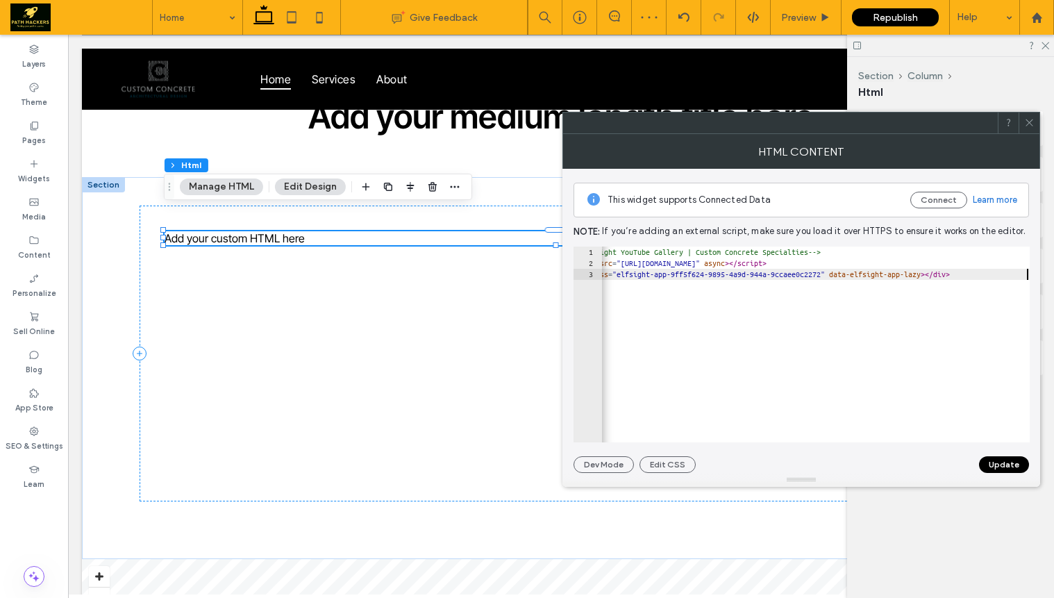
scroll to position [0, 38]
click at [1018, 468] on button "Update" at bounding box center [1004, 464] width 50 height 17
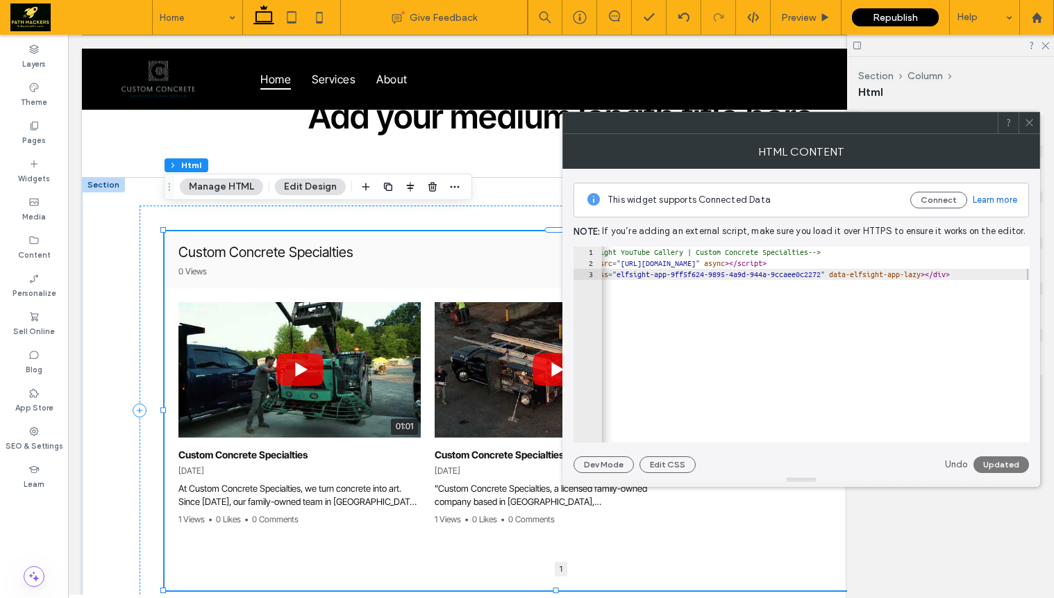
click at [1032, 125] on use at bounding box center [1029, 122] width 7 height 7
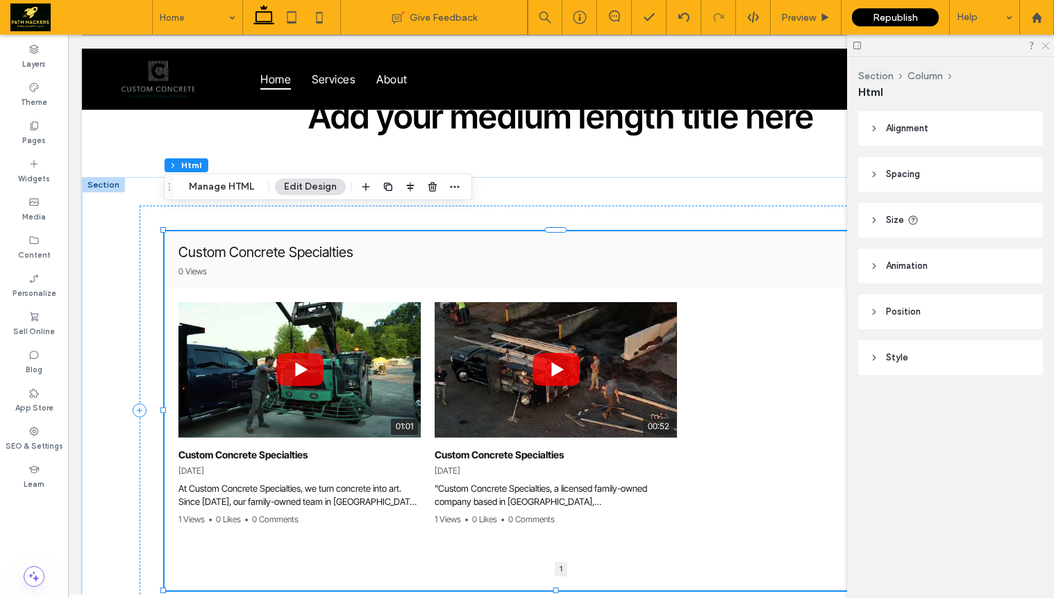
drag, startPoint x: 1044, startPoint y: 41, endPoint x: 974, endPoint y: 8, distance: 76.7
click at [1044, 41] on icon at bounding box center [1044, 44] width 9 height 9
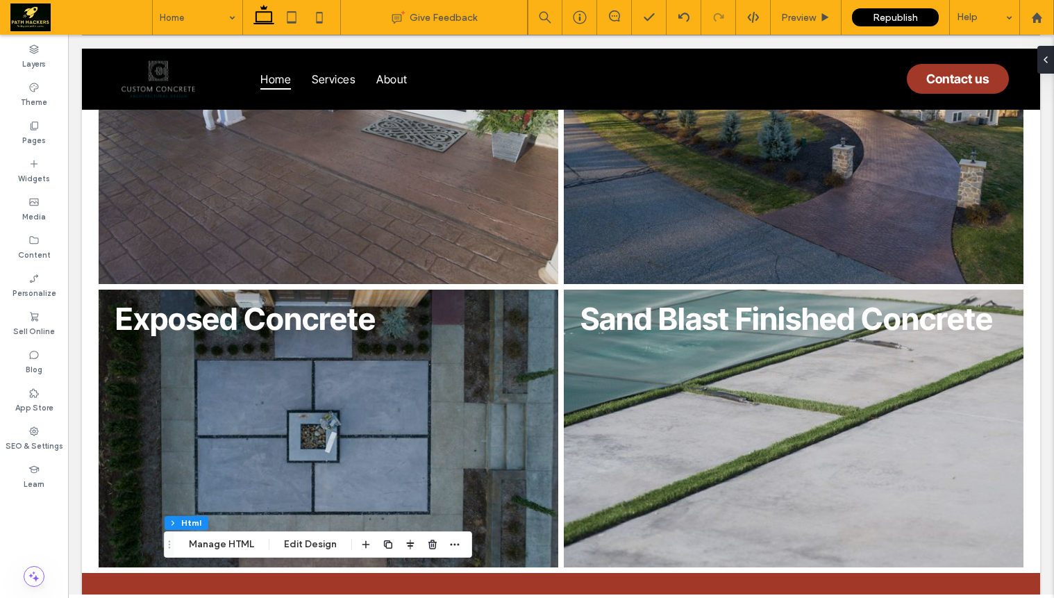
scroll to position [0, 0]
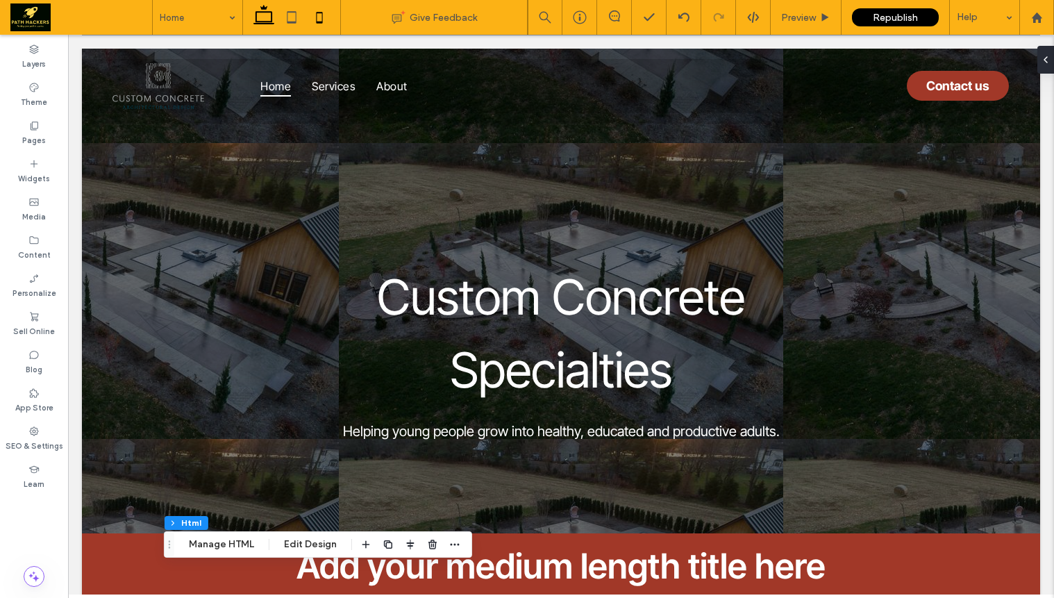
click at [322, 22] on use at bounding box center [319, 17] width 6 height 11
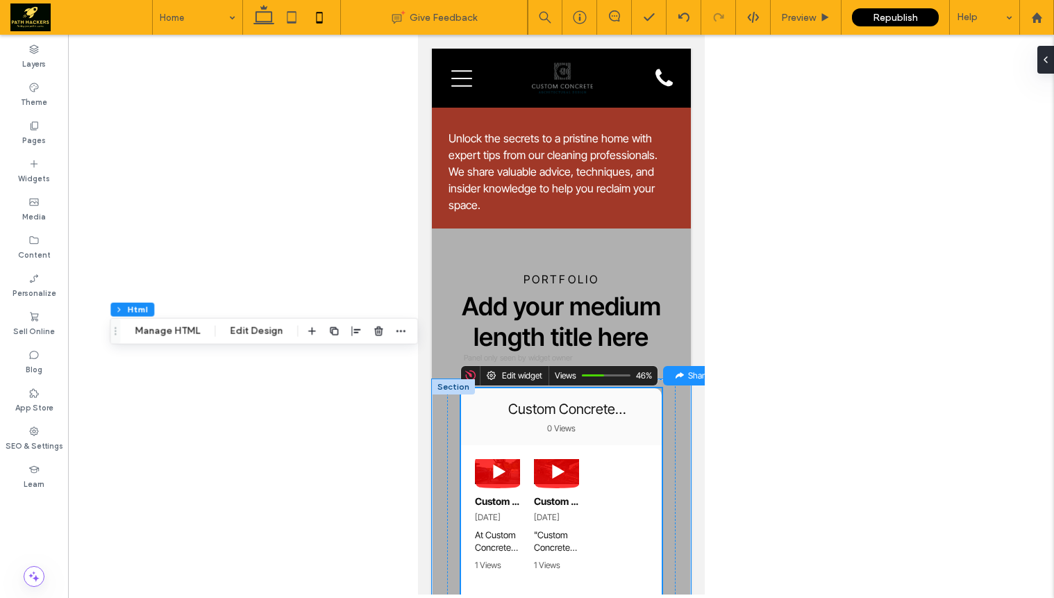
scroll to position [4049, 0]
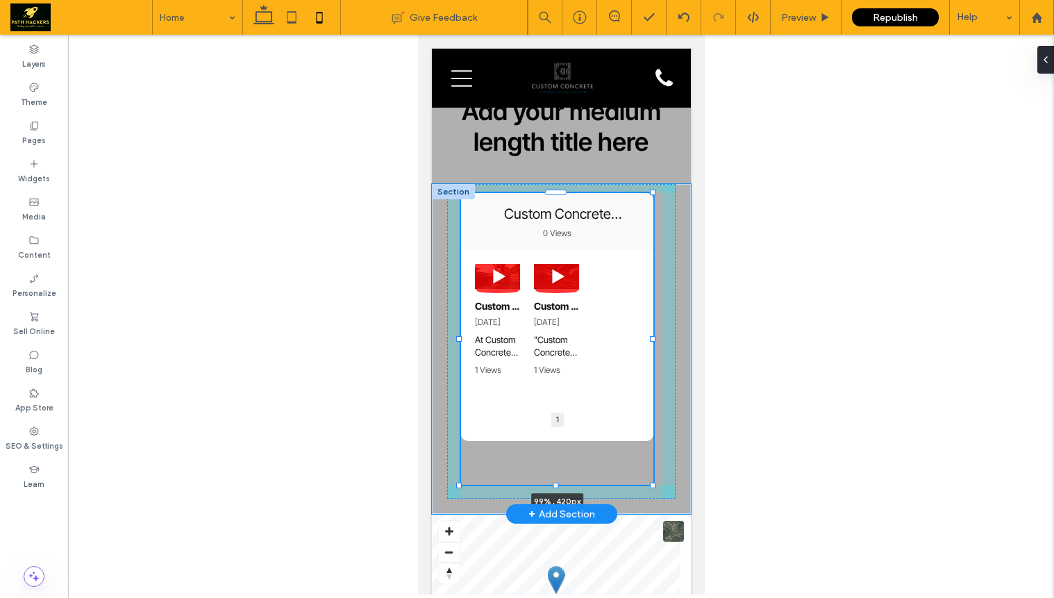
drag, startPoint x: 557, startPoint y: 381, endPoint x: 560, endPoint y: 422, distance: 41.8
click at [560, 422] on div "Unfortunately, an error occurred: Custom Concrete Specialties • 0 Views Uploads…" at bounding box center [560, 349] width 259 height 331
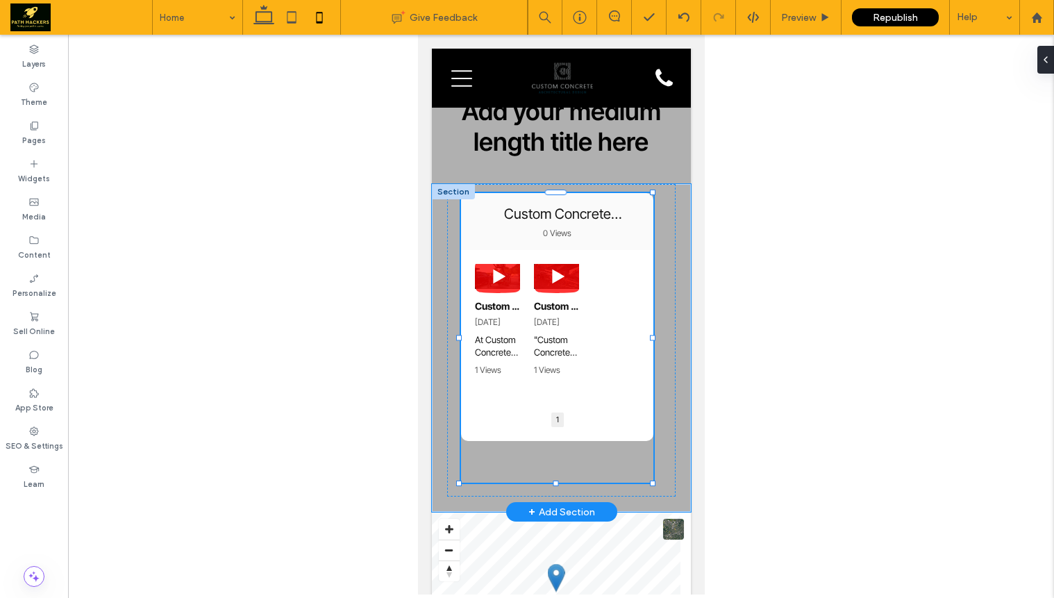
type input "***"
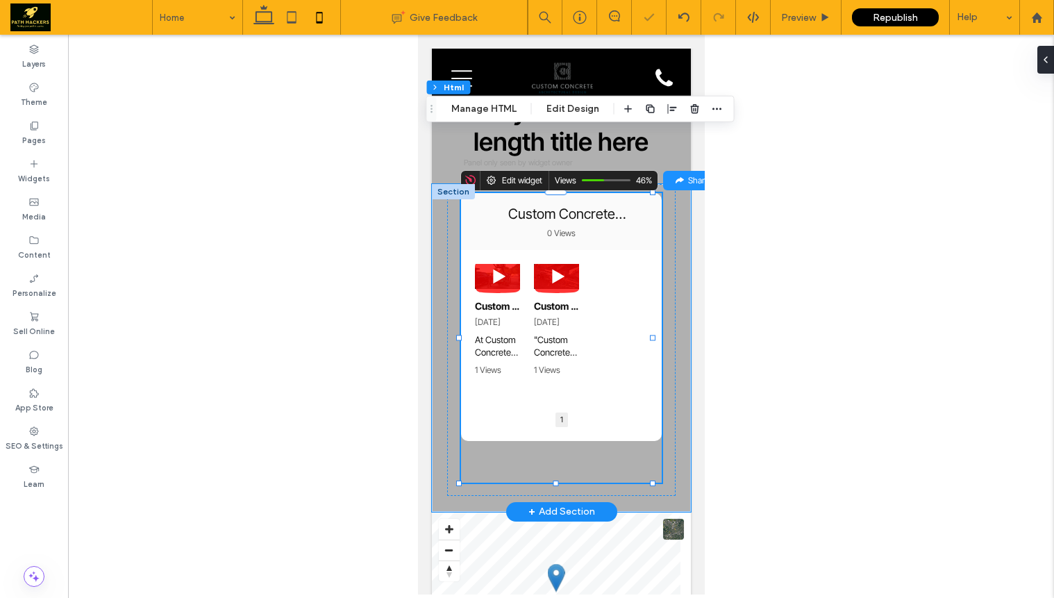
click at [565, 397] on div "1" at bounding box center [561, 419] width 201 height 44
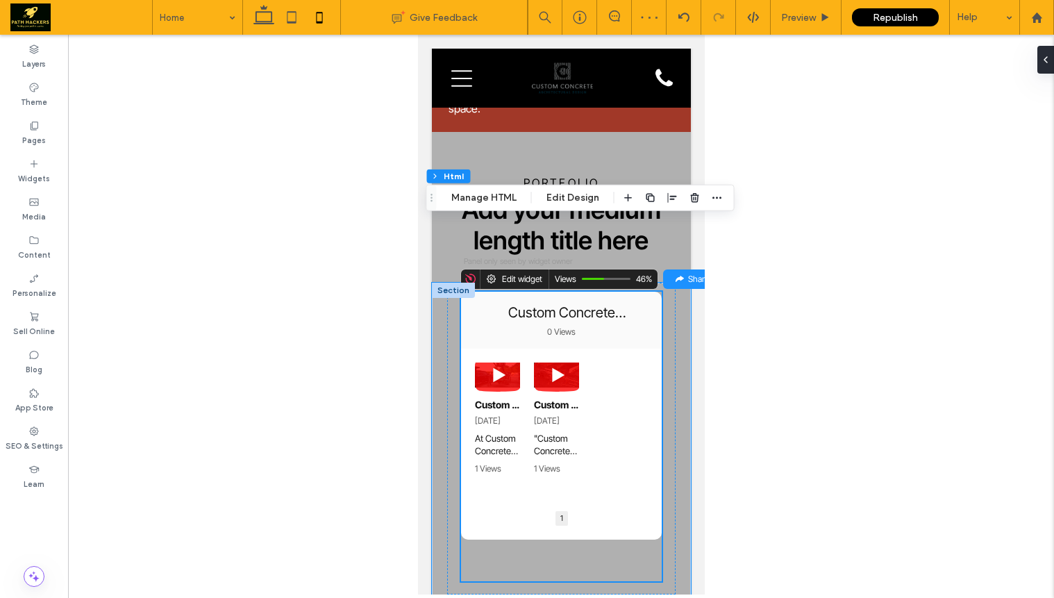
scroll to position [3942, 0]
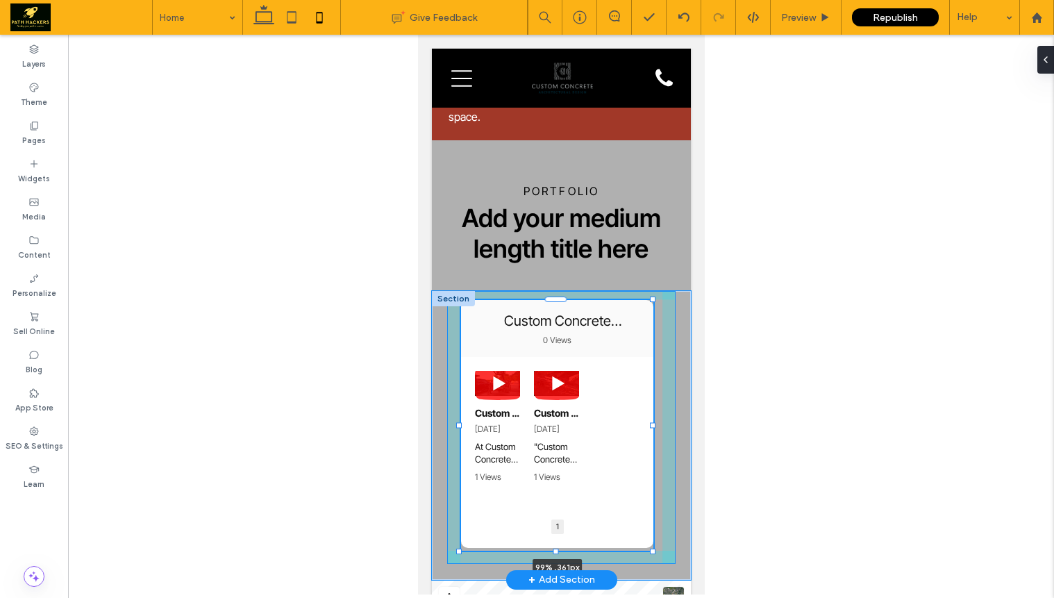
drag, startPoint x: 555, startPoint y: 529, endPoint x: 564, endPoint y: 490, distance: 39.9
click at [564, 490] on div "Unfortunately, an error occurred: Custom Concrete Specialties • 0 Views Uploads…" at bounding box center [560, 435] width 259 height 289
type input "***"
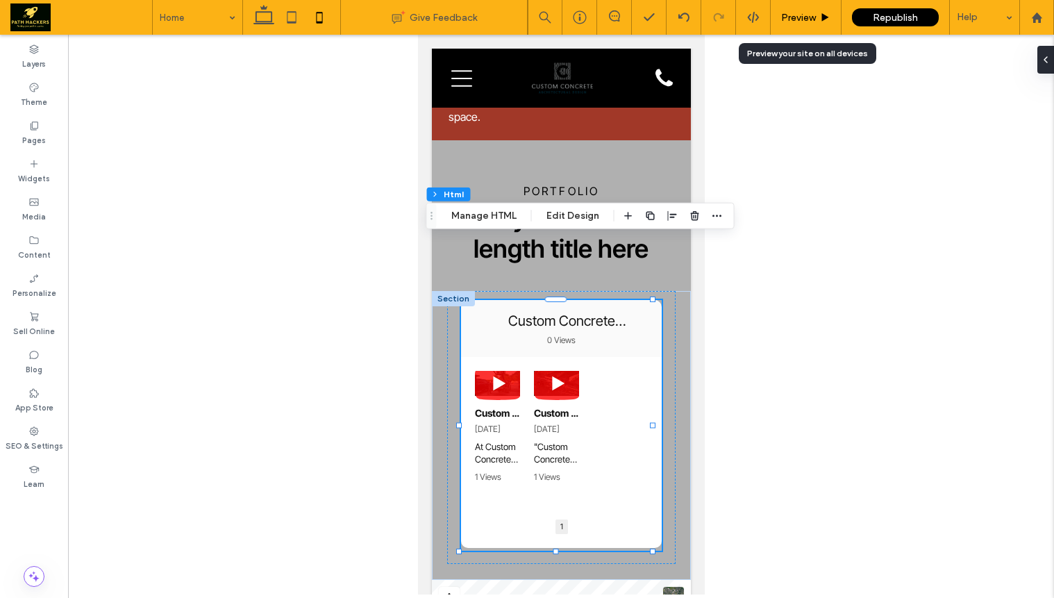
drag, startPoint x: 805, startPoint y: 14, endPoint x: 196, endPoint y: 213, distance: 640.7
click at [805, 14] on span "Preview" at bounding box center [798, 18] width 35 height 12
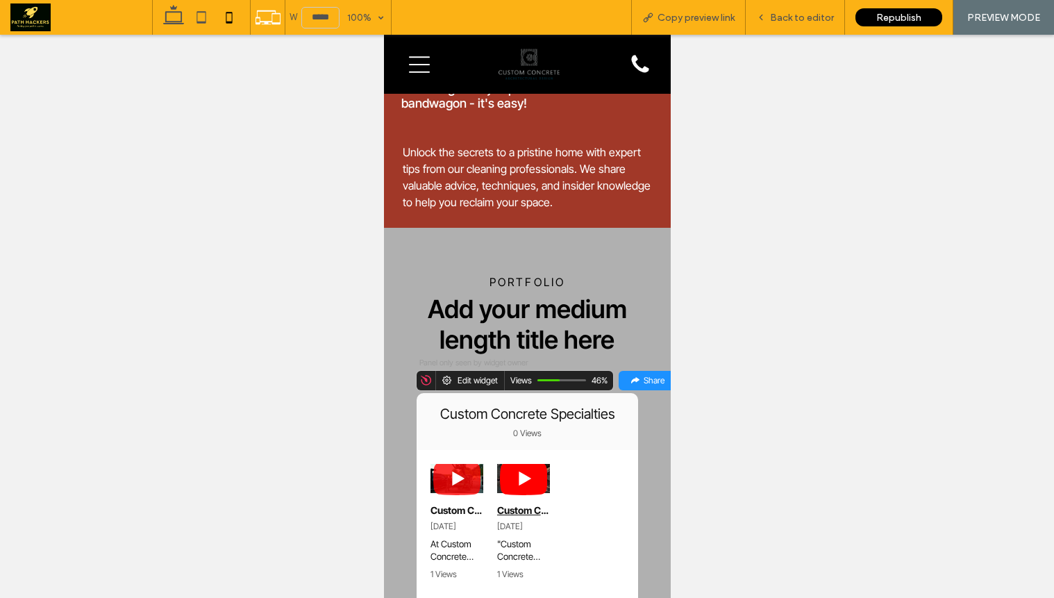
click at [527, 462] on icon at bounding box center [522, 478] width 47 height 33
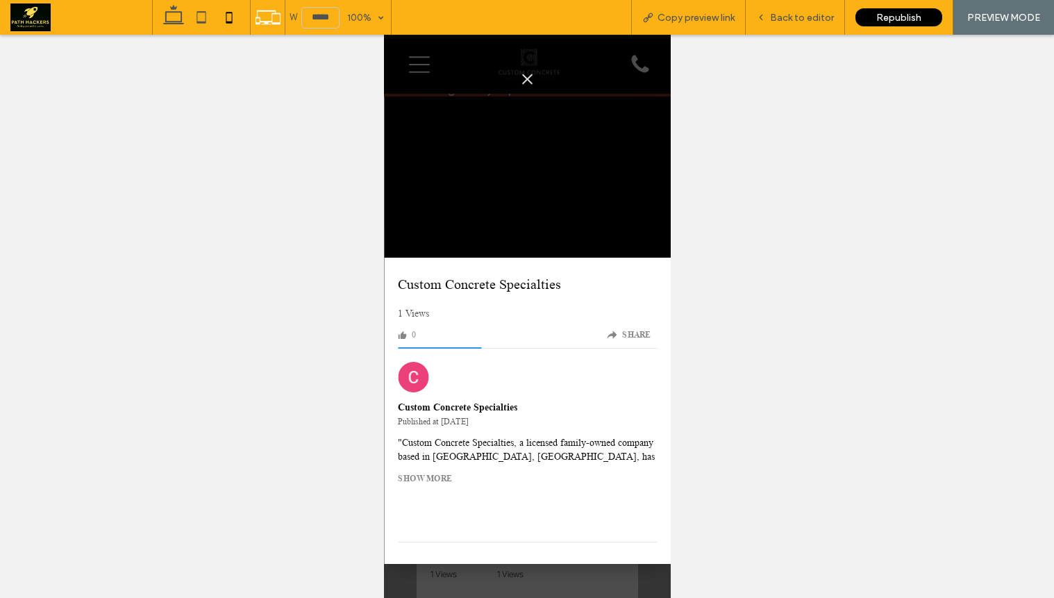
click at [524, 79] on div at bounding box center [526, 79] width 287 height 35
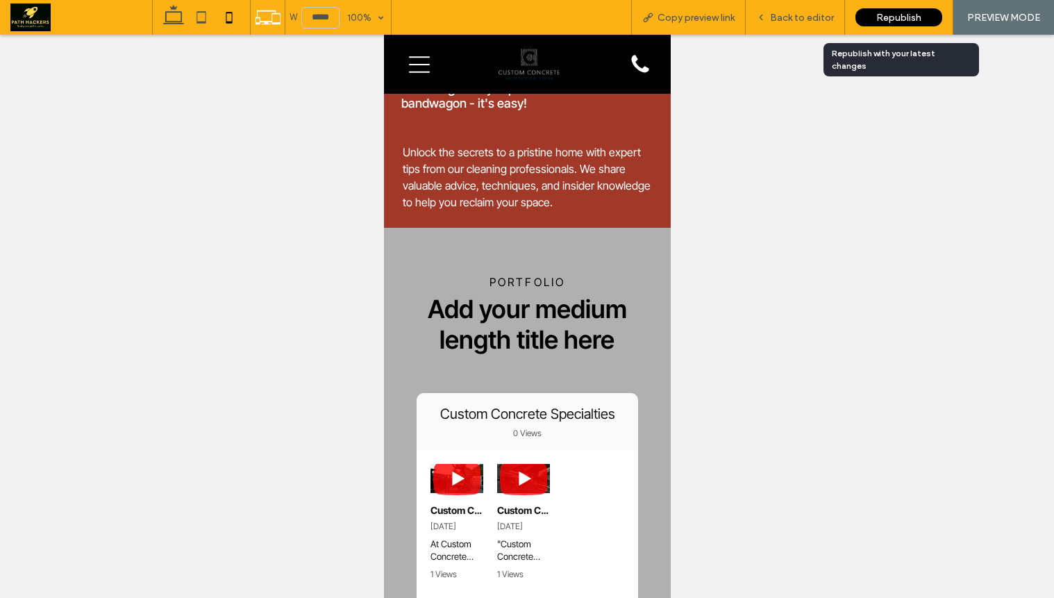
click at [883, 25] on div "Republish" at bounding box center [899, 17] width 87 height 18
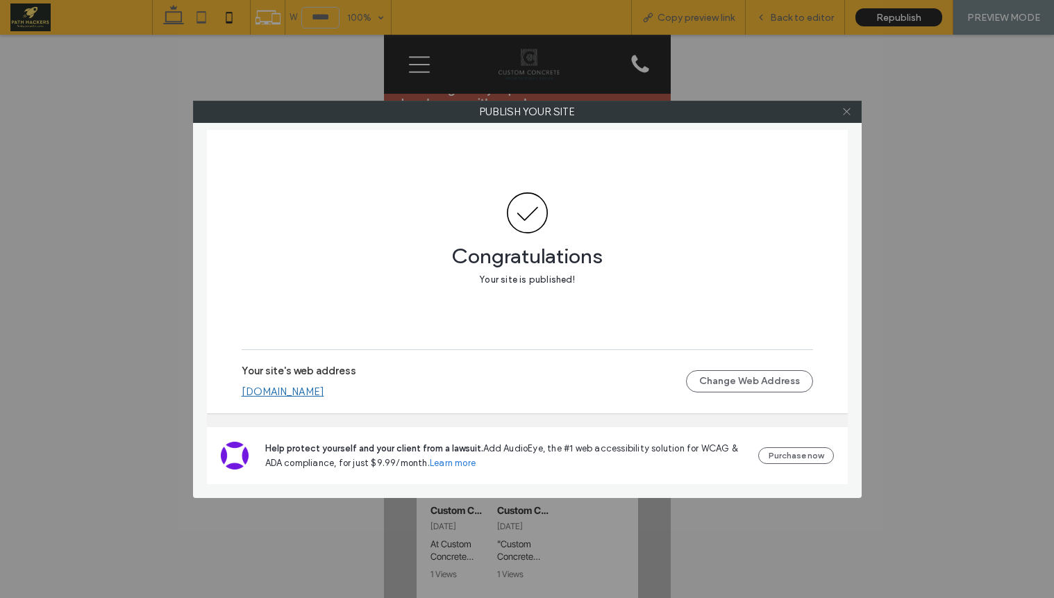
click at [849, 108] on use at bounding box center [846, 111] width 7 height 7
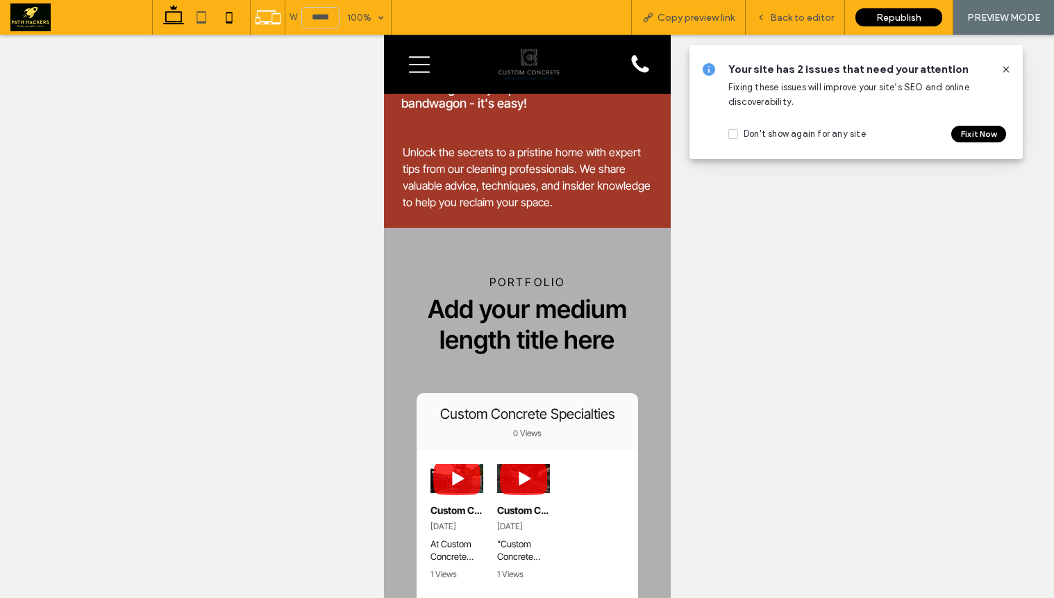
click at [167, 19] on icon at bounding box center [174, 17] width 28 height 28
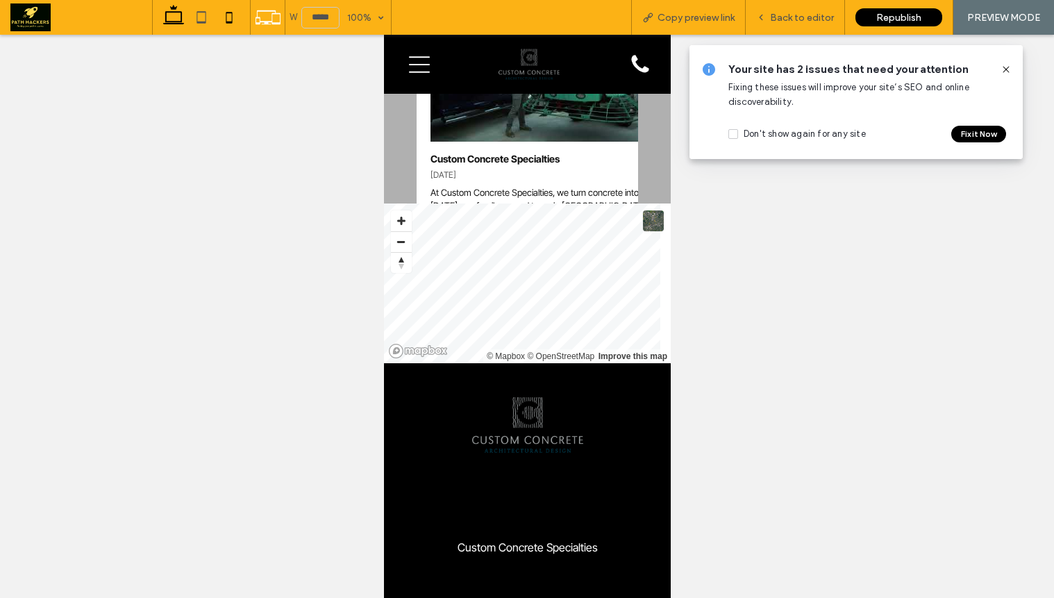
type input "******"
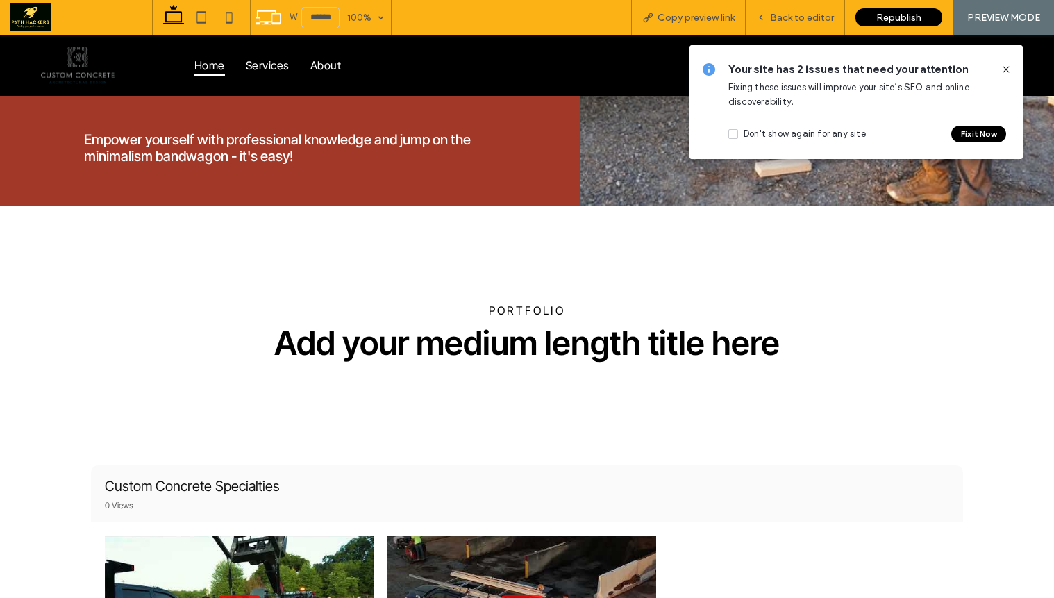
scroll to position [4958, 0]
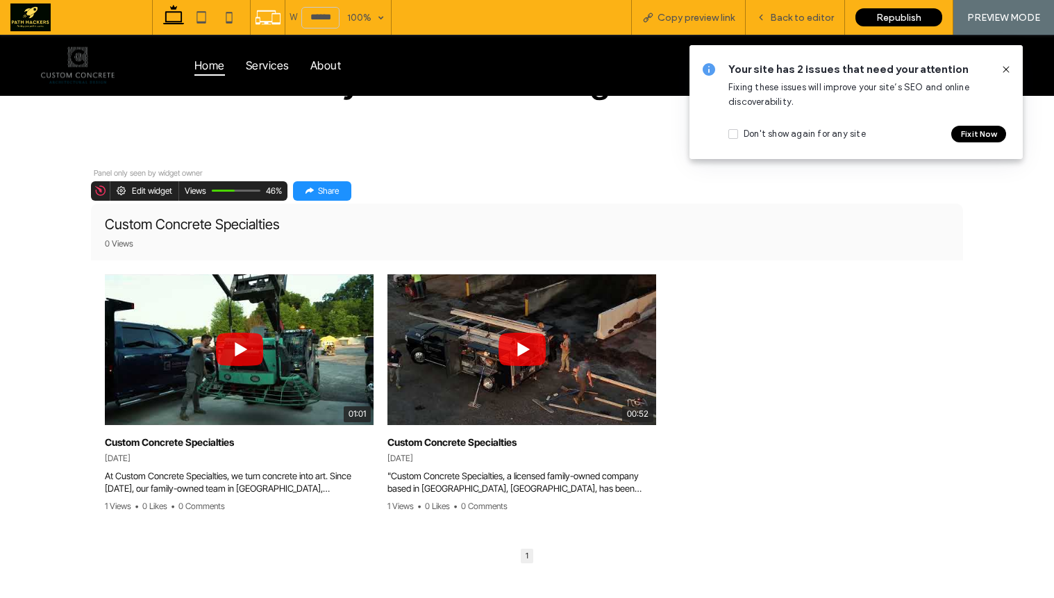
click at [365, 233] on div "Custom Concrete Specialties • 0 Views" at bounding box center [527, 232] width 872 height 57
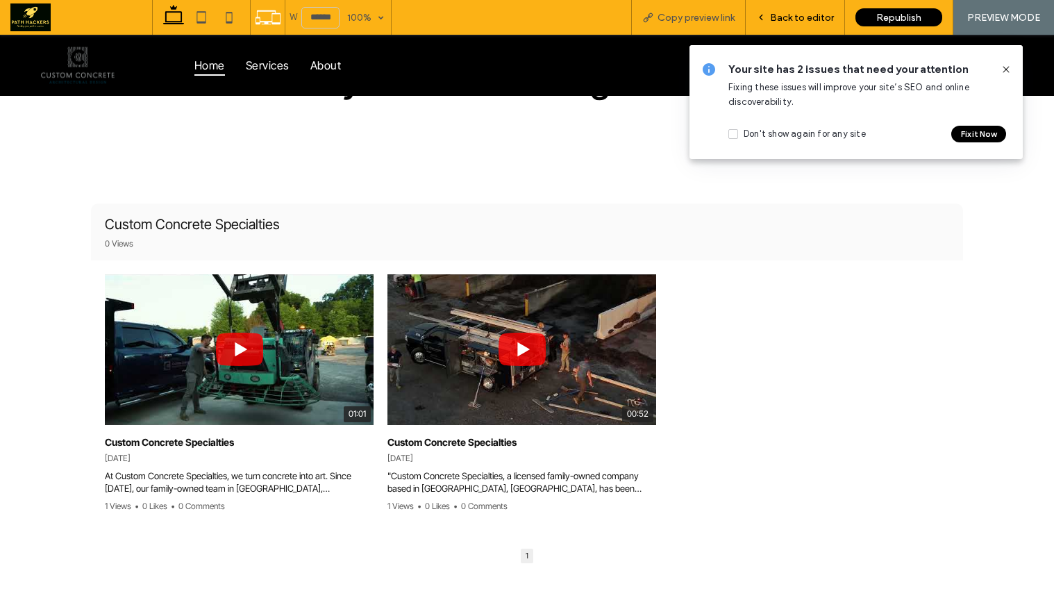
click at [825, 31] on div "Back to editor" at bounding box center [795, 17] width 99 height 35
click at [802, 18] on span "Back to editor" at bounding box center [802, 18] width 64 height 12
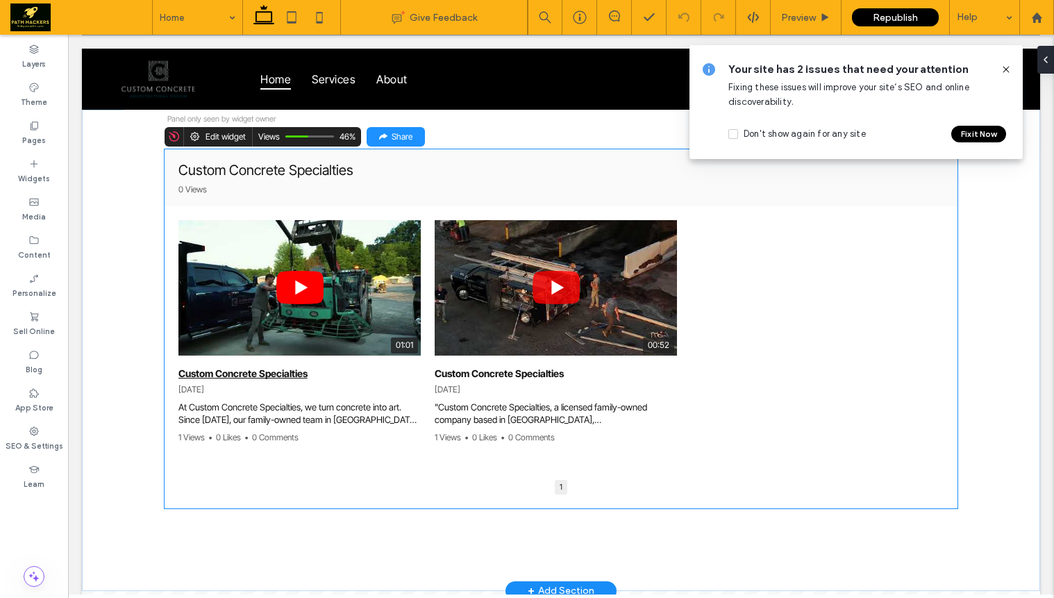
scroll to position [4809, 0]
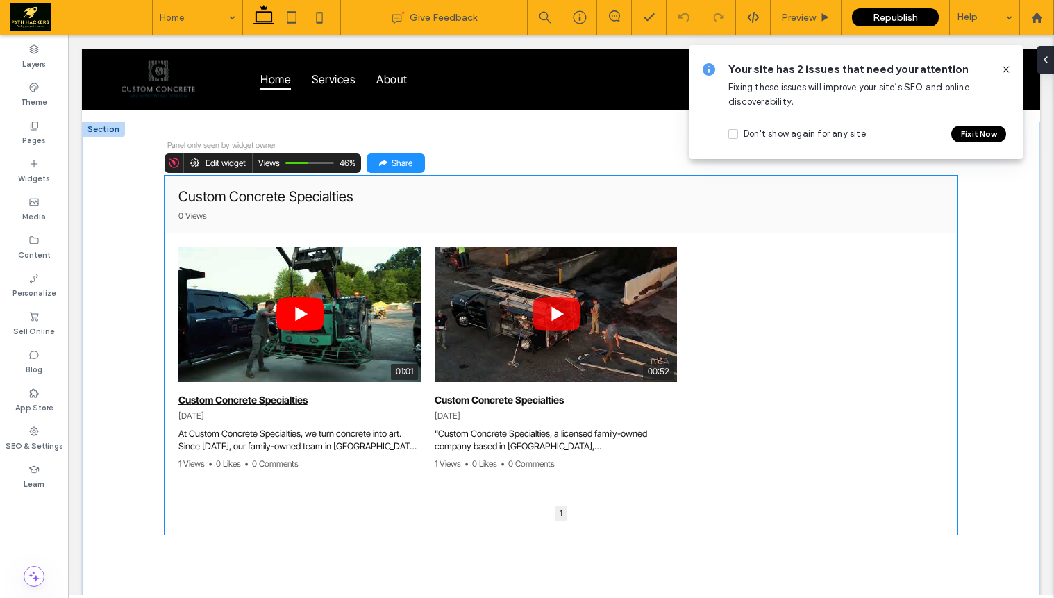
click at [392, 297] on img at bounding box center [300, 315] width 242 height 182
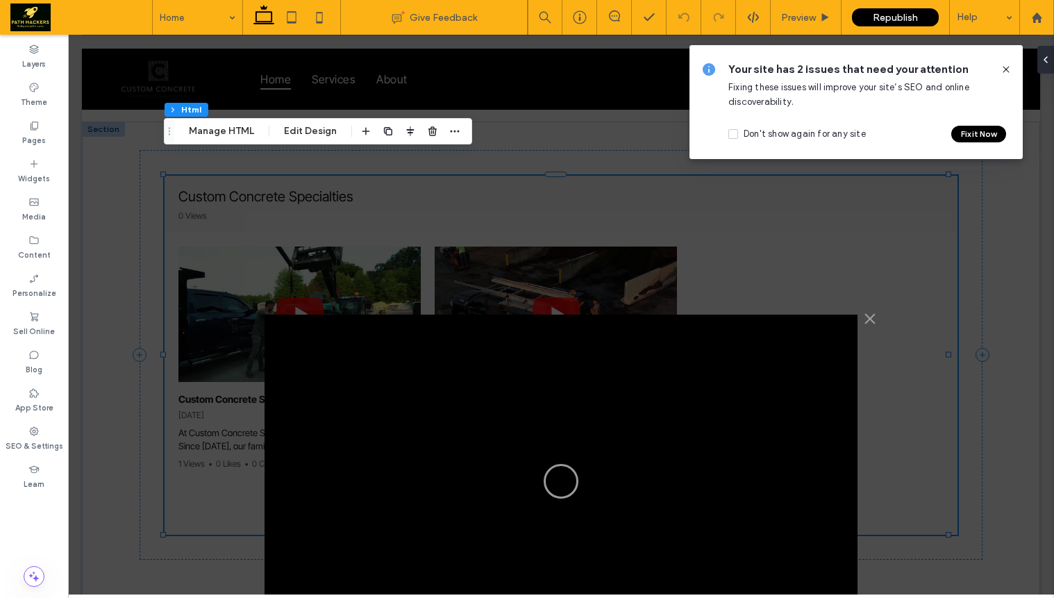
click at [495, 181] on div at bounding box center [561, 315] width 986 height 560
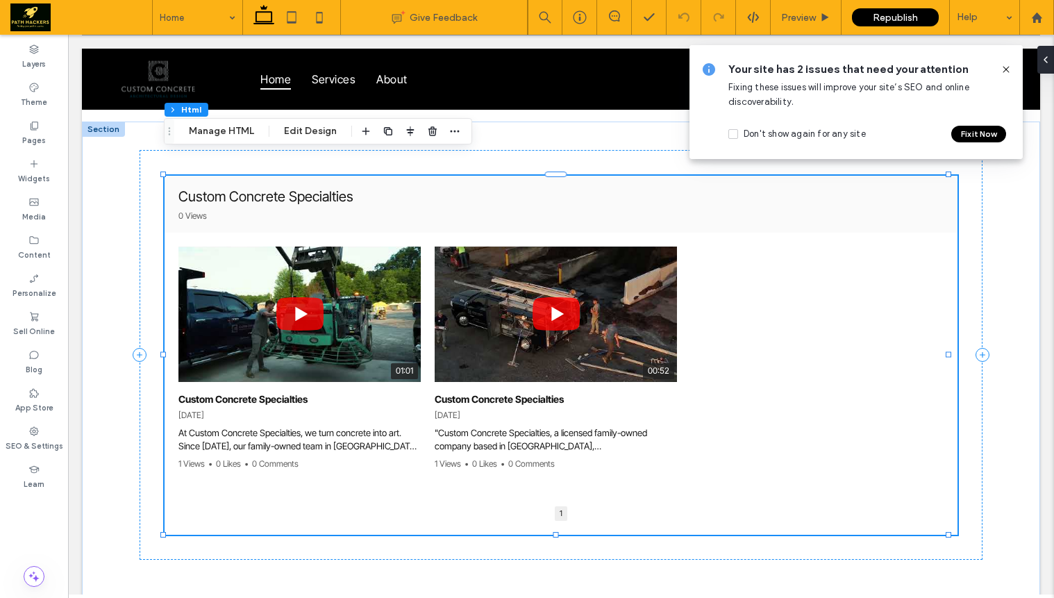
click at [1006, 67] on icon at bounding box center [1006, 69] width 11 height 11
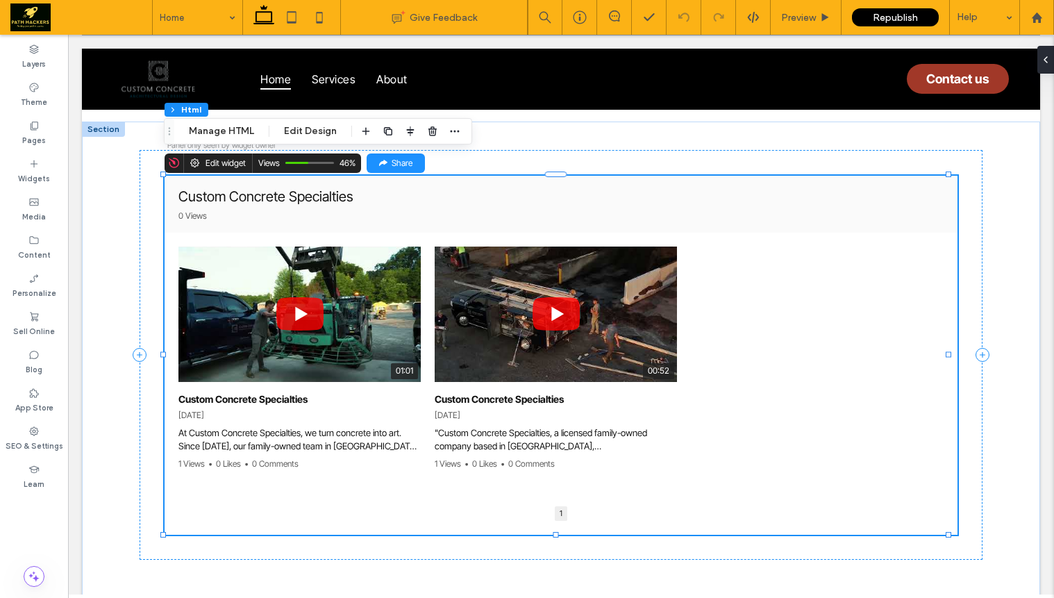
click at [688, 266] on div "01:01 Custom Concrete Specialties 8/18/2025 At Custom Concrete Specialties, we …" at bounding box center [557, 362] width 784 height 258
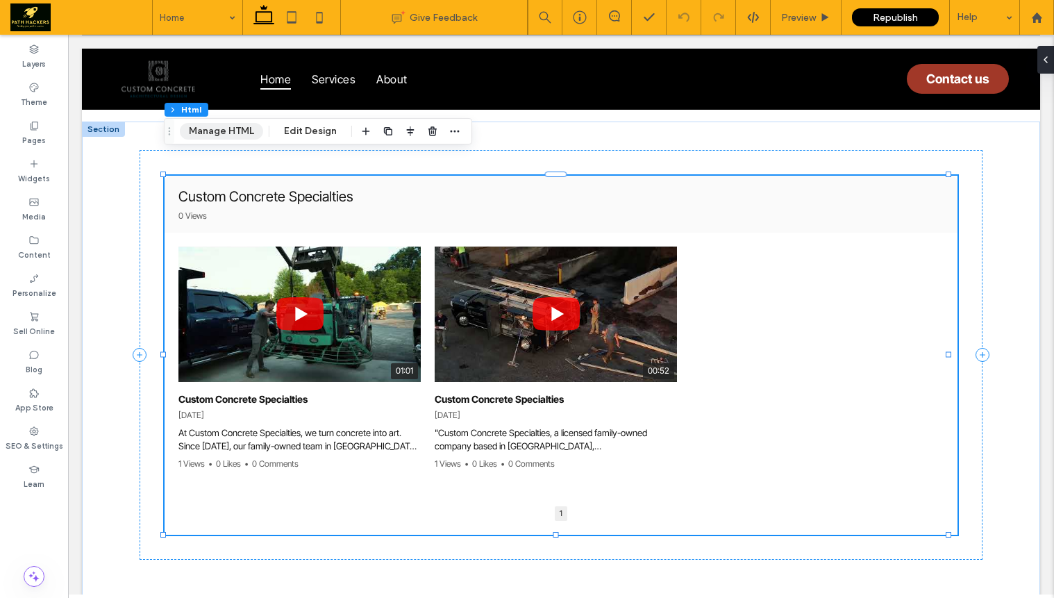
click at [227, 134] on button "Manage HTML" at bounding box center [221, 131] width 83 height 17
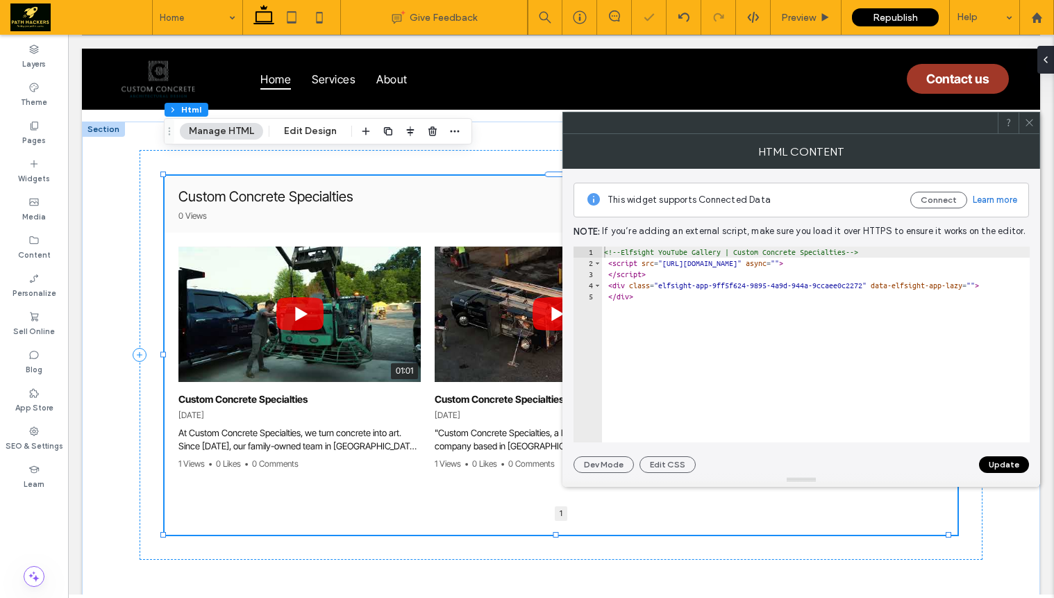
click at [652, 292] on div "<!-- Elfsight YouTube Gallery | Custom Concrete Specialties --> < script src = …" at bounding box center [829, 356] width 456 height 218
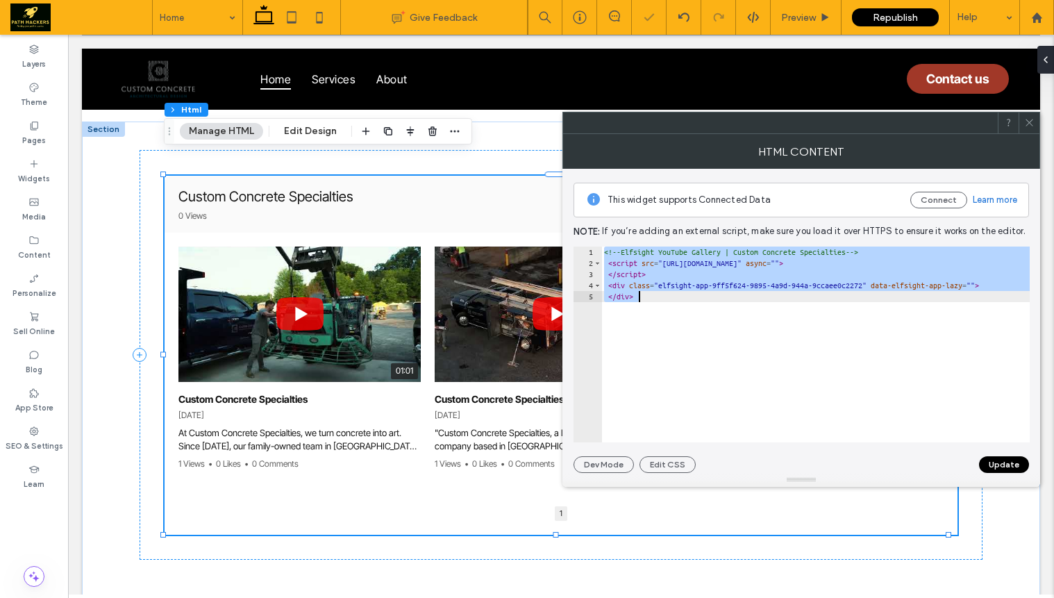
paste textarea "Cursor at row 5"
type textarea "**********"
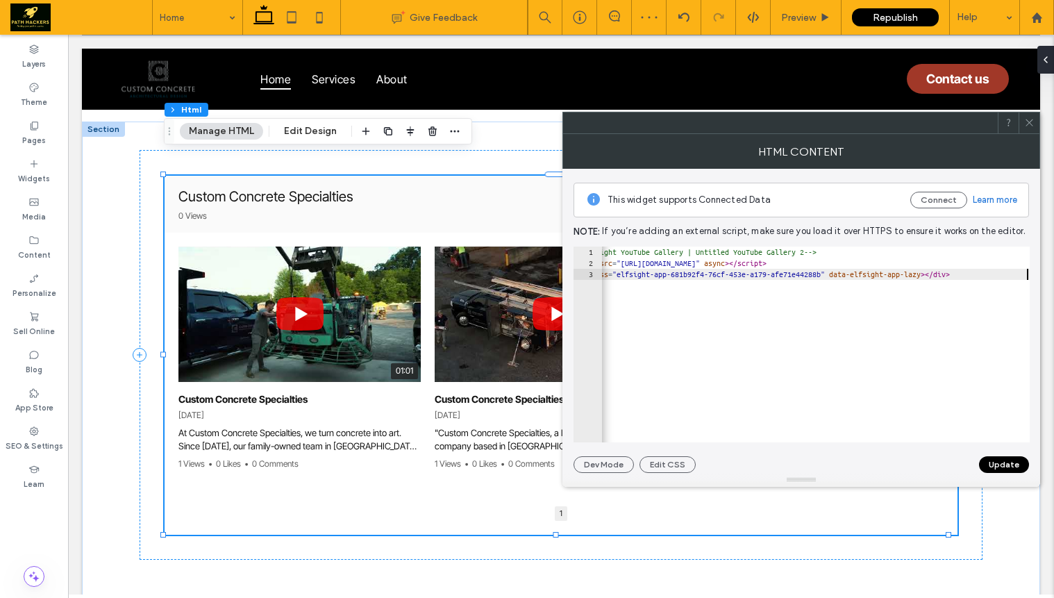
click at [987, 465] on button "Update" at bounding box center [1004, 464] width 50 height 17
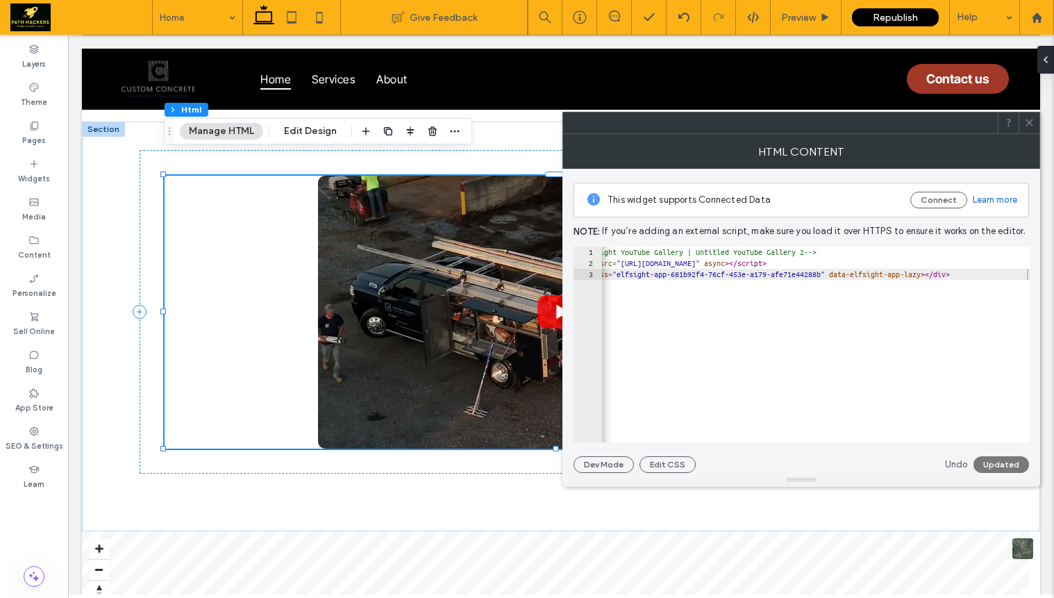
click at [1027, 124] on icon at bounding box center [1029, 122] width 10 height 10
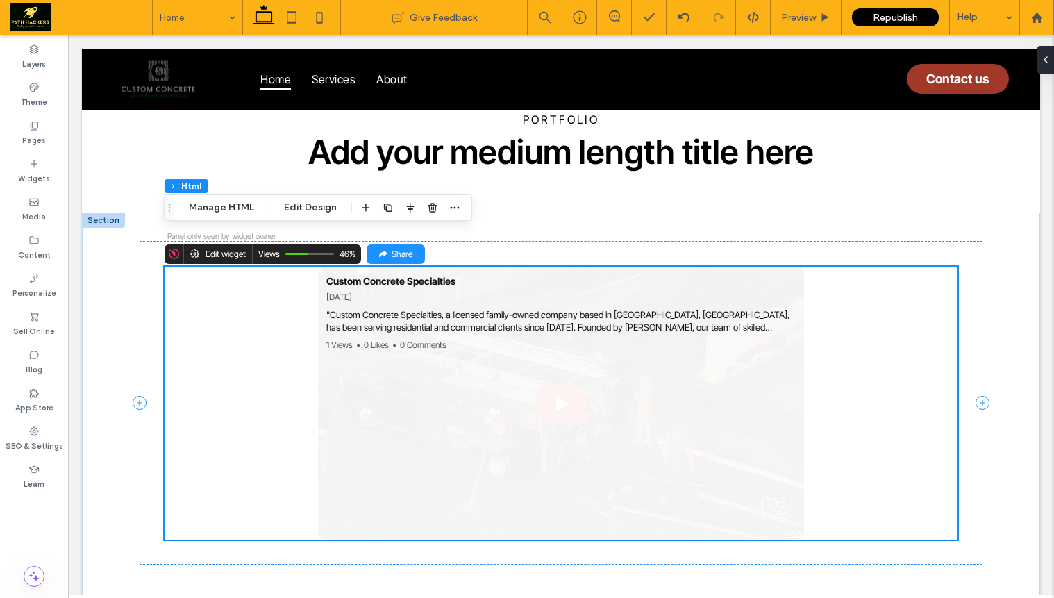
scroll to position [4714, 0]
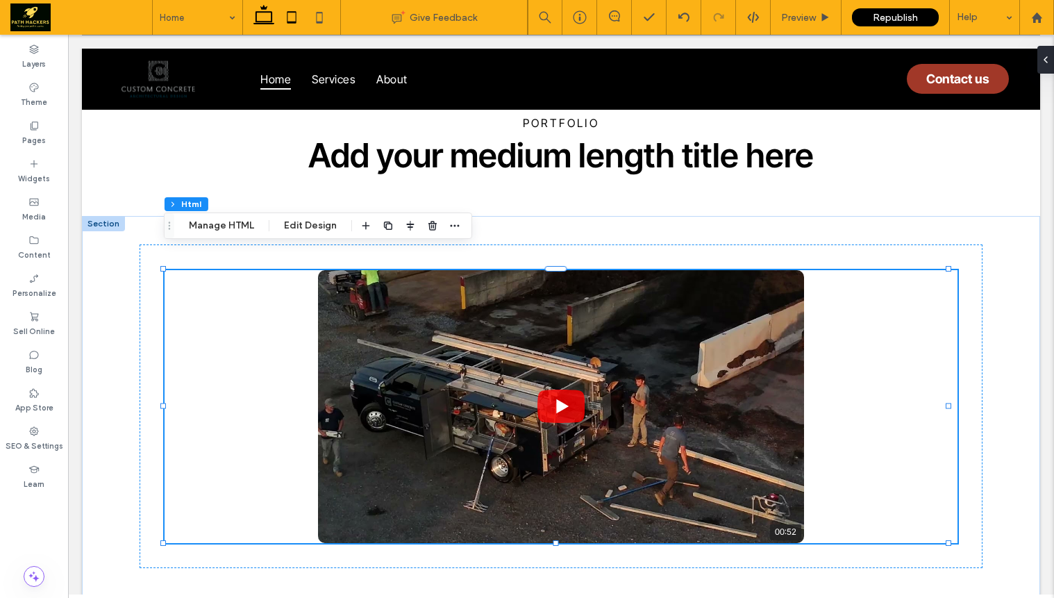
click at [283, 15] on icon at bounding box center [292, 17] width 28 height 28
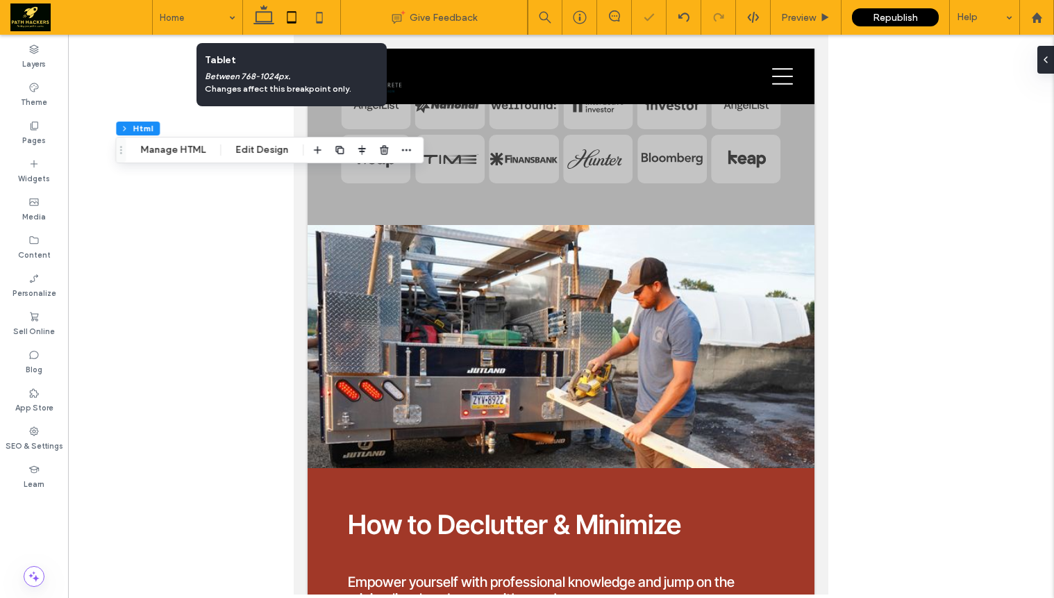
scroll to position [5384, 0]
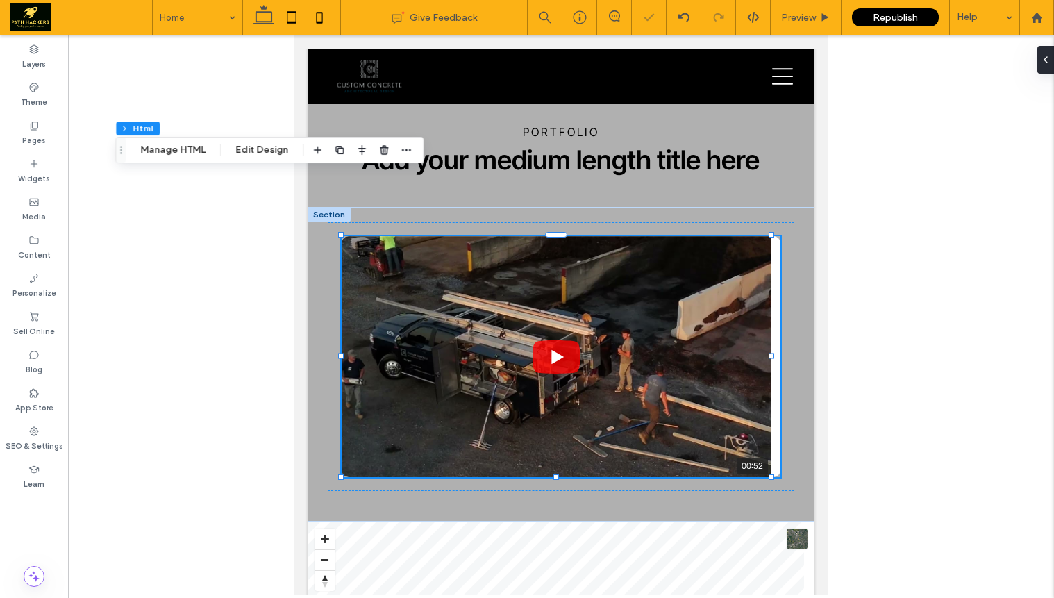
click at [309, 21] on icon at bounding box center [320, 17] width 28 height 28
type input "***"
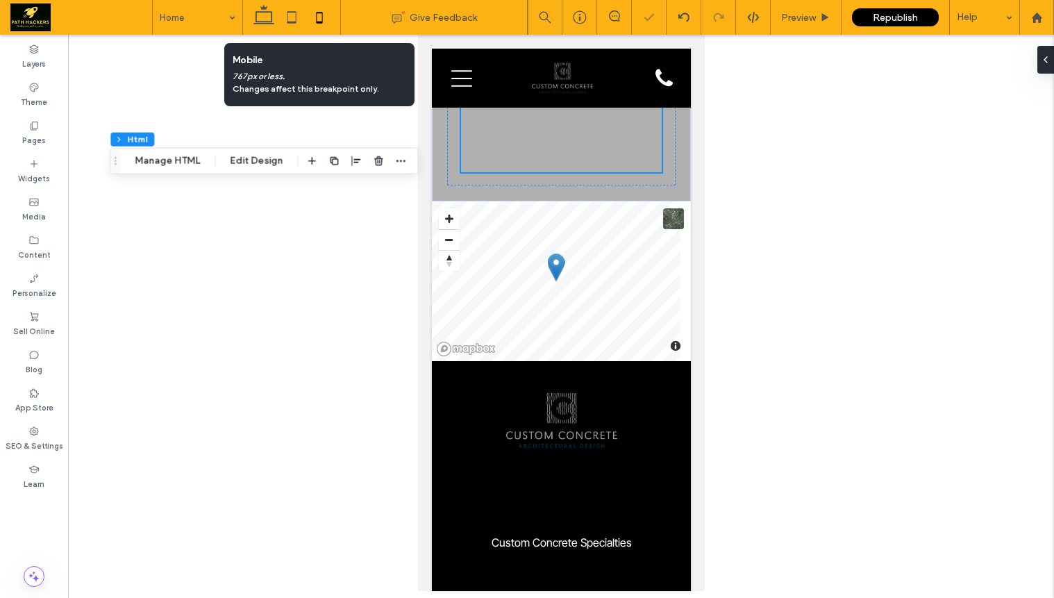
scroll to position [3997, 0]
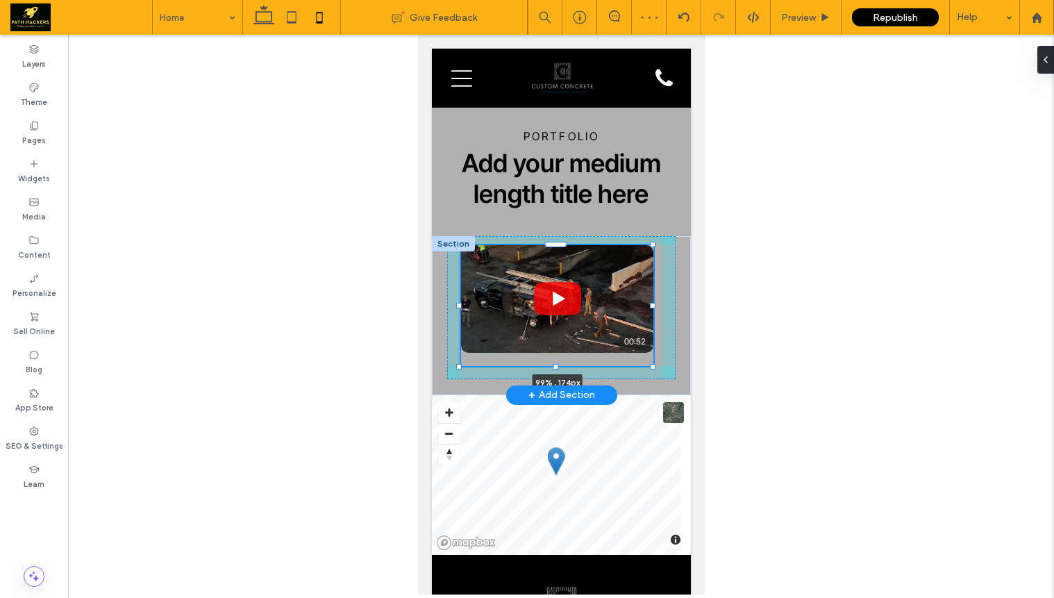
drag, startPoint x: 554, startPoint y: 435, endPoint x: 557, endPoint y: 305, distance: 129.9
click at [557, 363] on div at bounding box center [556, 366] width 6 height 6
type input "***"
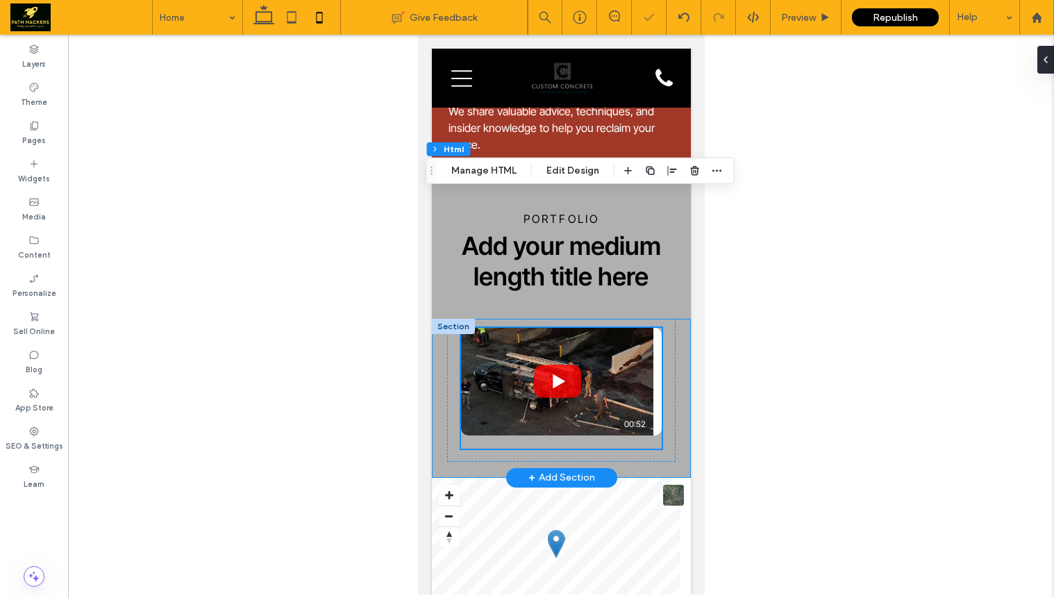
scroll to position [3903, 0]
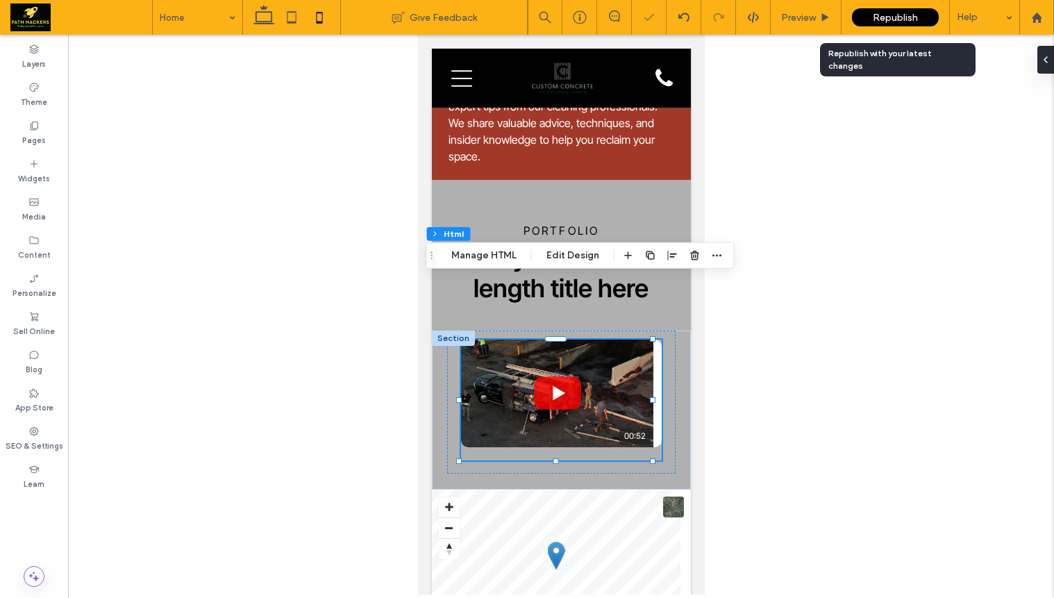
click at [904, 15] on span "Republish" at bounding box center [895, 18] width 45 height 12
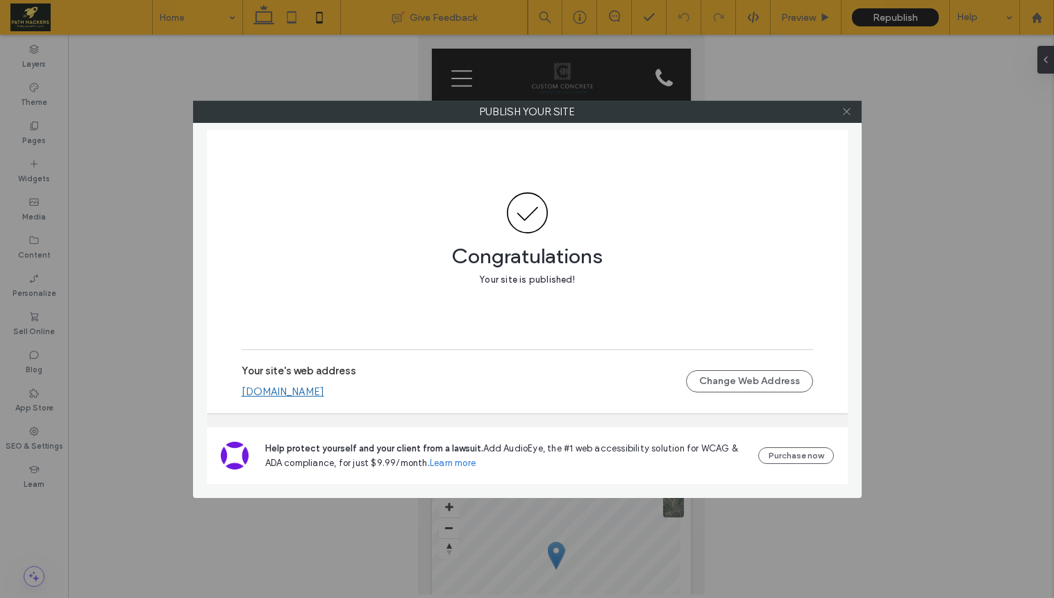
click at [849, 115] on icon at bounding box center [847, 111] width 10 height 10
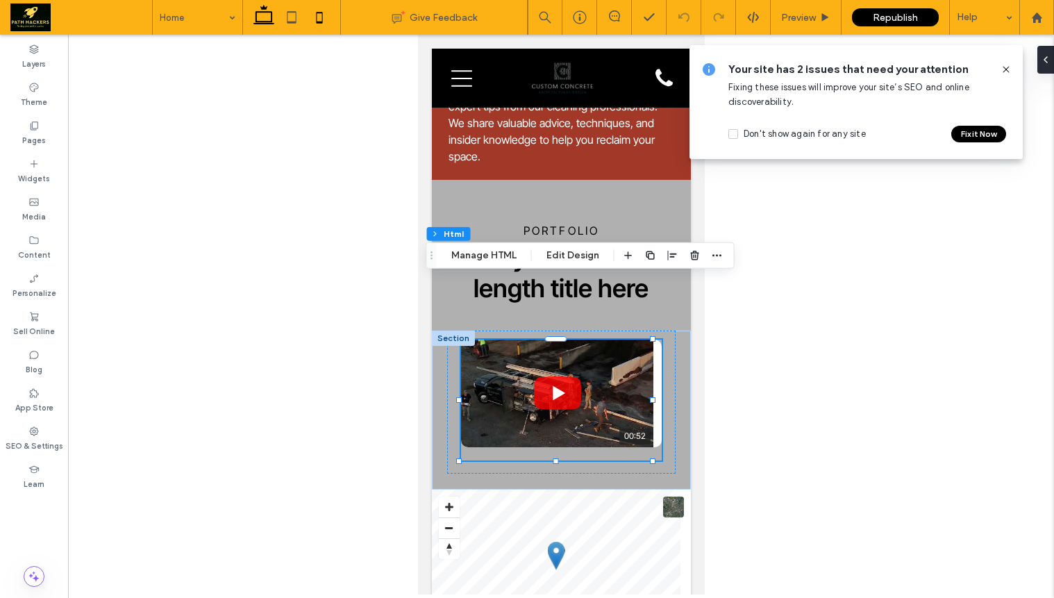
click at [257, 19] on icon at bounding box center [264, 17] width 28 height 28
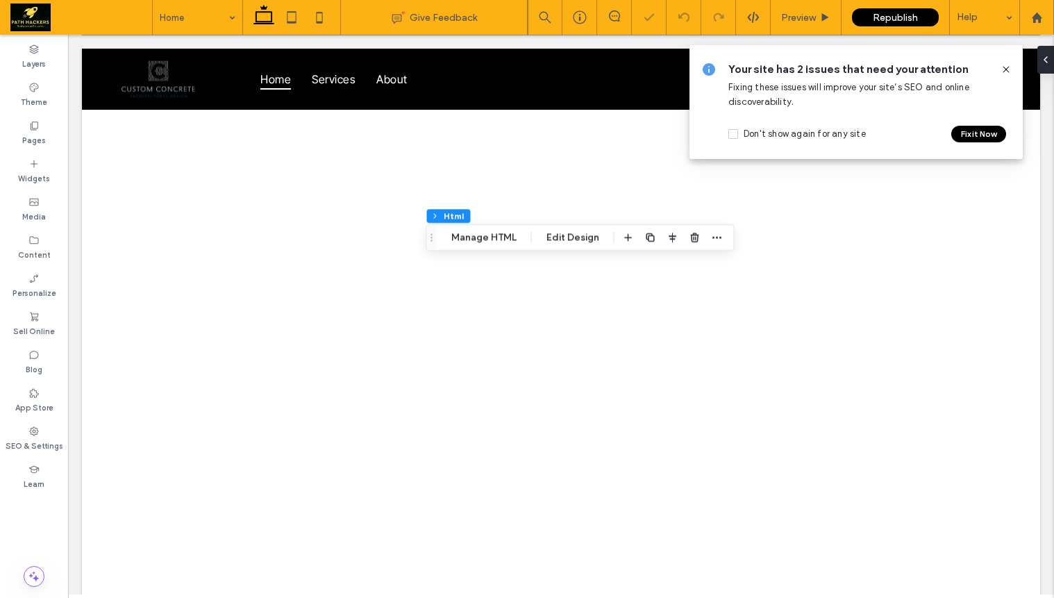
type input "*"
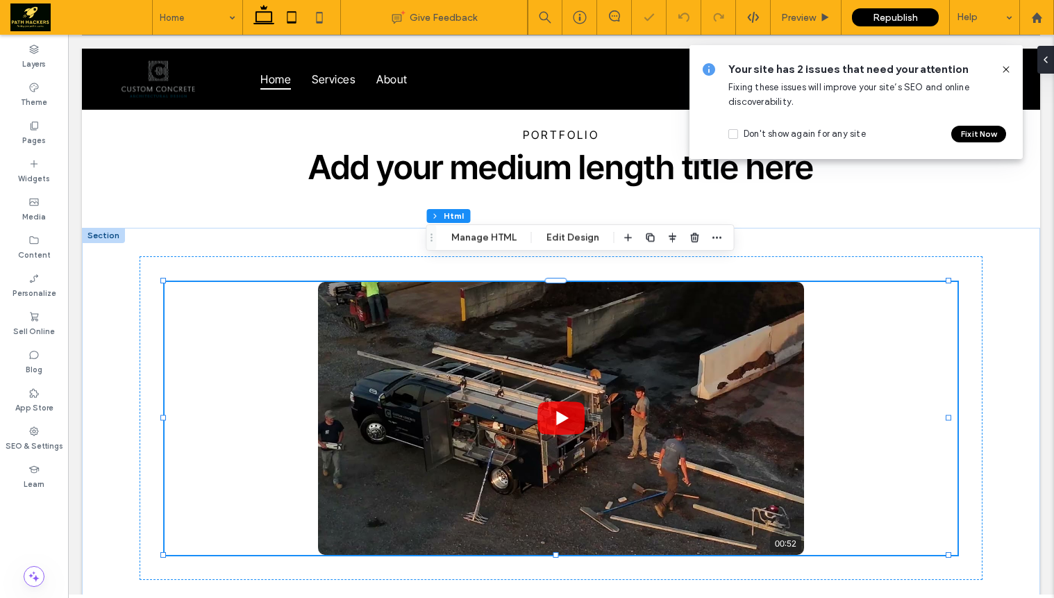
click at [292, 21] on icon at bounding box center [292, 17] width 28 height 28
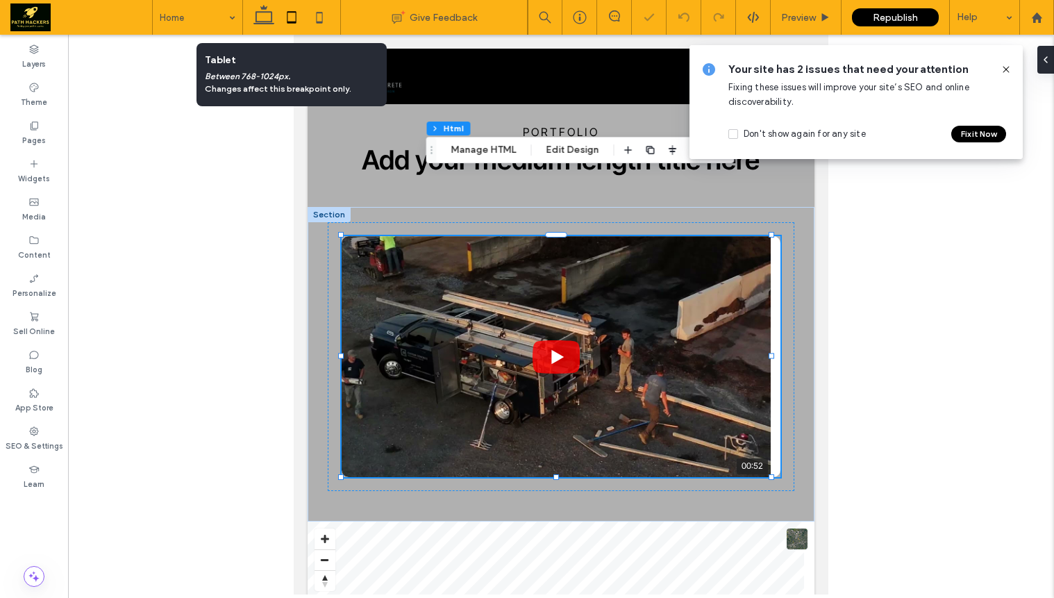
click at [336, 17] on div at bounding box center [291, 17] width 99 height 35
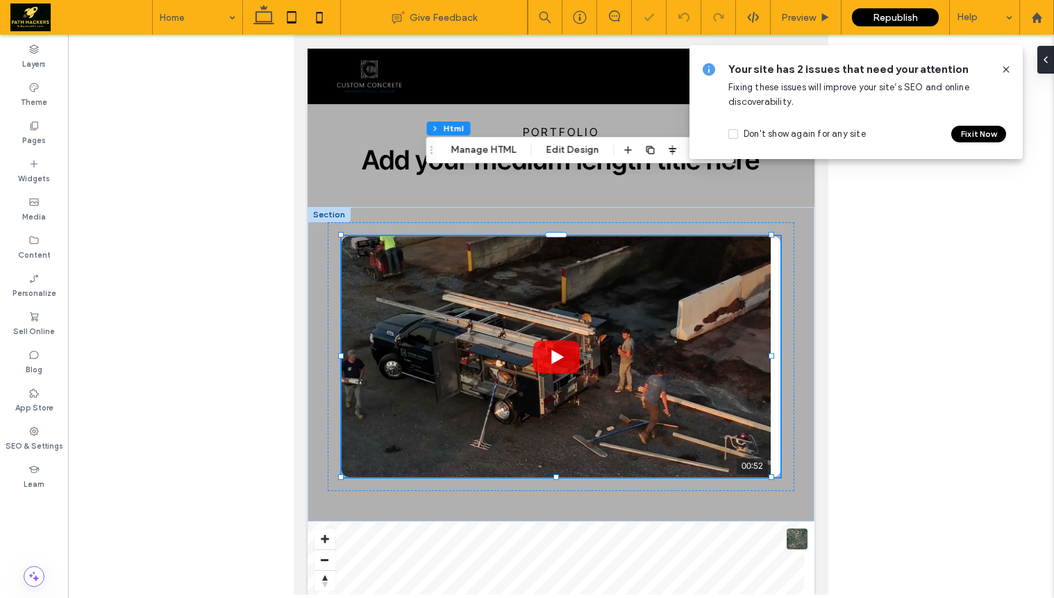
click at [320, 18] on icon at bounding box center [320, 17] width 28 height 28
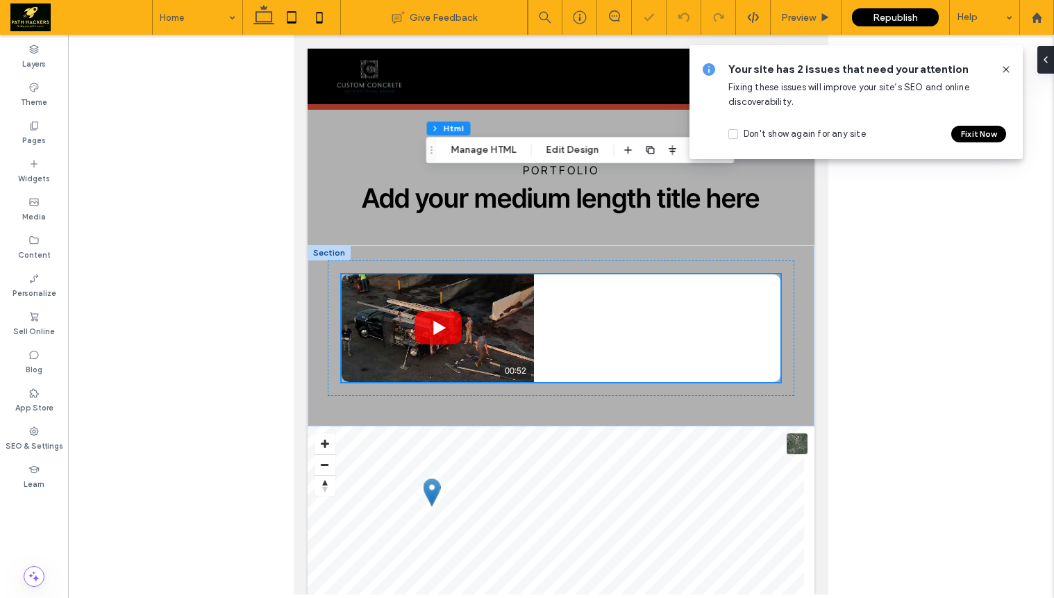
type input "***"
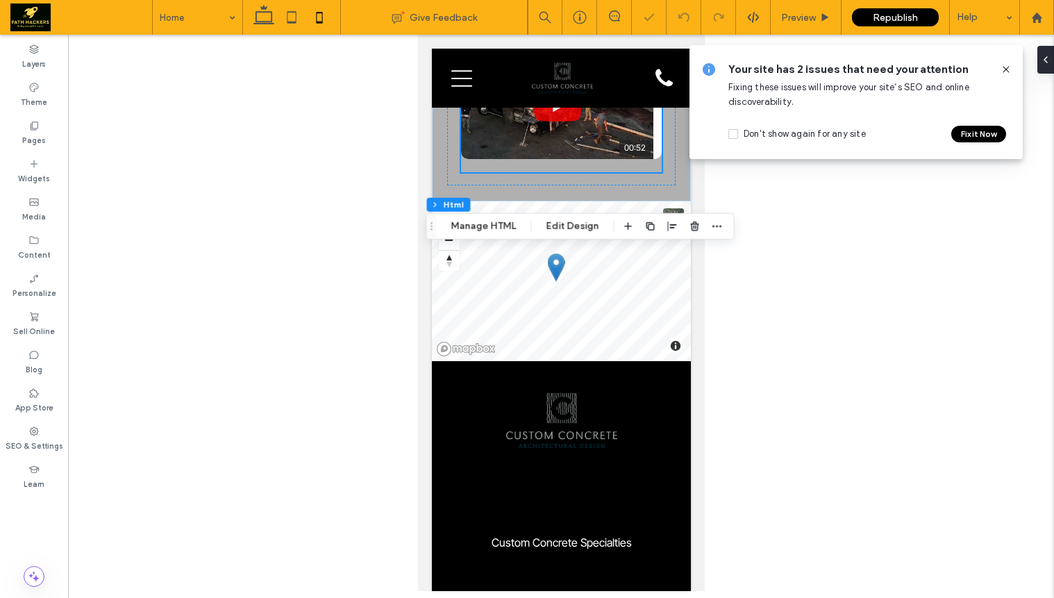
scroll to position [3932, 0]
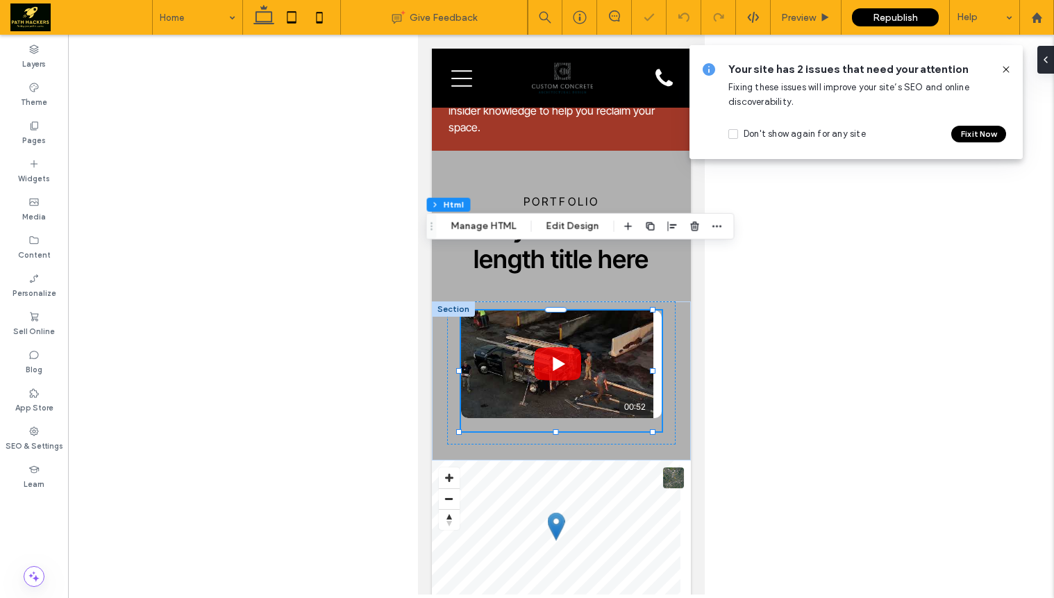
click at [267, 19] on icon at bounding box center [264, 17] width 28 height 28
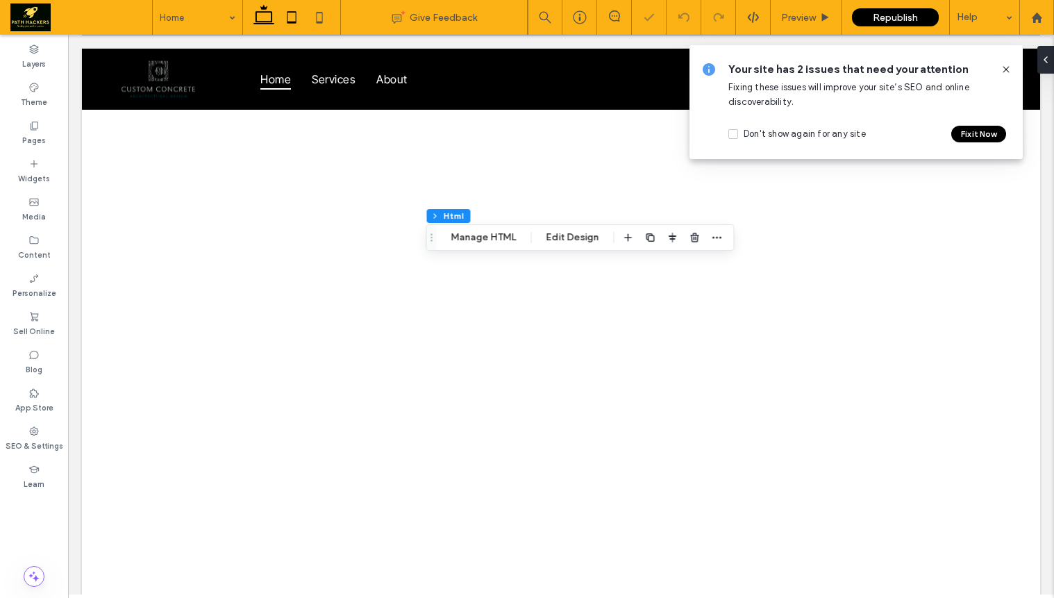
type input "*"
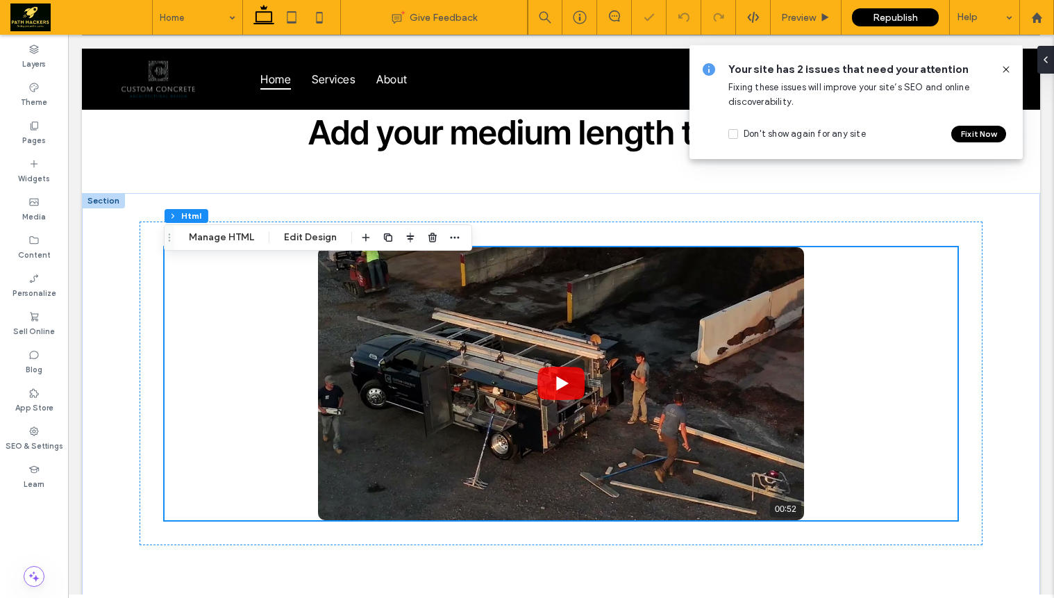
scroll to position [4702, 0]
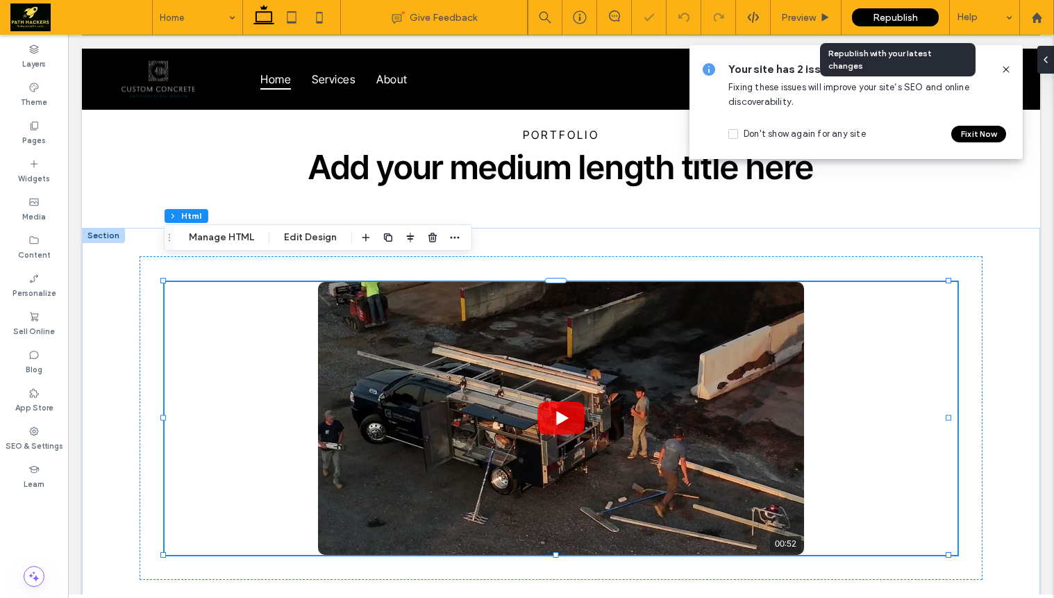
click at [915, 22] on span "Republish" at bounding box center [895, 18] width 45 height 12
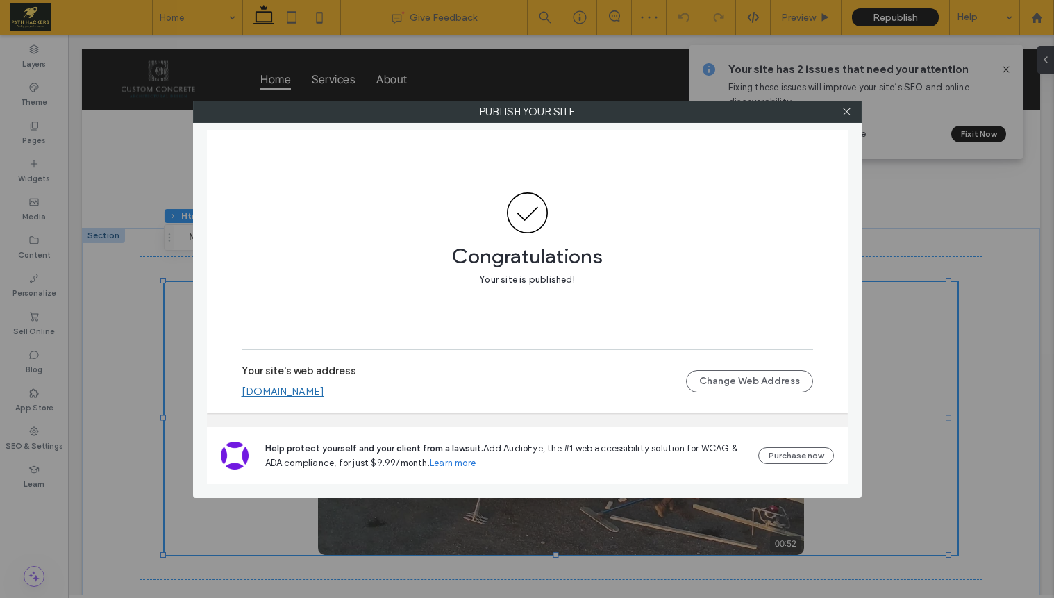
click at [324, 395] on link "[DOMAIN_NAME]" at bounding box center [283, 391] width 83 height 13
